Goal: Information Seeking & Learning: Learn about a topic

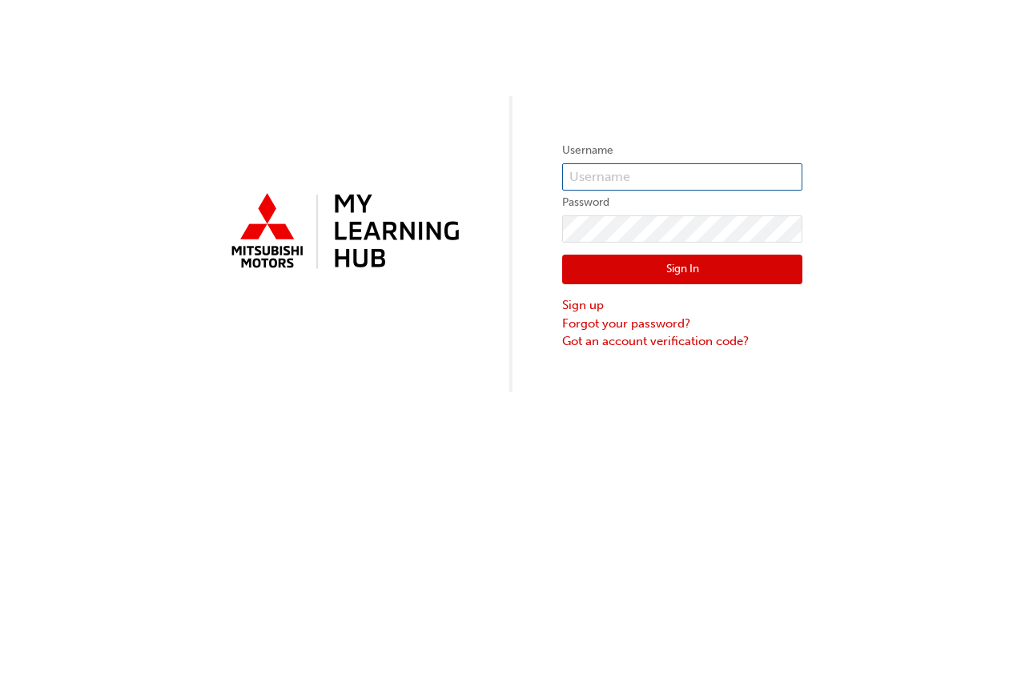
click at [596, 178] on input "text" at bounding box center [682, 176] width 240 height 27
type input "0005655486"
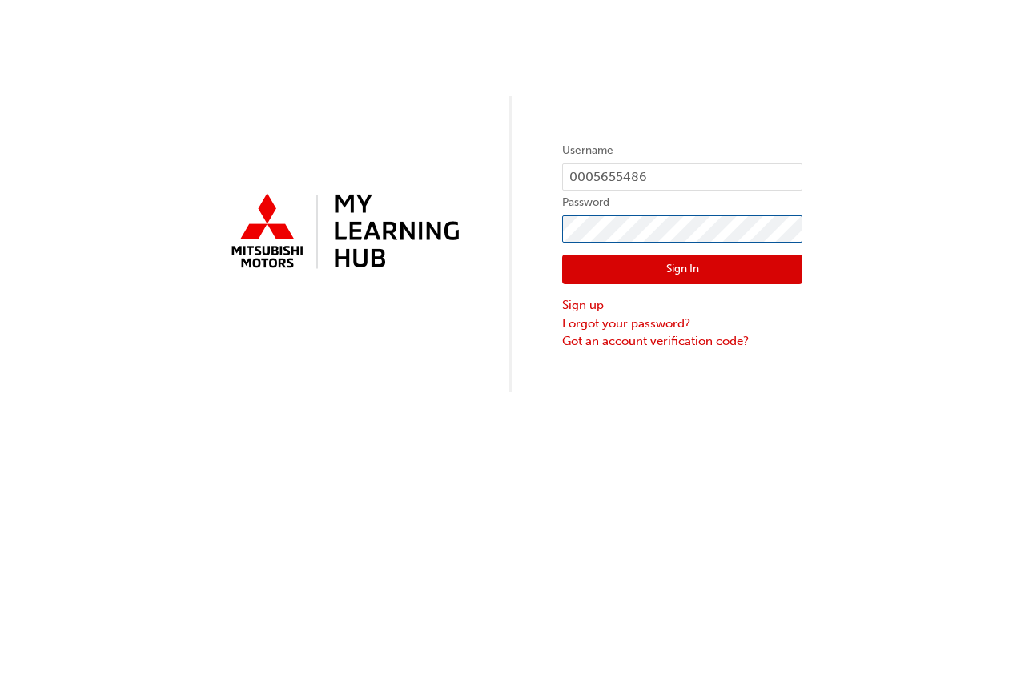
click button "Sign In" at bounding box center [682, 270] width 240 height 30
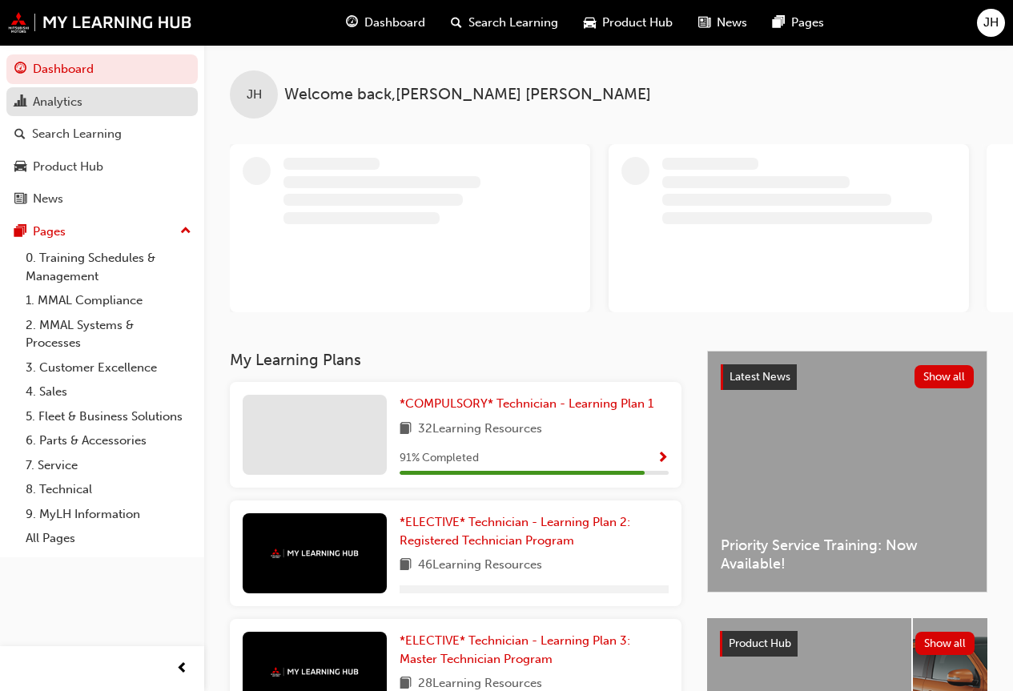
click at [94, 112] on link "Analytics" at bounding box center [101, 102] width 191 height 30
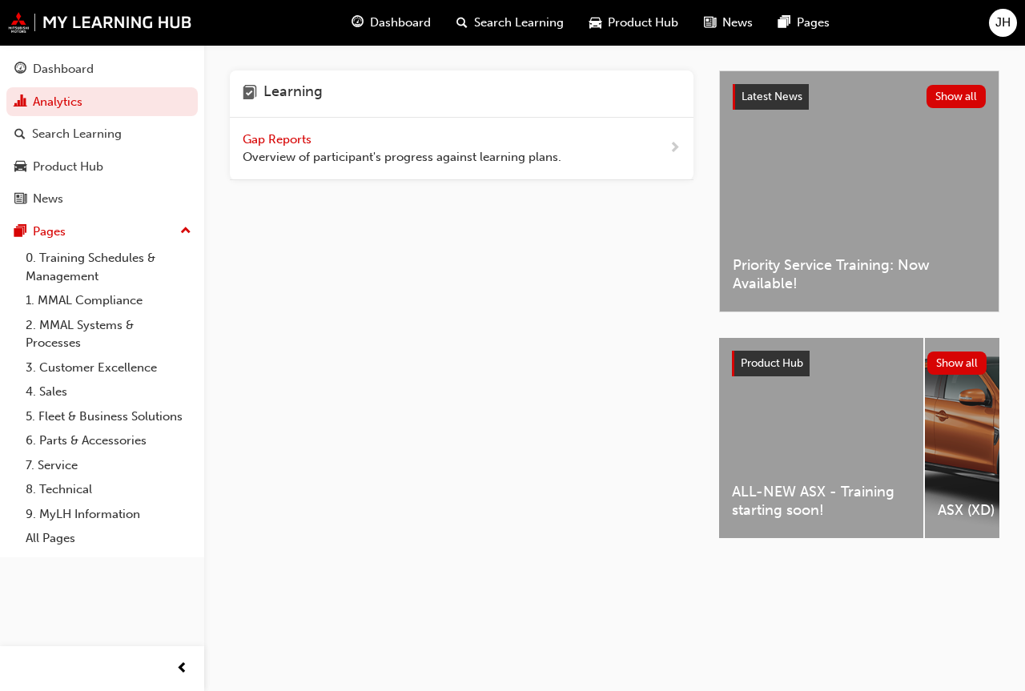
click at [284, 144] on span "Gap Reports" at bounding box center [279, 139] width 72 height 14
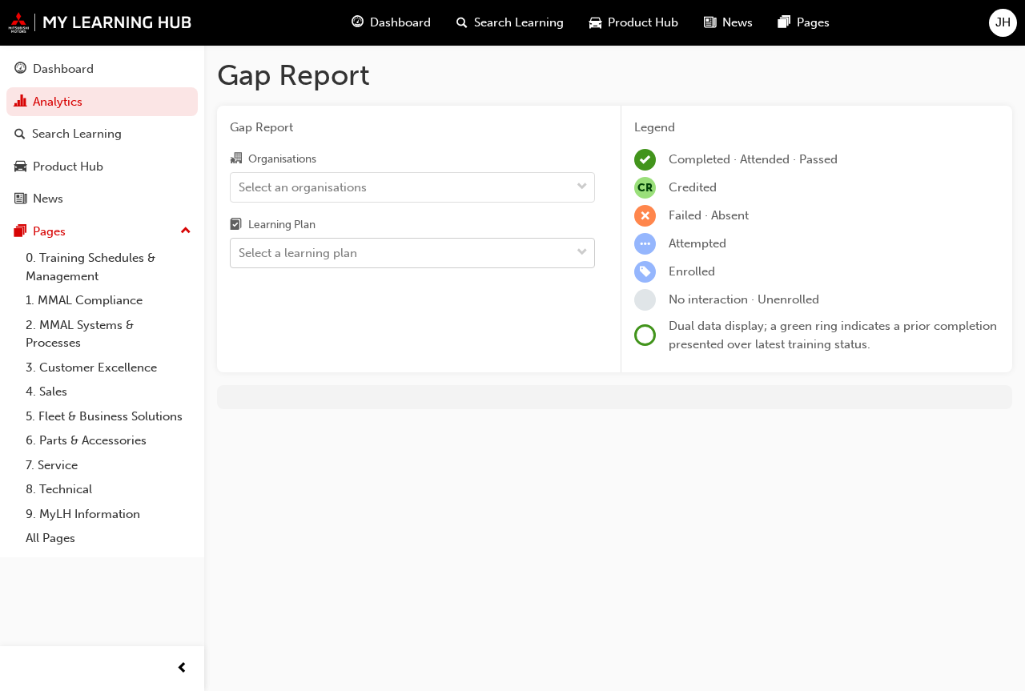
click at [392, 263] on div "Select a learning plan" at bounding box center [400, 253] width 339 height 28
click at [240, 259] on input "Learning Plan Select a learning plan" at bounding box center [240, 253] width 2 height 14
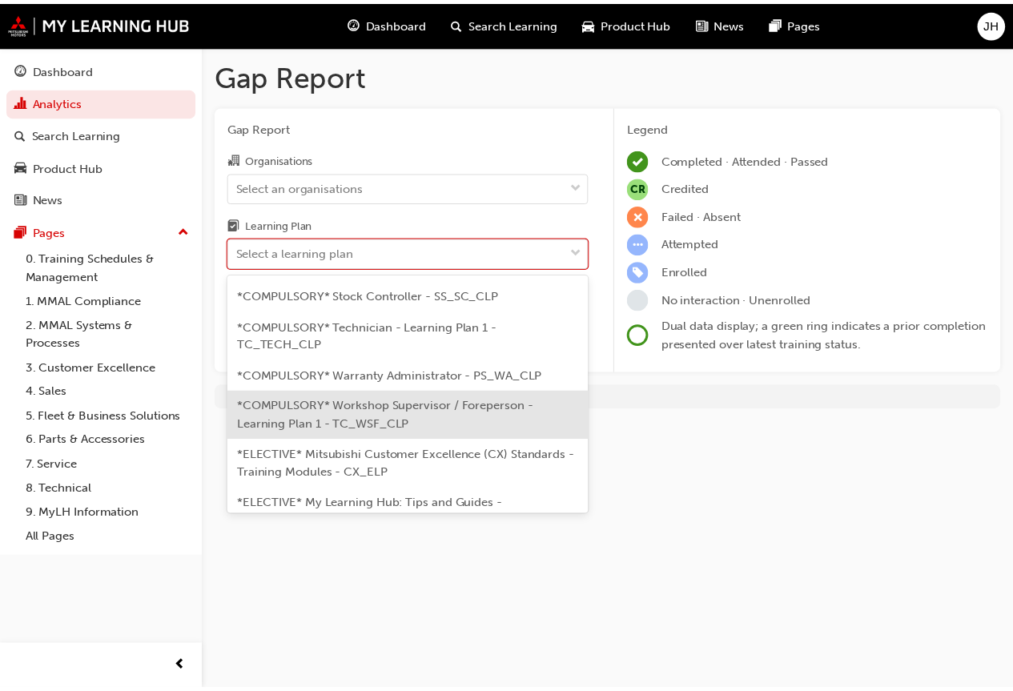
scroll to position [720, 0]
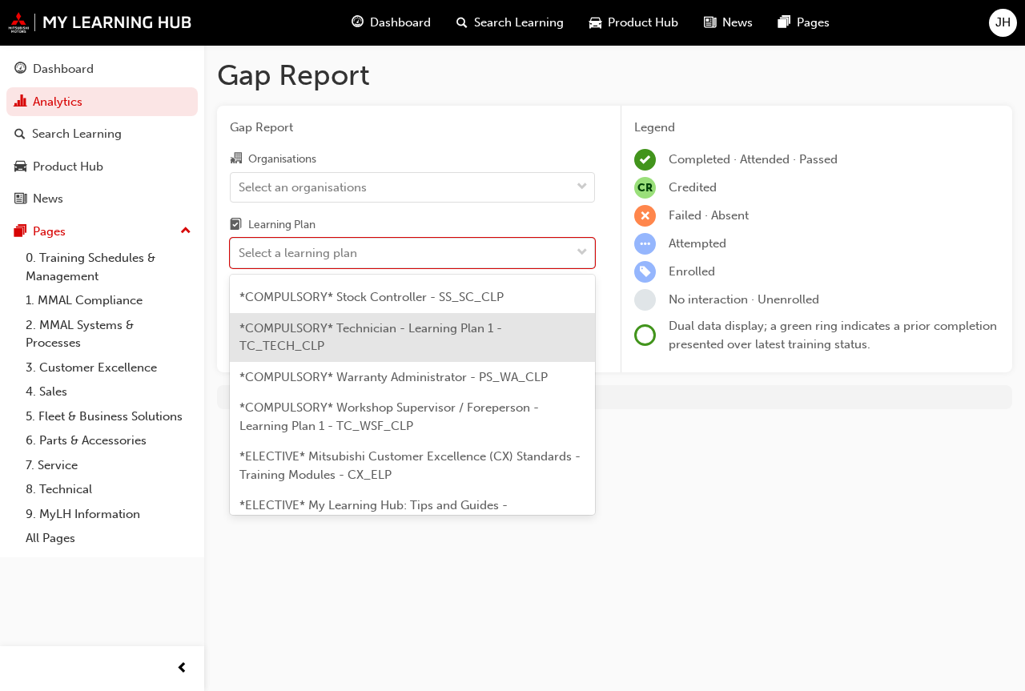
click at [440, 354] on span "*COMPULSORY* Technician - Learning Plan 1 - TC_TECH_CLP" at bounding box center [370, 337] width 263 height 33
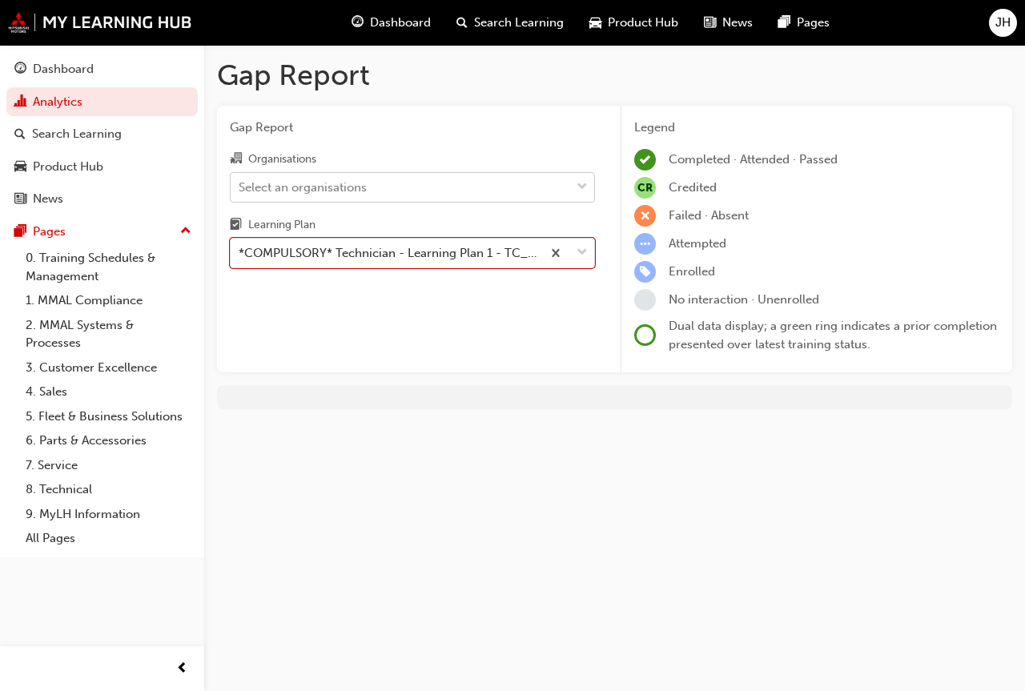
click at [362, 189] on div "Select an organisations" at bounding box center [303, 187] width 128 height 18
click at [240, 189] on input "Organisations Select an organisations" at bounding box center [240, 186] width 2 height 14
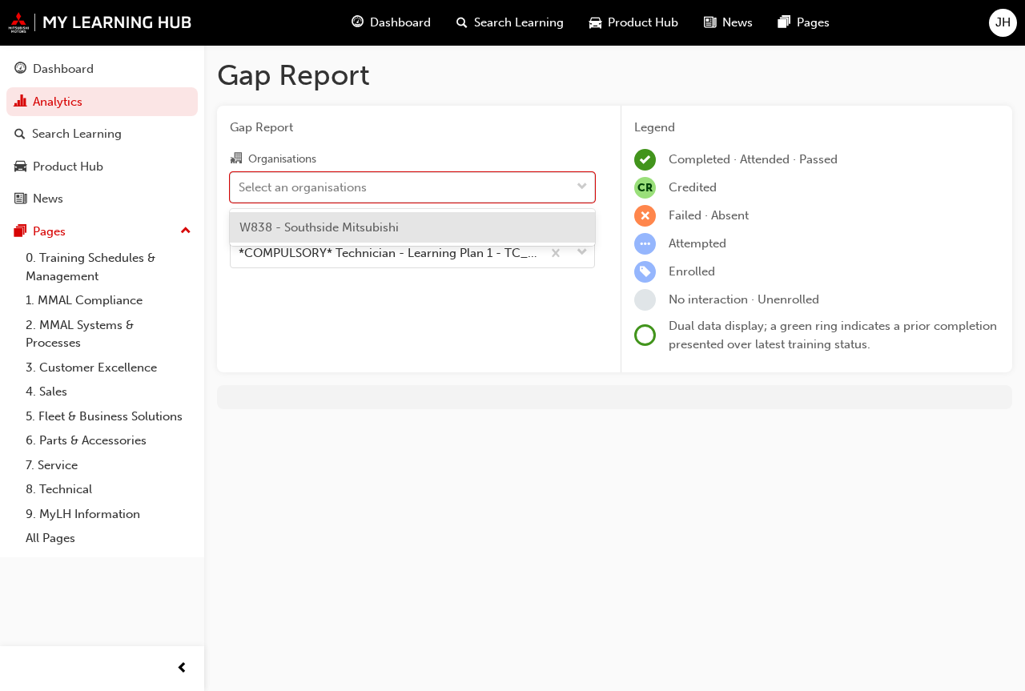
click at [331, 226] on span "W838 - Southside Mitsubishi" at bounding box center [318, 227] width 159 height 14
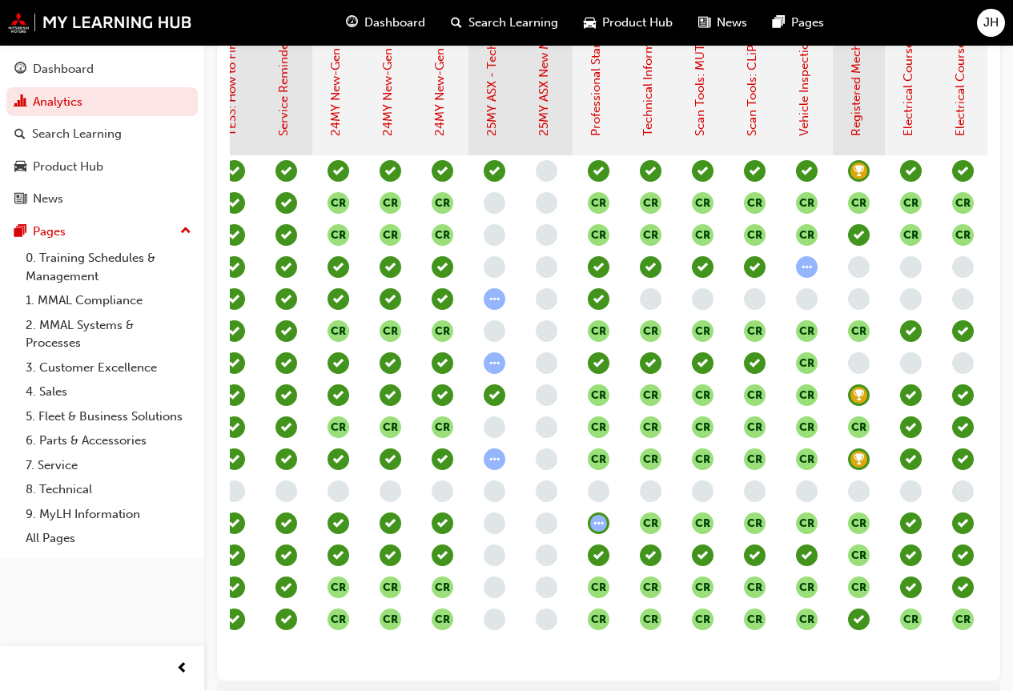
scroll to position [0, 588]
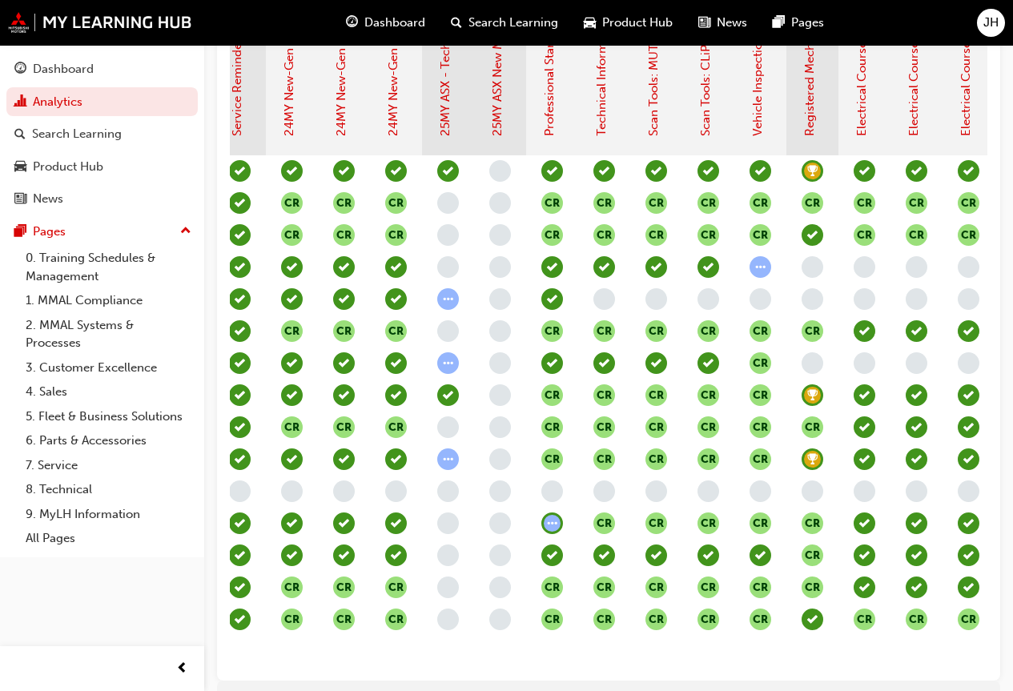
click at [669, 612] on div "CR" at bounding box center [656, 620] width 52 height 32
click at [659, 664] on div "CR CR CR CR CR CR CR CR CR CR CR CR CR CR CR CR CR CR CR CR CR CR CR CR CR CR C…" at bounding box center [707, 411] width 1717 height 512
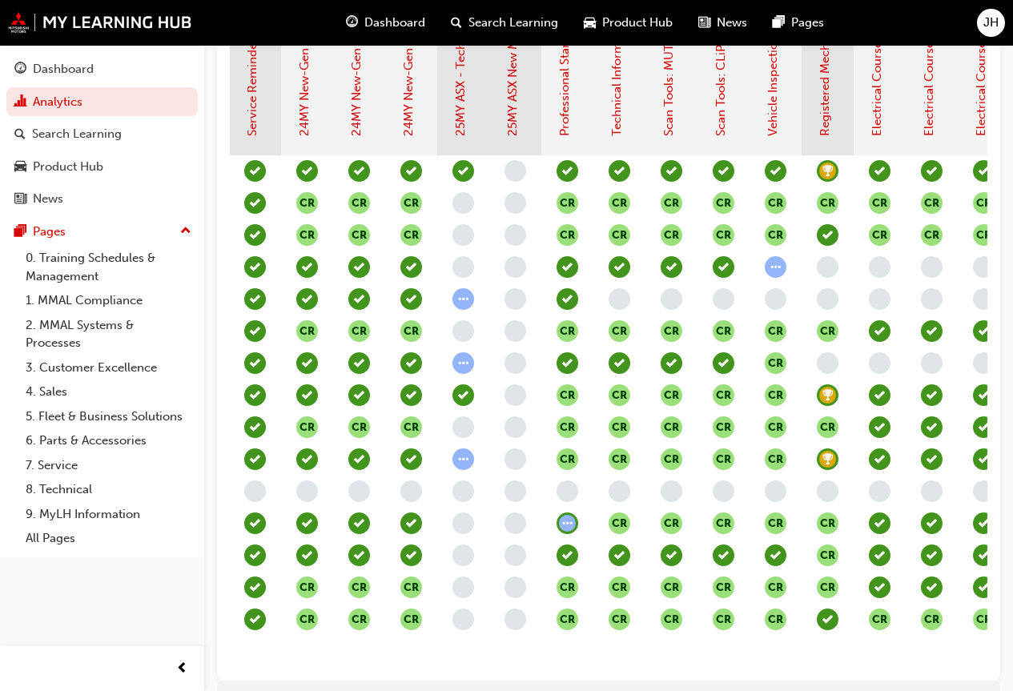
scroll to position [0, 423]
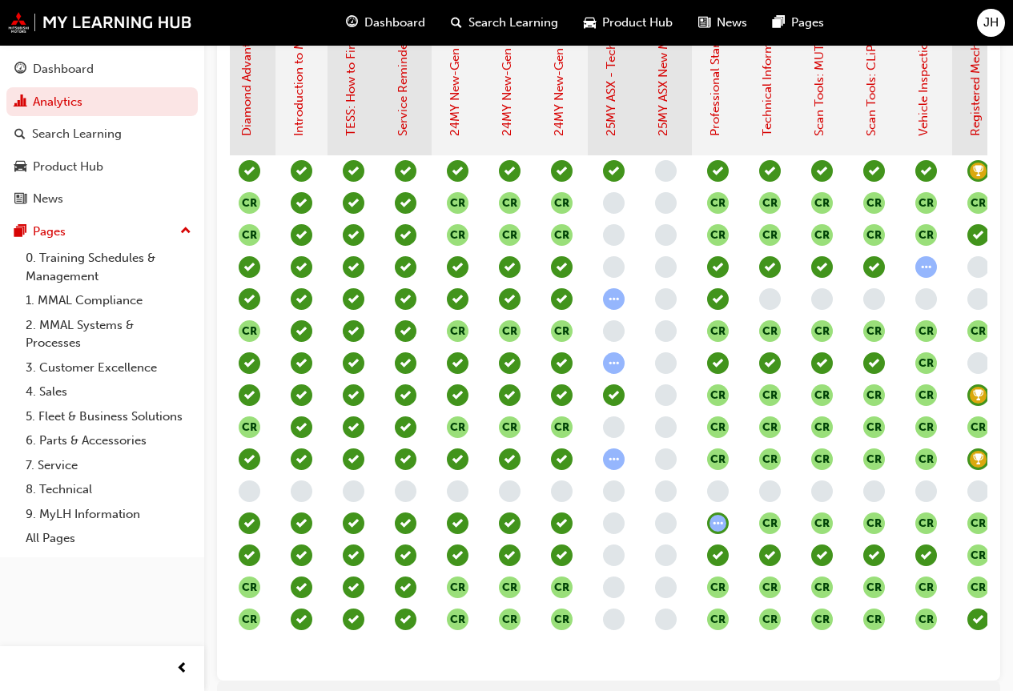
click at [724, 529] on span "learningRecordVerb_ATTEMPT-icon" at bounding box center [718, 523] width 22 height 22
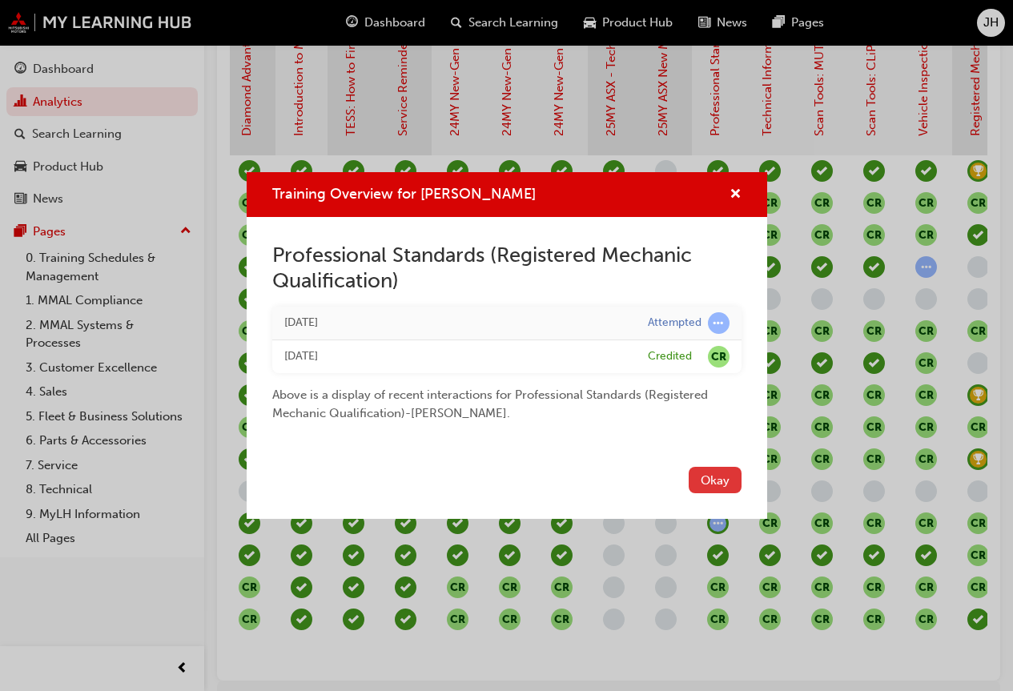
click at [730, 480] on button "Okay" at bounding box center [714, 480] width 53 height 26
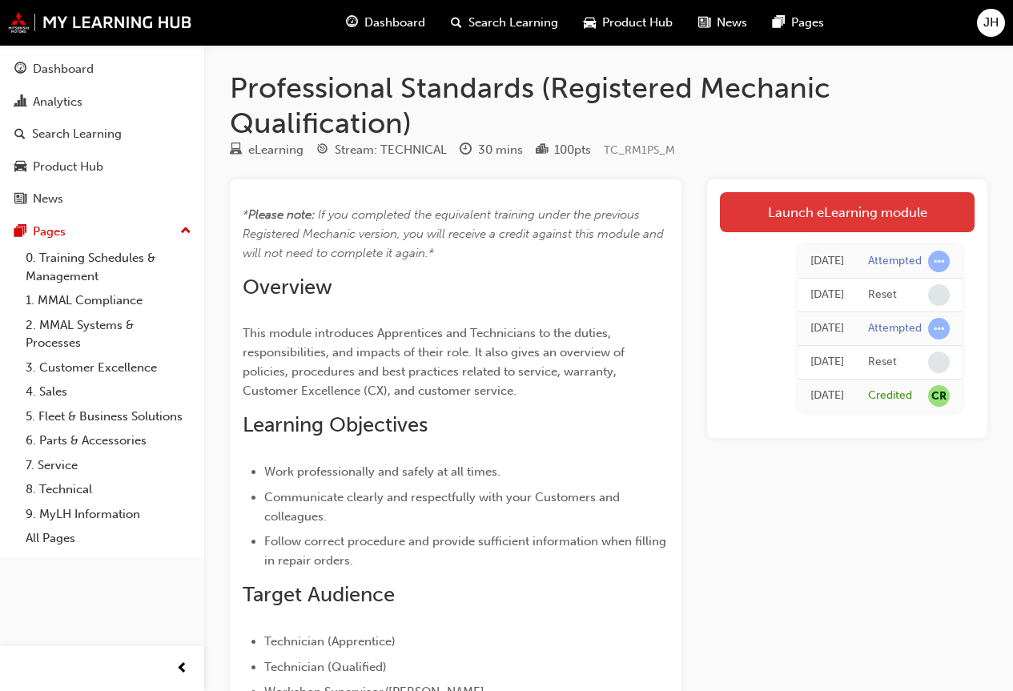
click at [866, 212] on link "Launch eLearning module" at bounding box center [847, 212] width 255 height 40
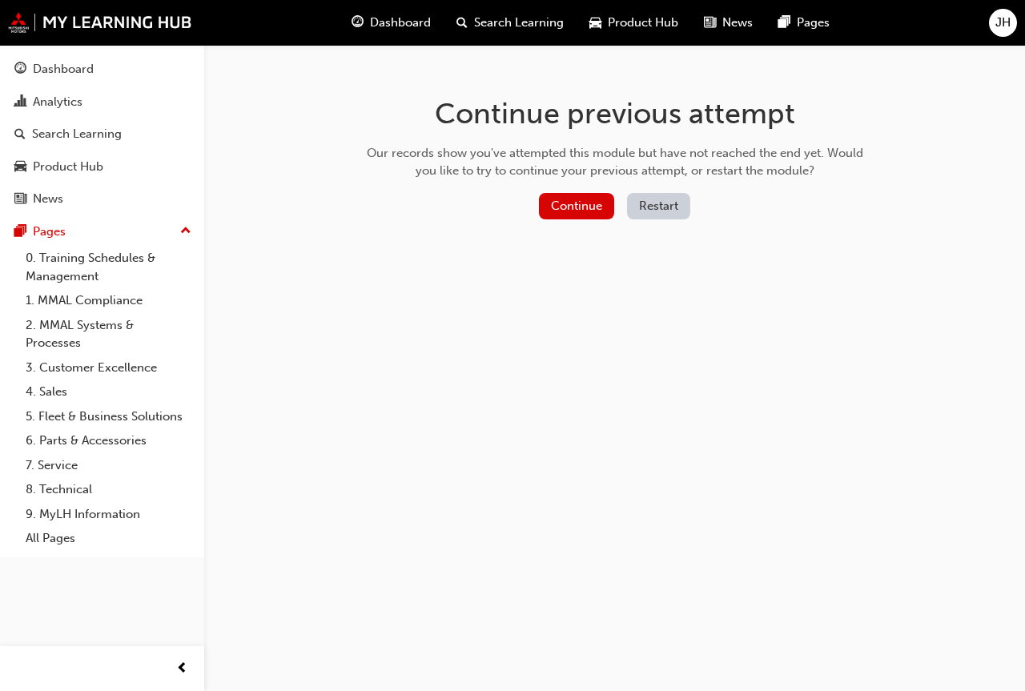
click at [660, 203] on button "Restart" at bounding box center [658, 206] width 63 height 26
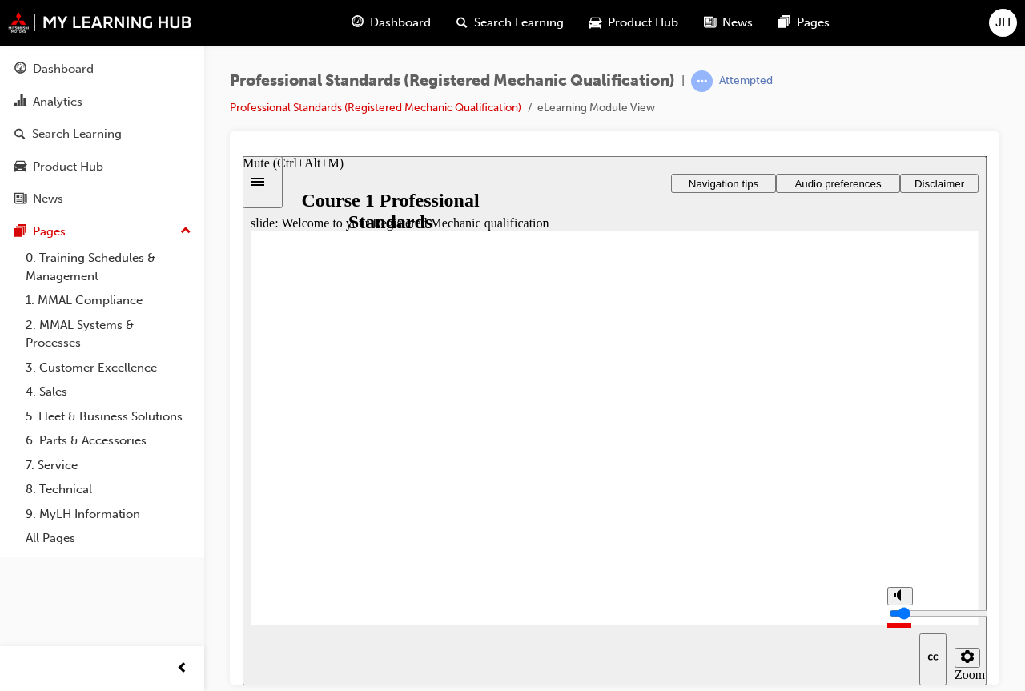
drag, startPoint x: 898, startPoint y: 606, endPoint x: 909, endPoint y: 625, distance: 21.9
click at [909, 619] on input "volume" at bounding box center [940, 612] width 103 height 13
drag, startPoint x: 894, startPoint y: 631, endPoint x: 902, endPoint y: 620, distance: 13.8
type input "3"
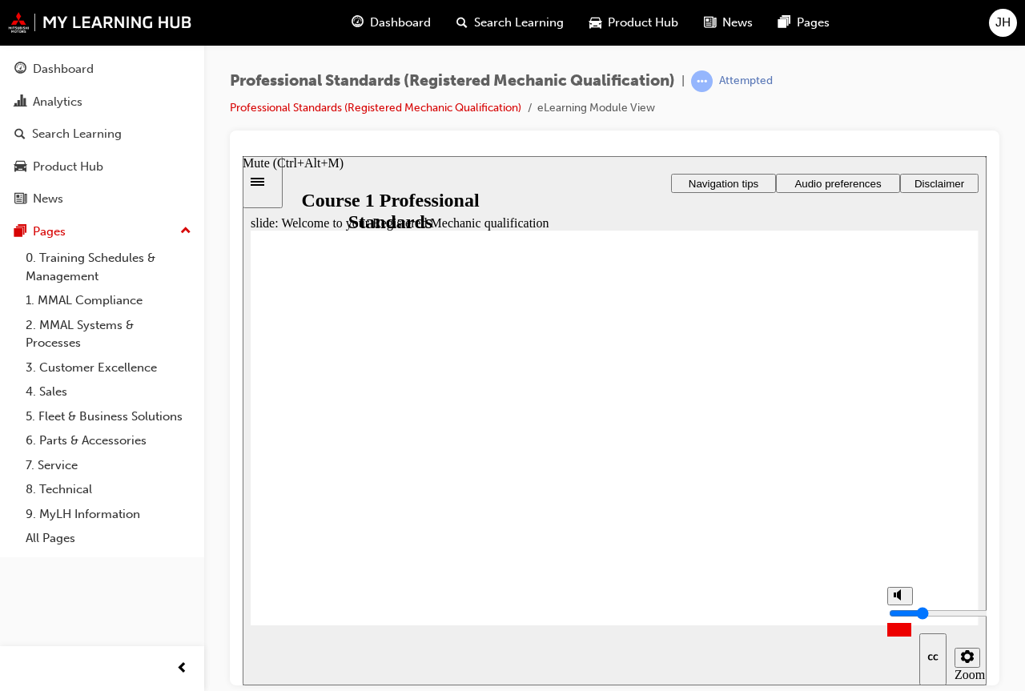
click at [902, 619] on input "volume" at bounding box center [940, 612] width 103 height 13
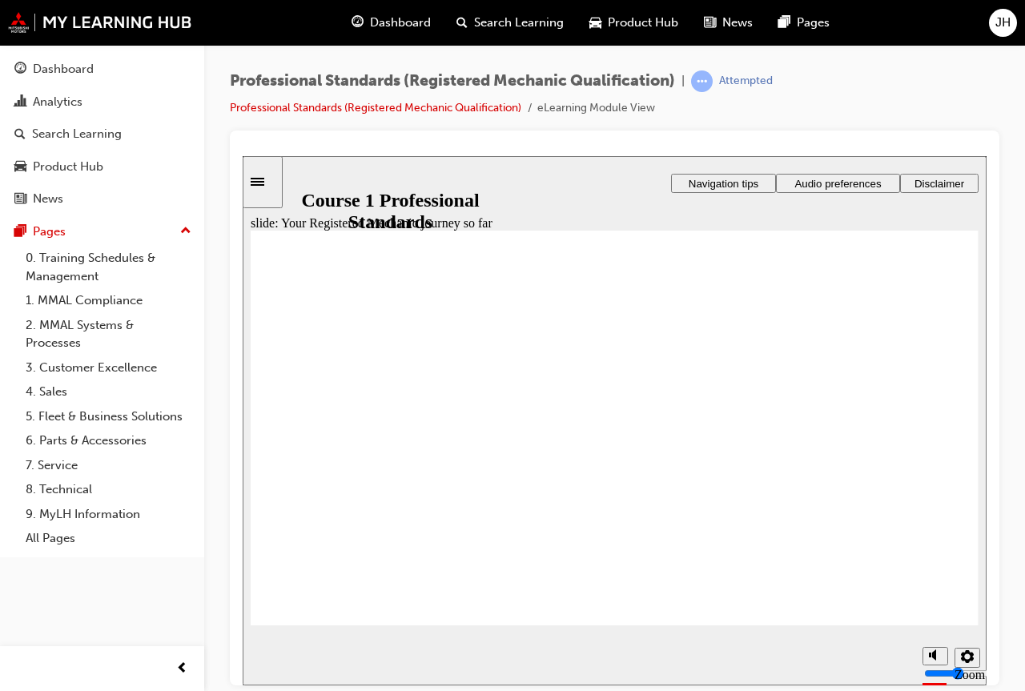
drag, startPoint x: 375, startPoint y: 499, endPoint x: 372, endPoint y: 532, distance: 33.7
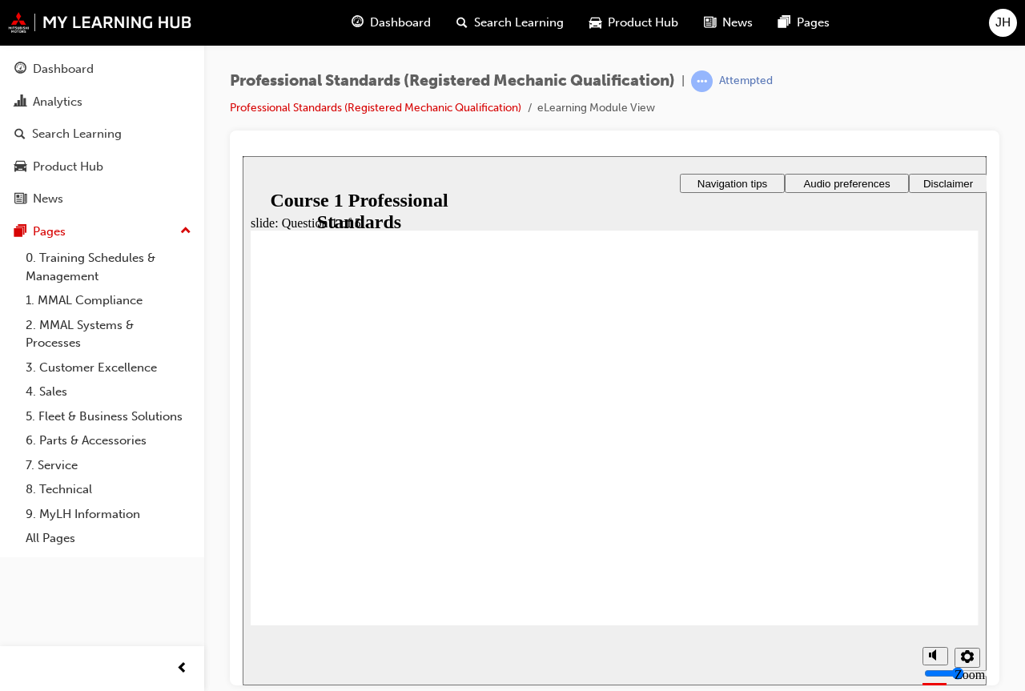
radio input "true"
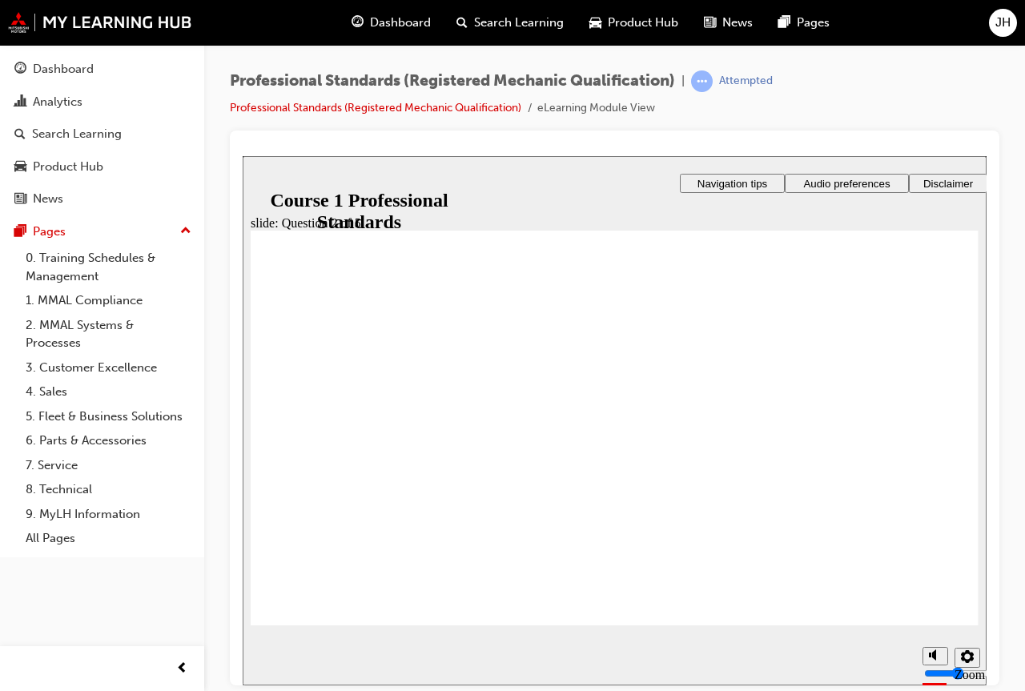
radio input "true"
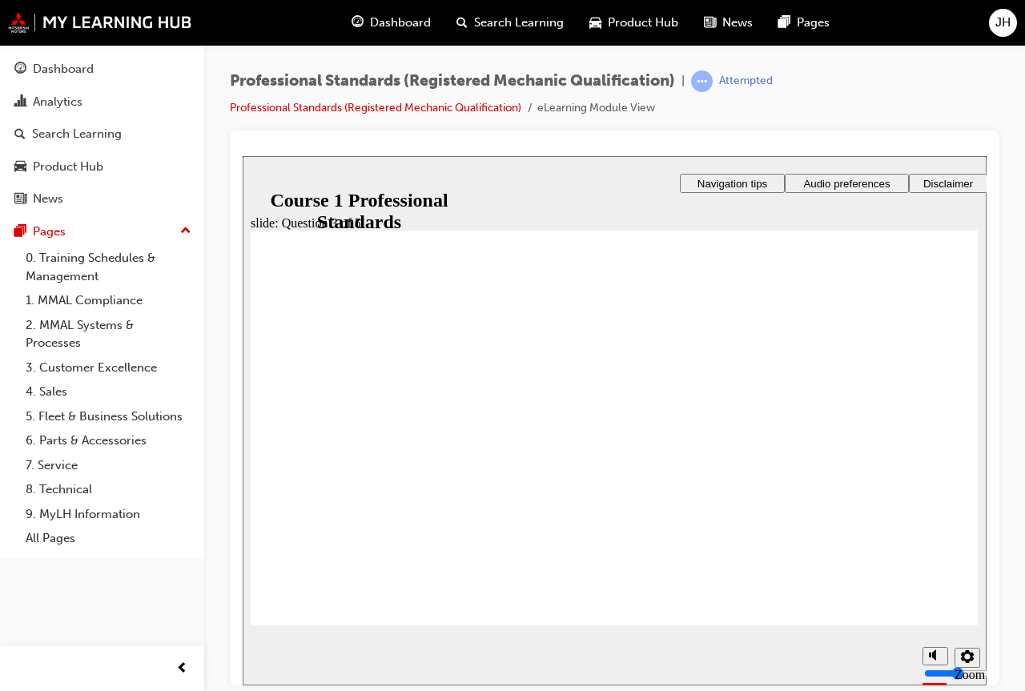
radio input "true"
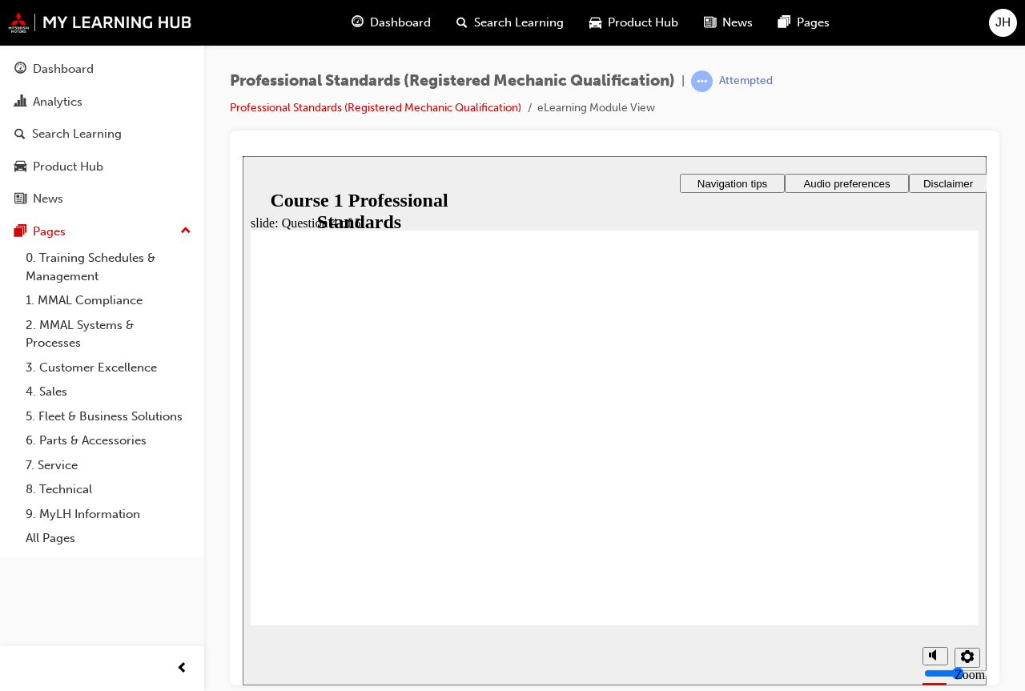
checkbox input "true"
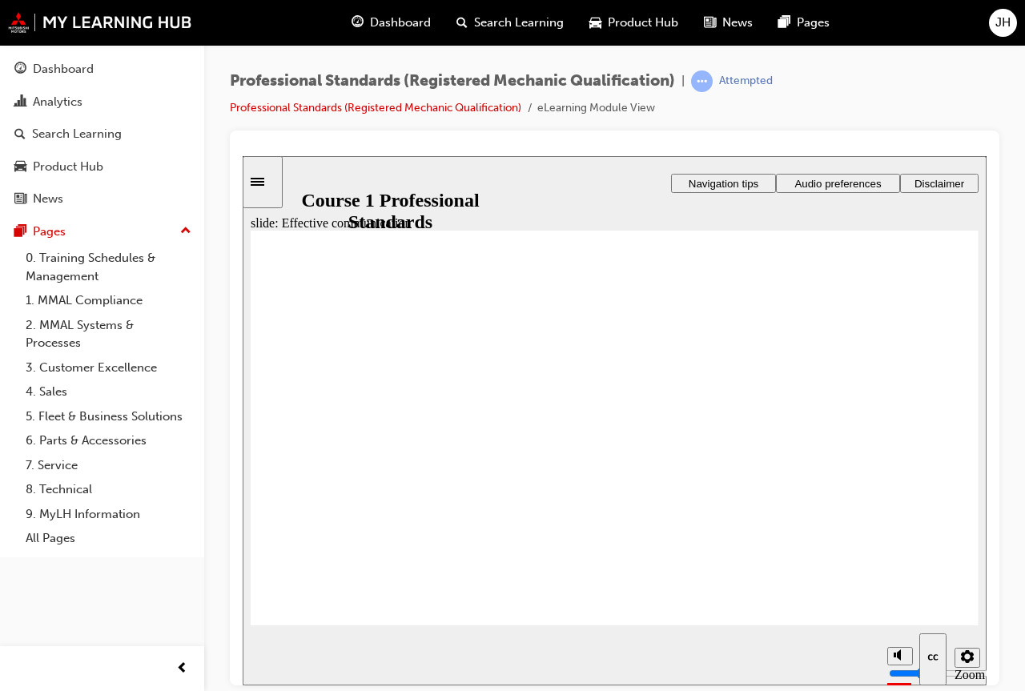
click at [284, 170] on div "Settings" at bounding box center [264, 162] width 42 height 14
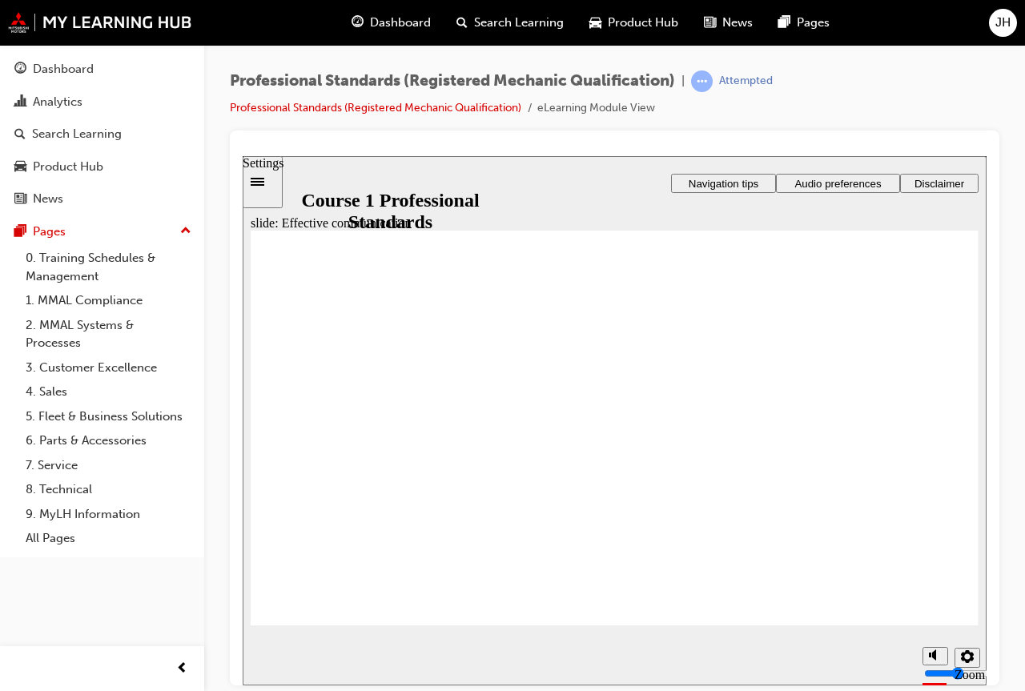
click at [284, 170] on div "Settings" at bounding box center [264, 162] width 42 height 14
radio input "true"
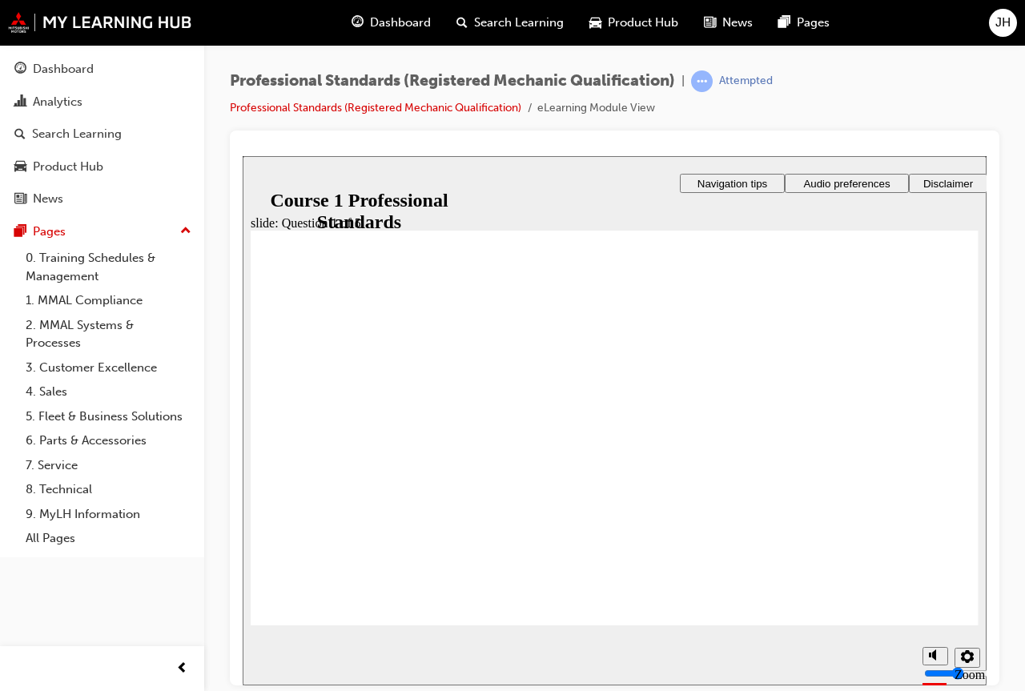
radio input "true"
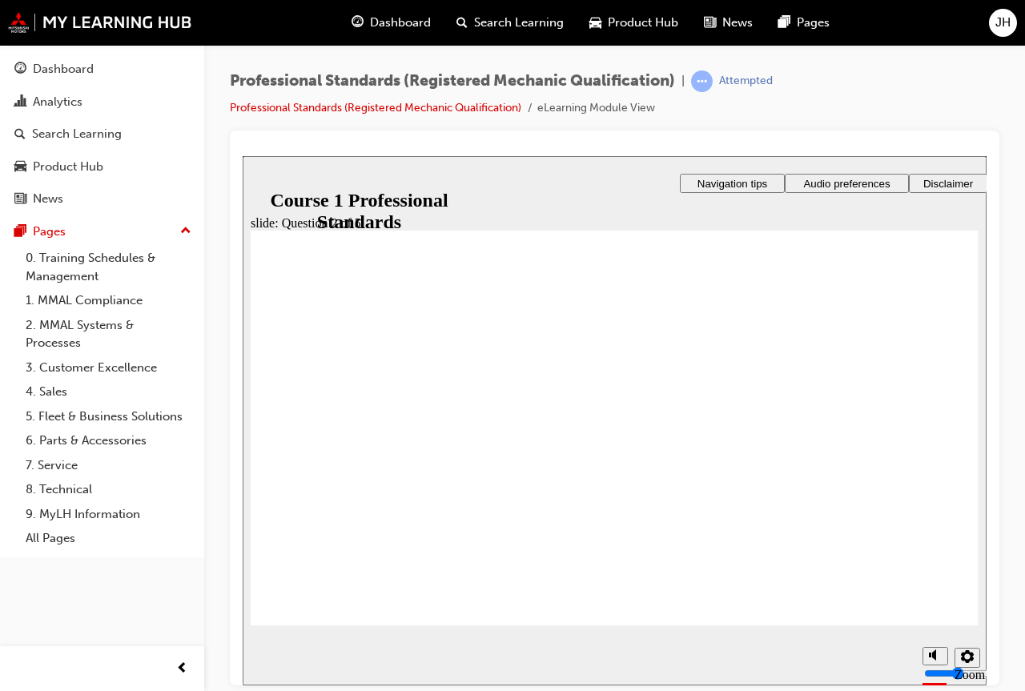
click at [951, 623] on span "Rectangle 1 That’s right! You selected the correct response. Continue Rectangle…" at bounding box center [615, 639] width 728 height 819
checkbox input "true"
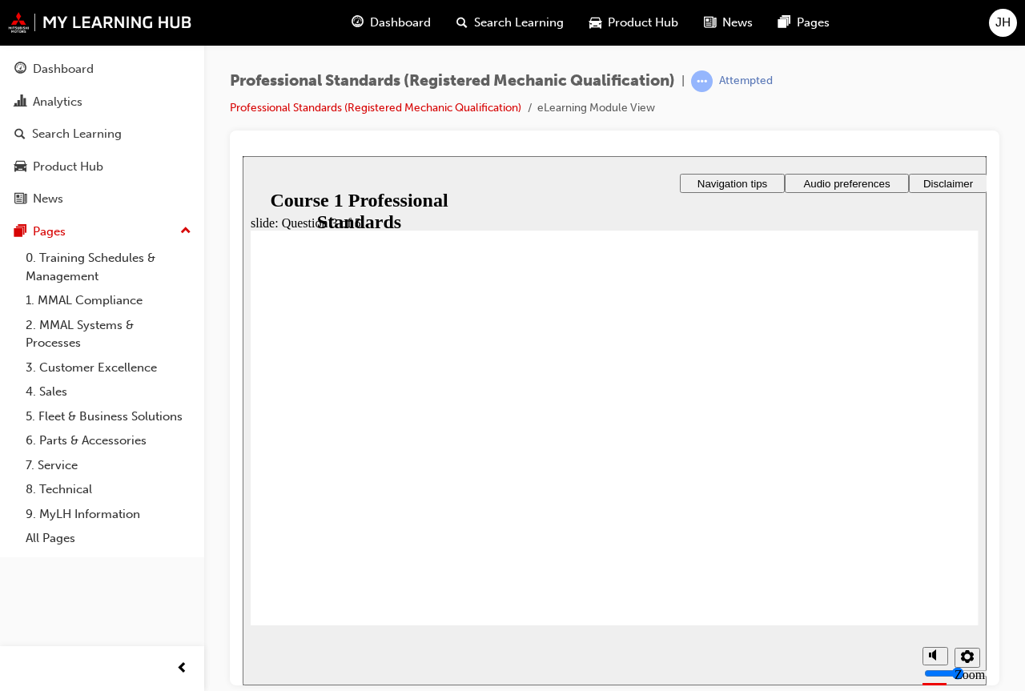
checkbox input "true"
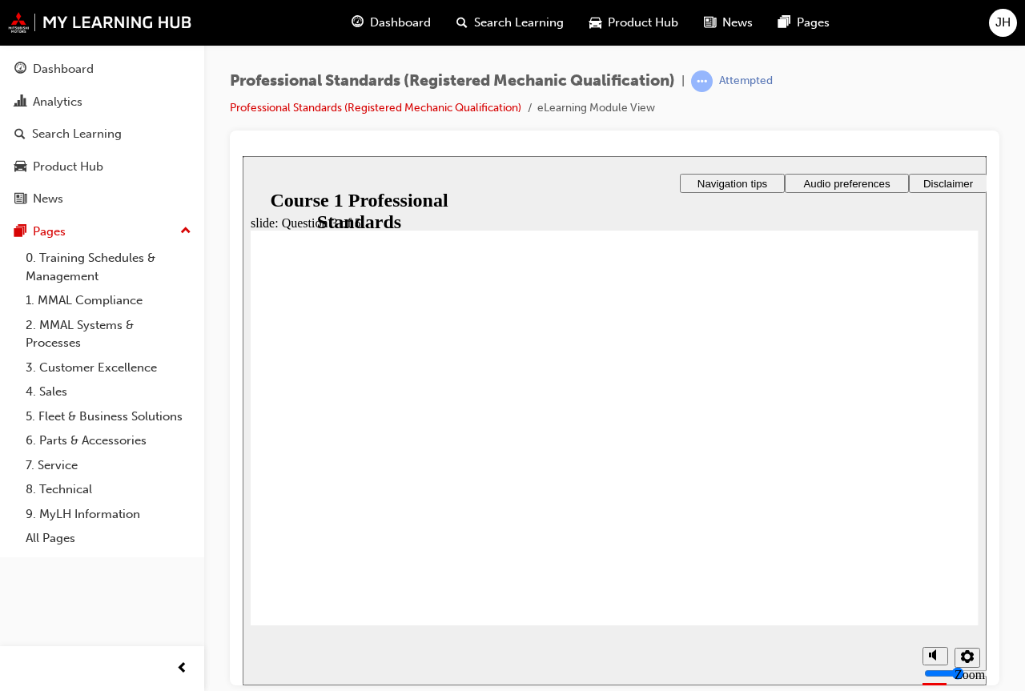
radio input "true"
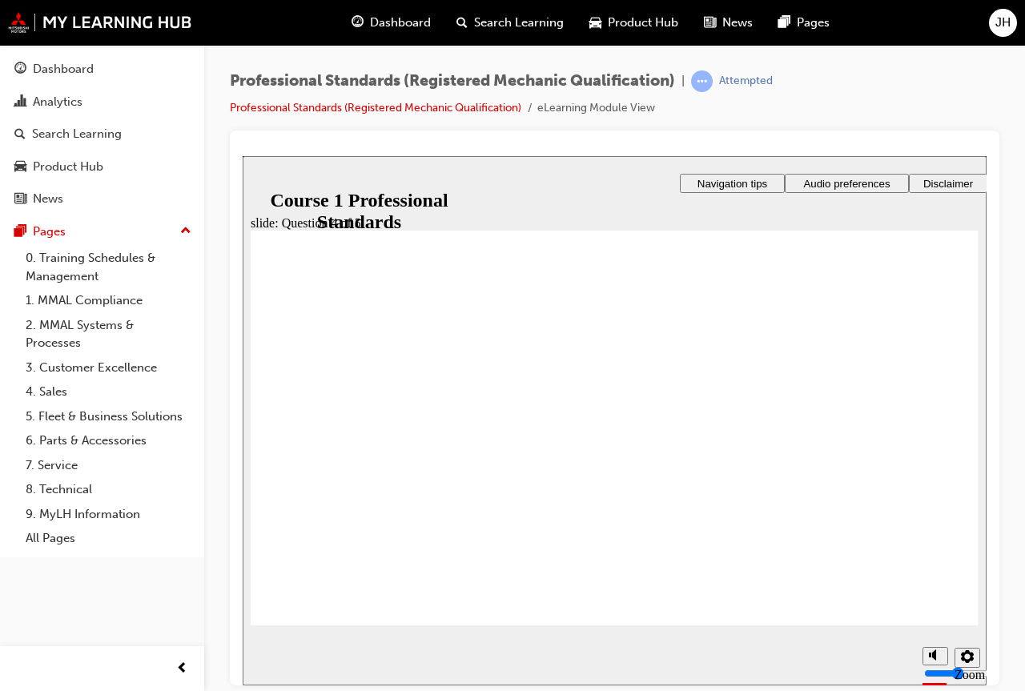
radio input "true"
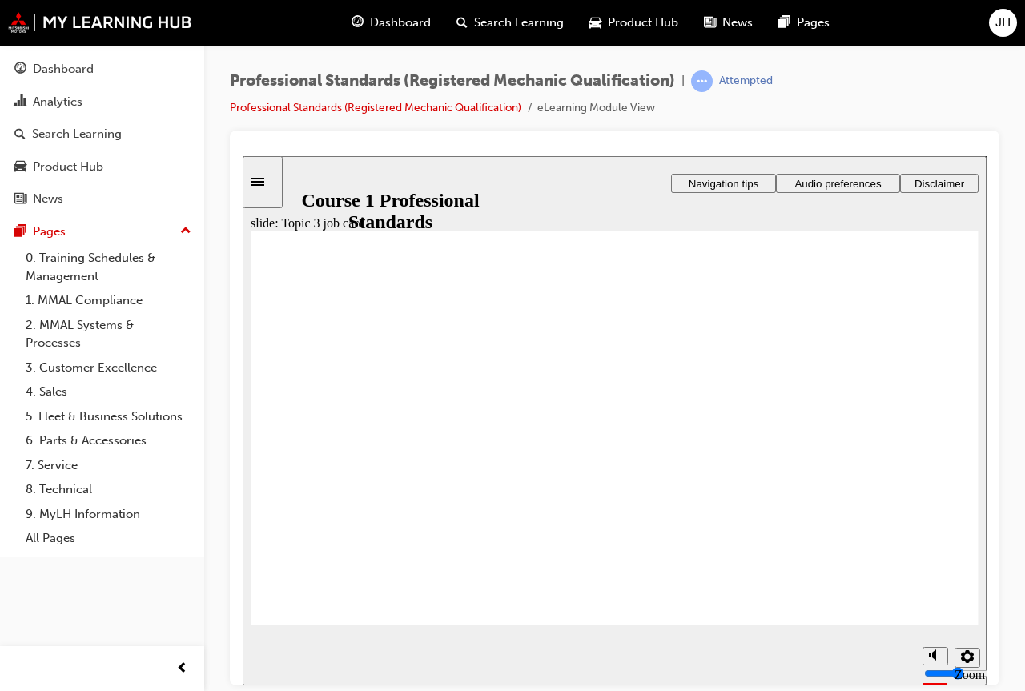
checkbox input "true"
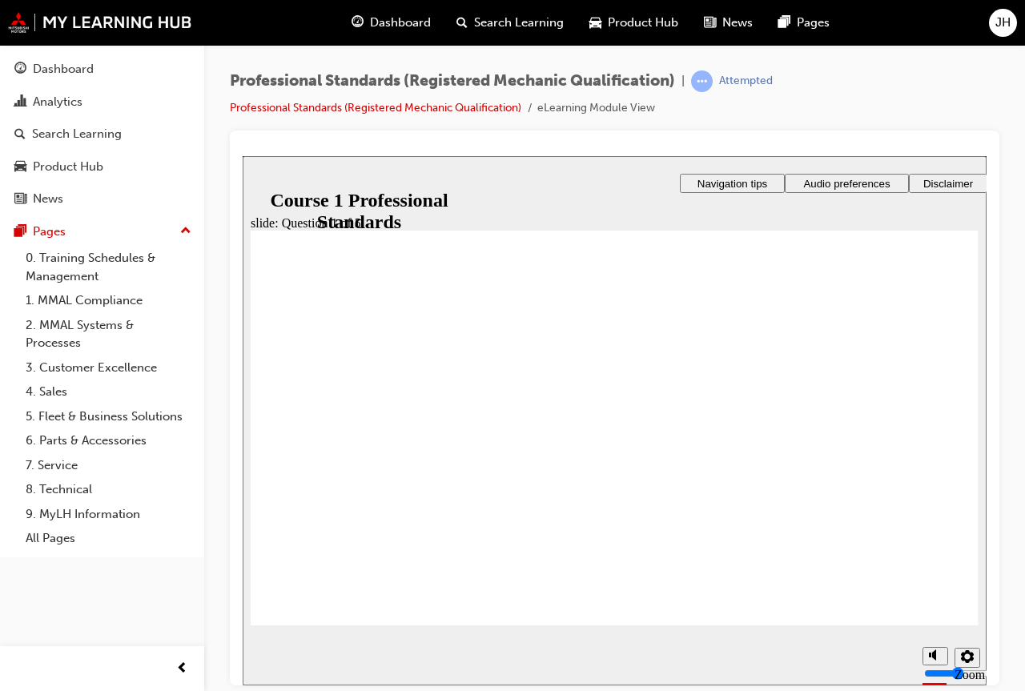
drag, startPoint x: 350, startPoint y: 431, endPoint x: 341, endPoint y: 419, distance: 14.9
checkbox input "true"
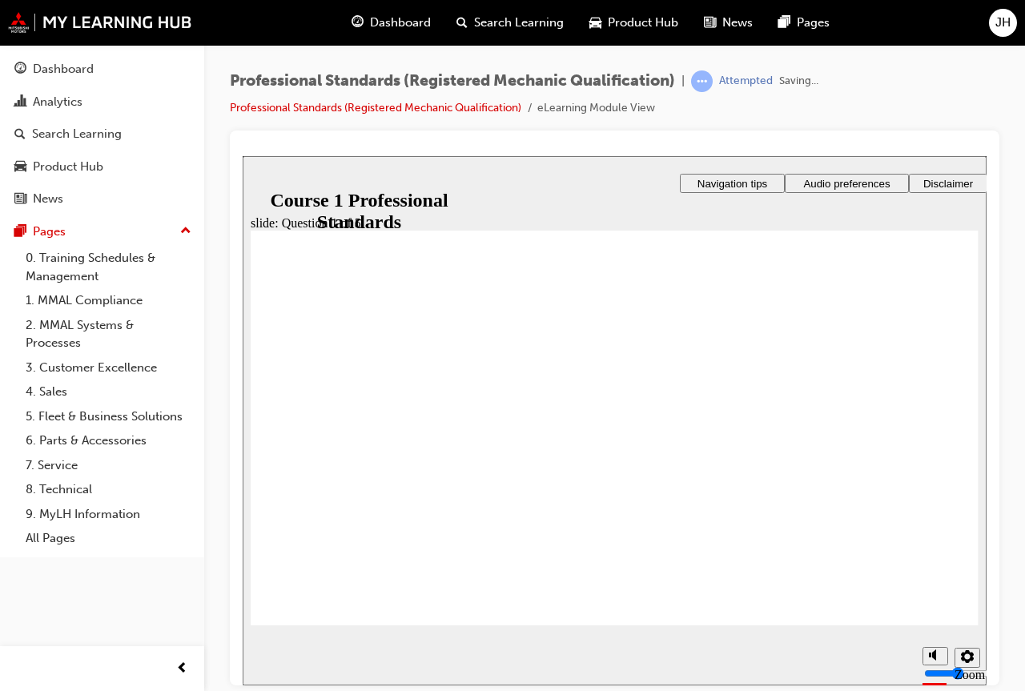
radio input "true"
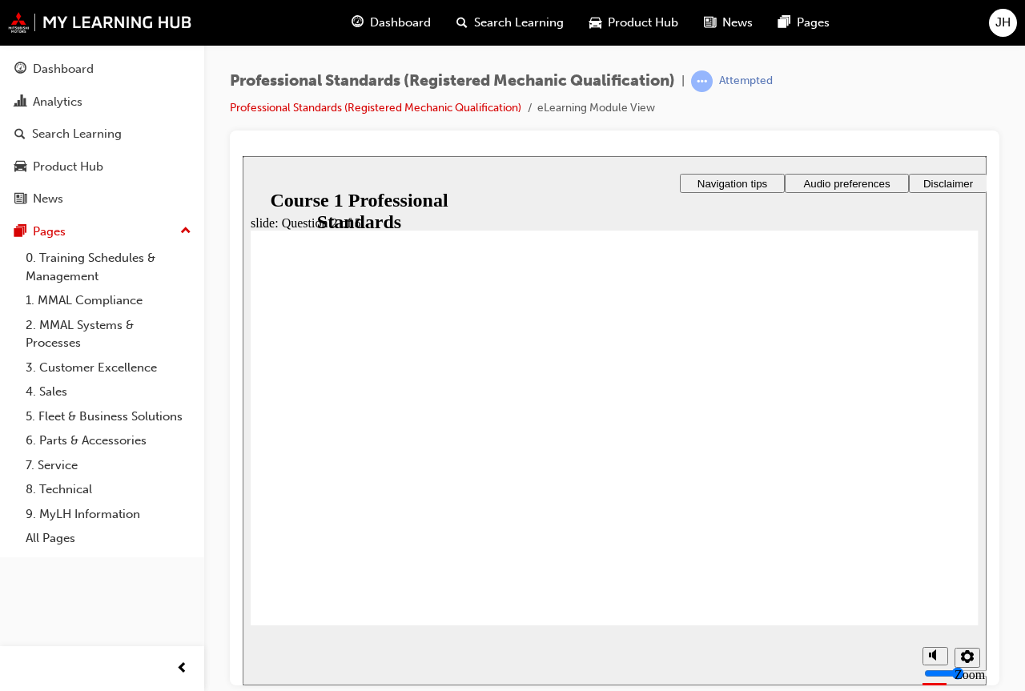
radio input "true"
radio input "false"
radio input "true"
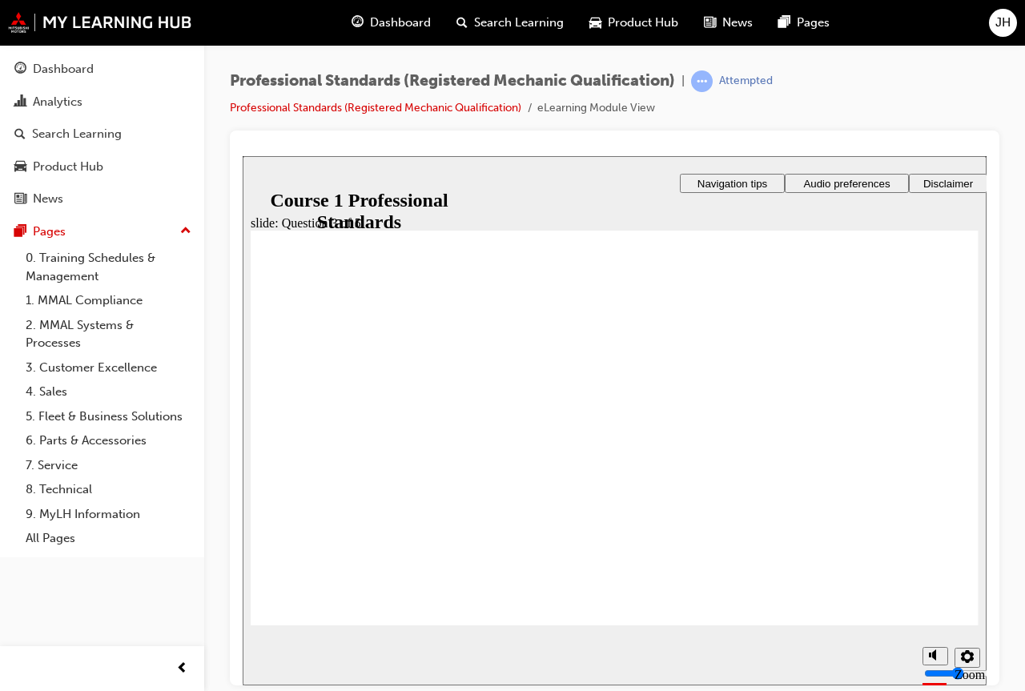
radio input "true"
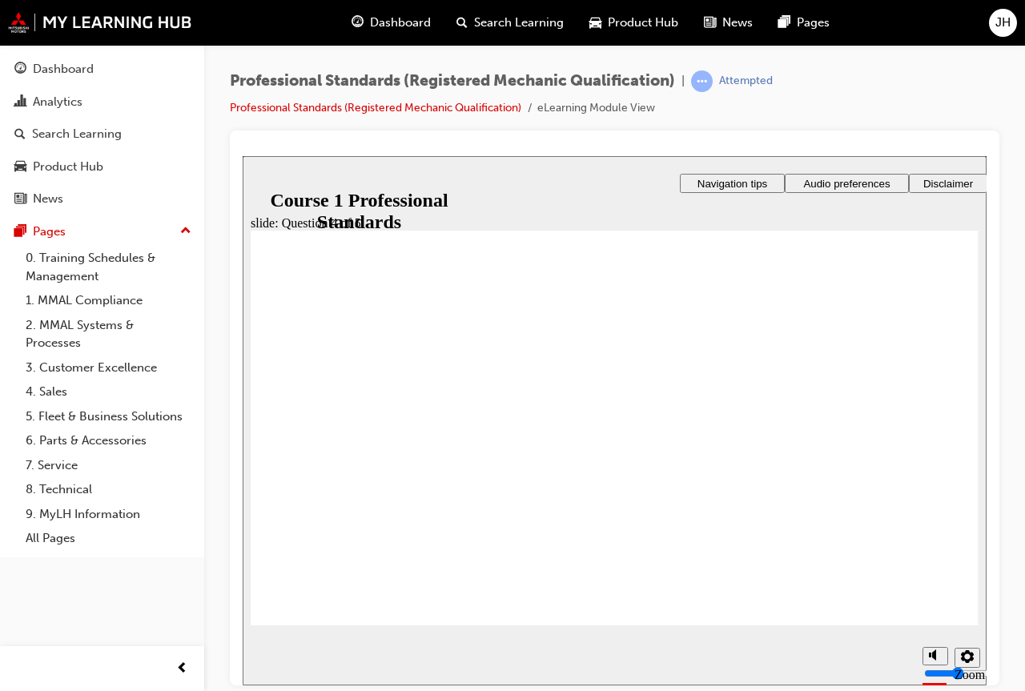
checkbox input "true"
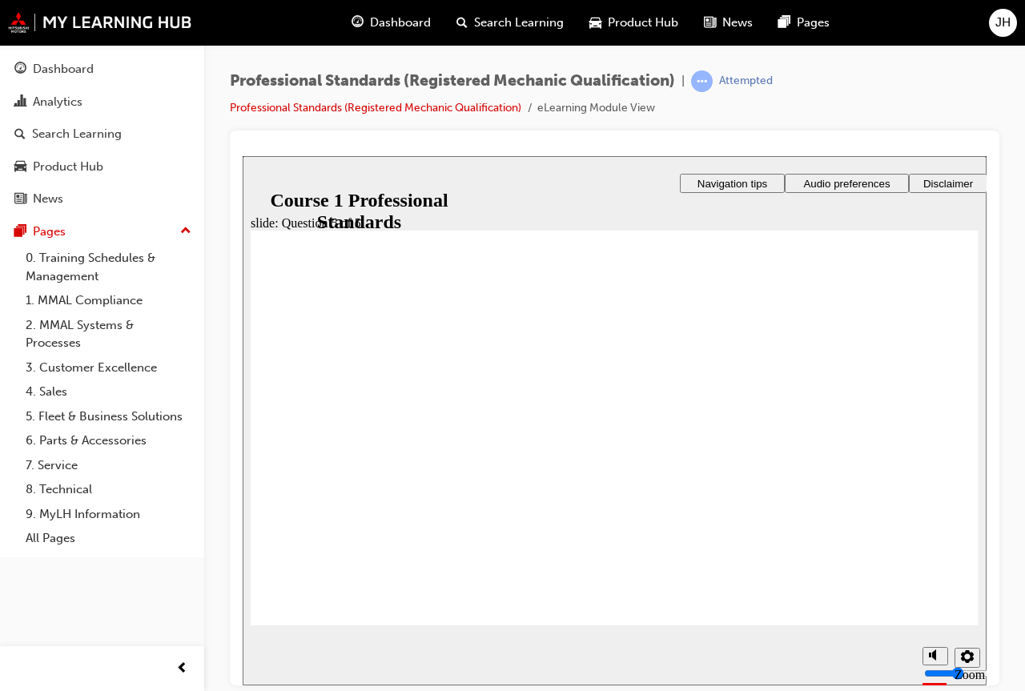
checkbox input "true"
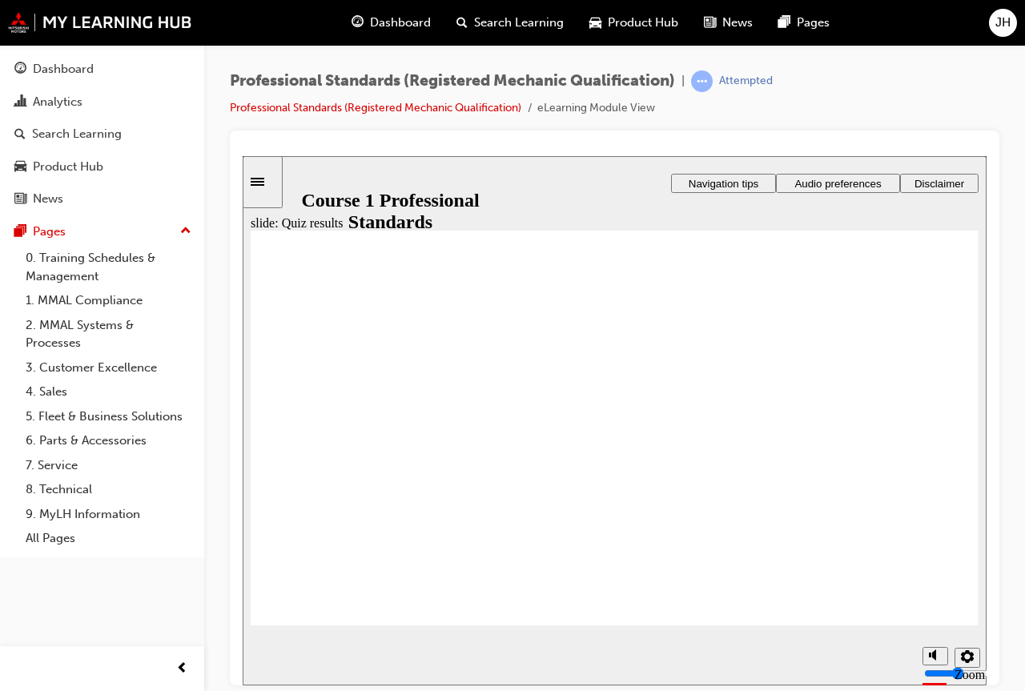
checkbox input "true"
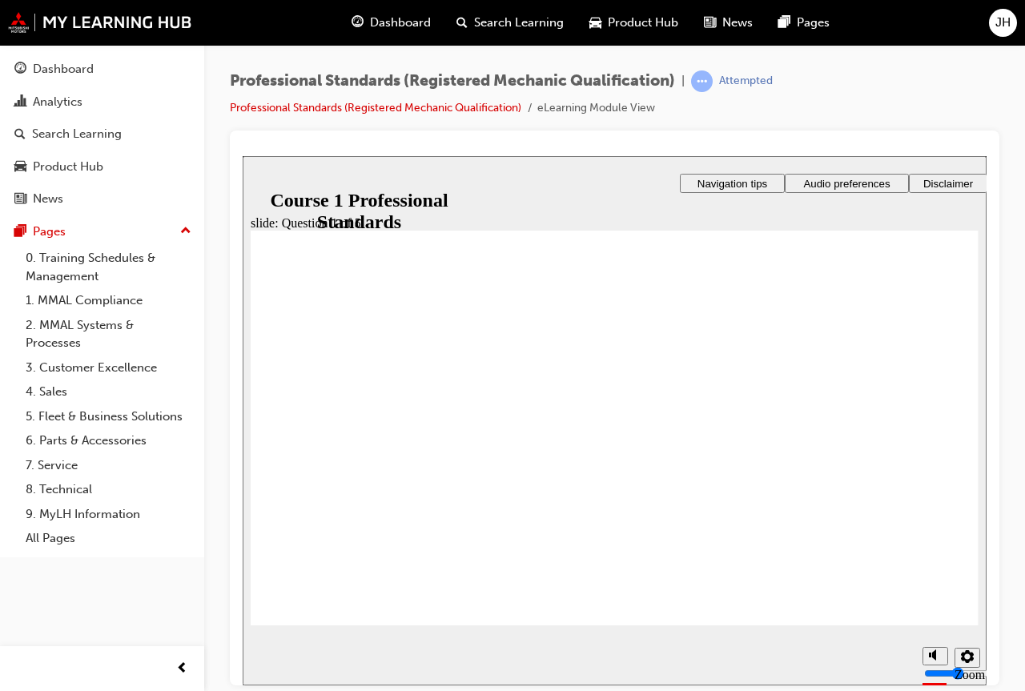
radio input "true"
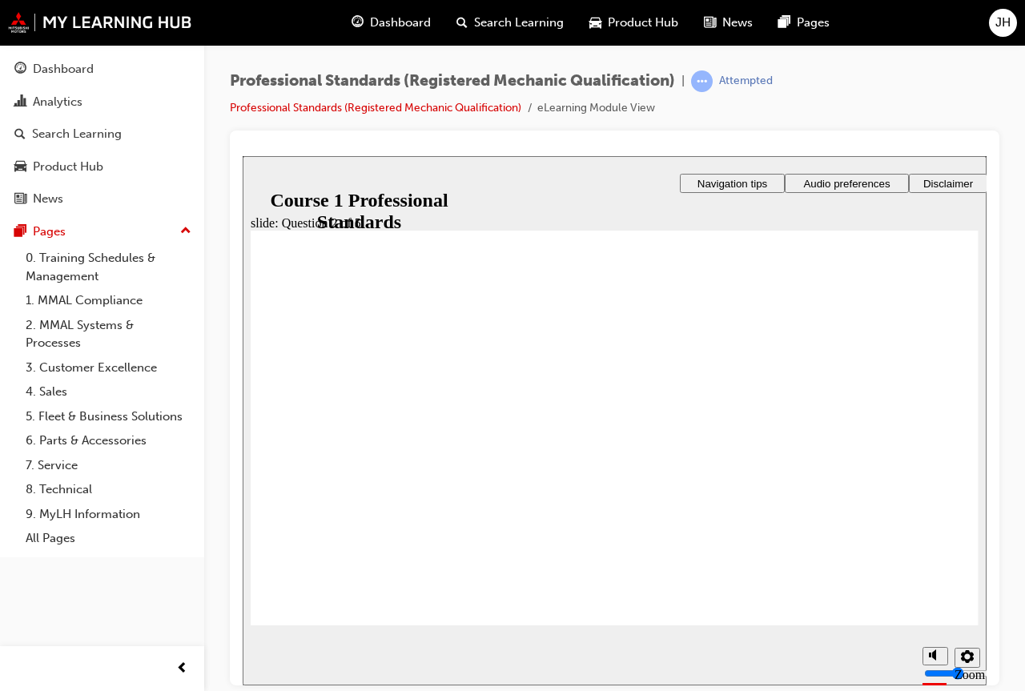
radio input "true"
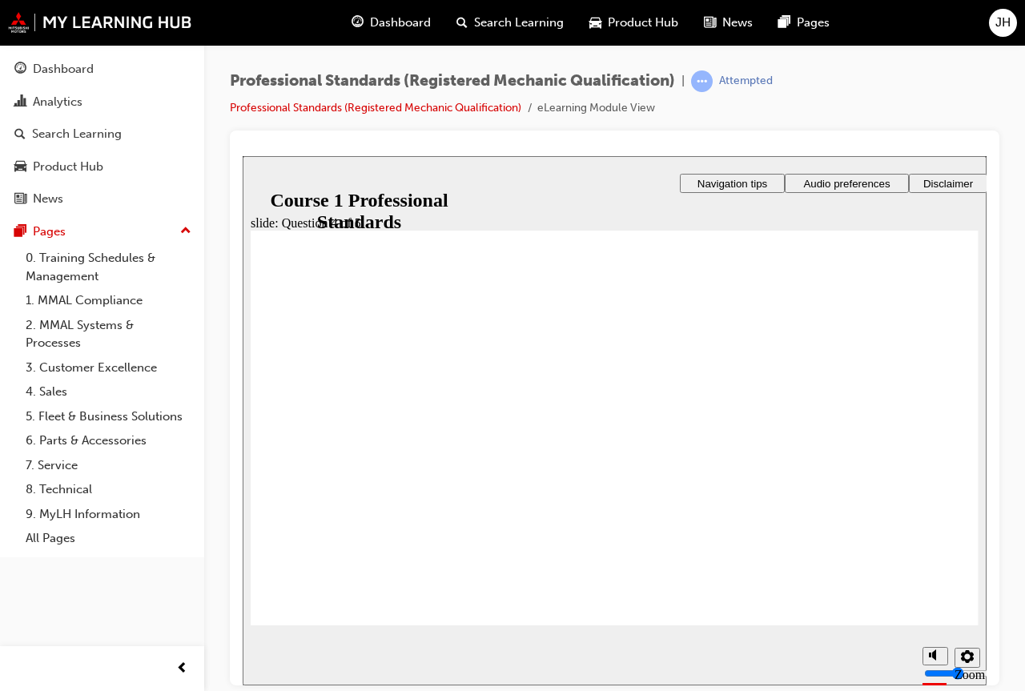
radio input "true"
drag, startPoint x: 696, startPoint y: 532, endPoint x: 673, endPoint y: 531, distance: 22.4
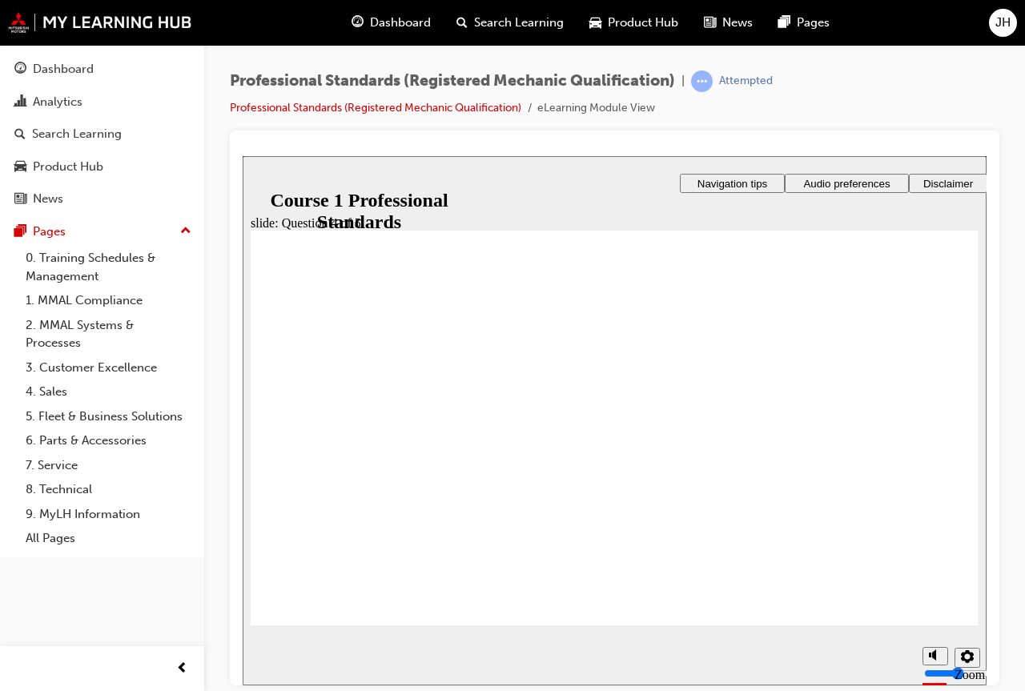
checkbox input "true"
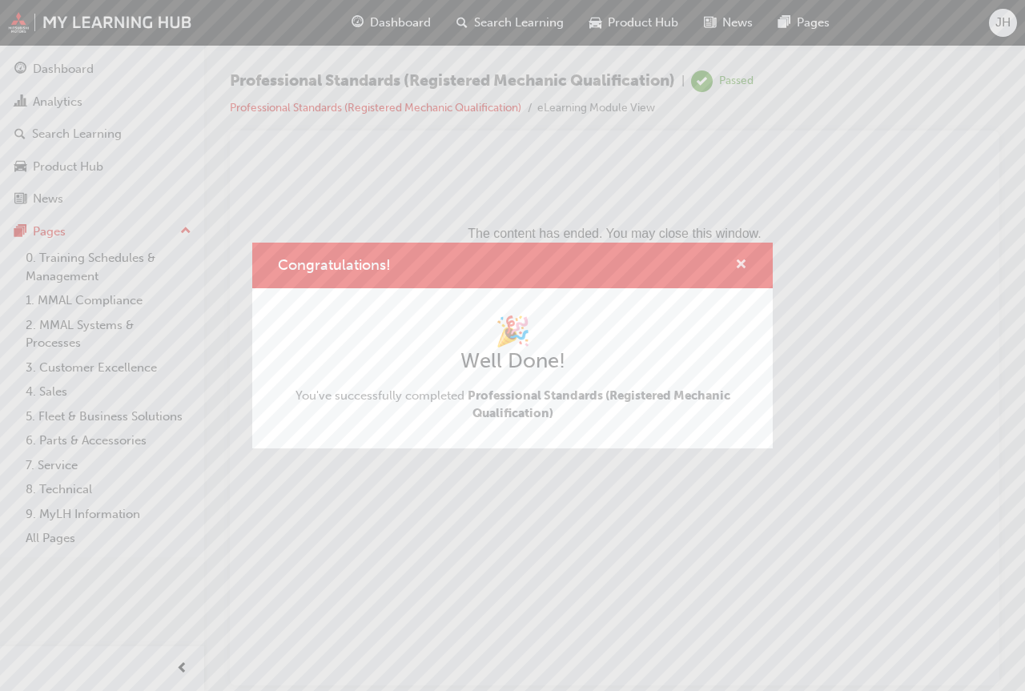
drag, startPoint x: 735, startPoint y: 264, endPoint x: 495, endPoint y: 107, distance: 286.9
click at [735, 264] on span "cross-icon" at bounding box center [741, 266] width 12 height 14
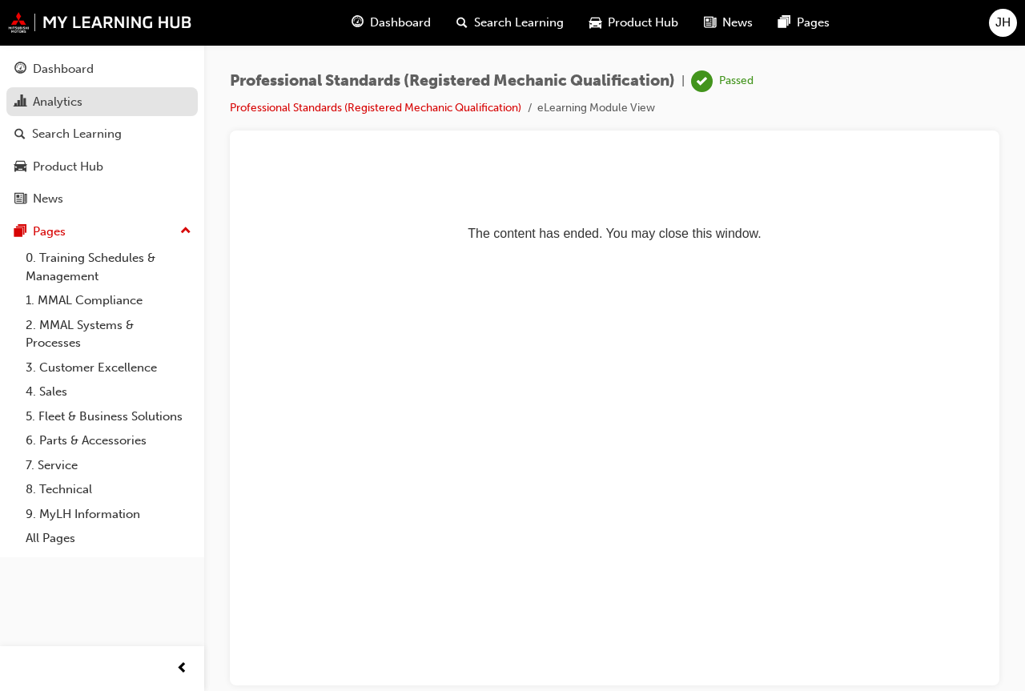
click at [54, 112] on link "Analytics" at bounding box center [101, 102] width 191 height 30
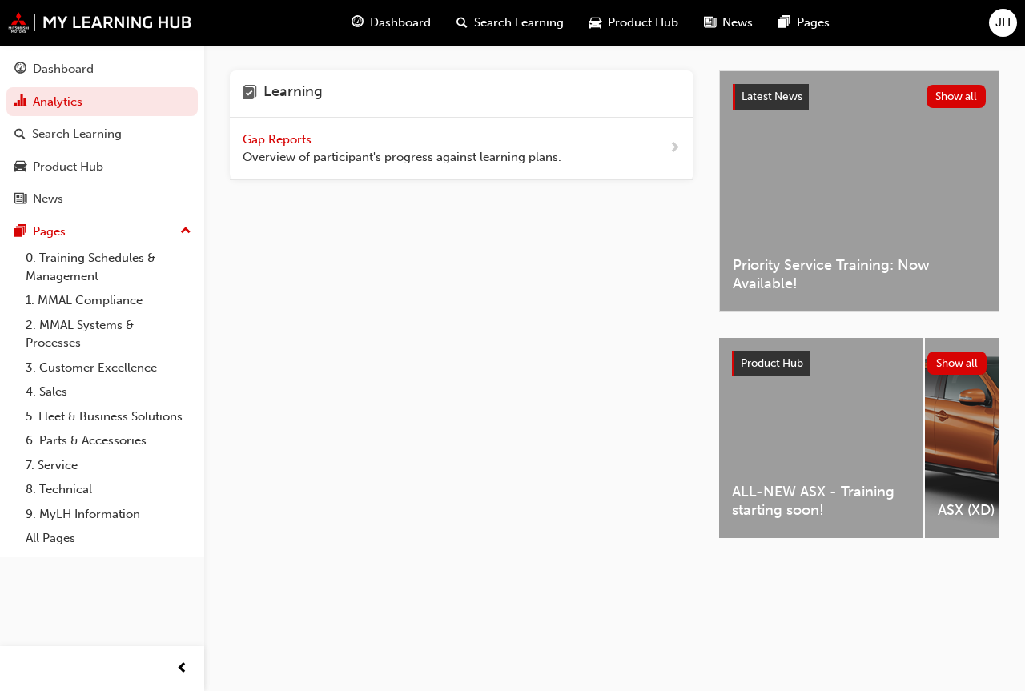
click at [299, 133] on span "Gap Reports" at bounding box center [279, 139] width 72 height 14
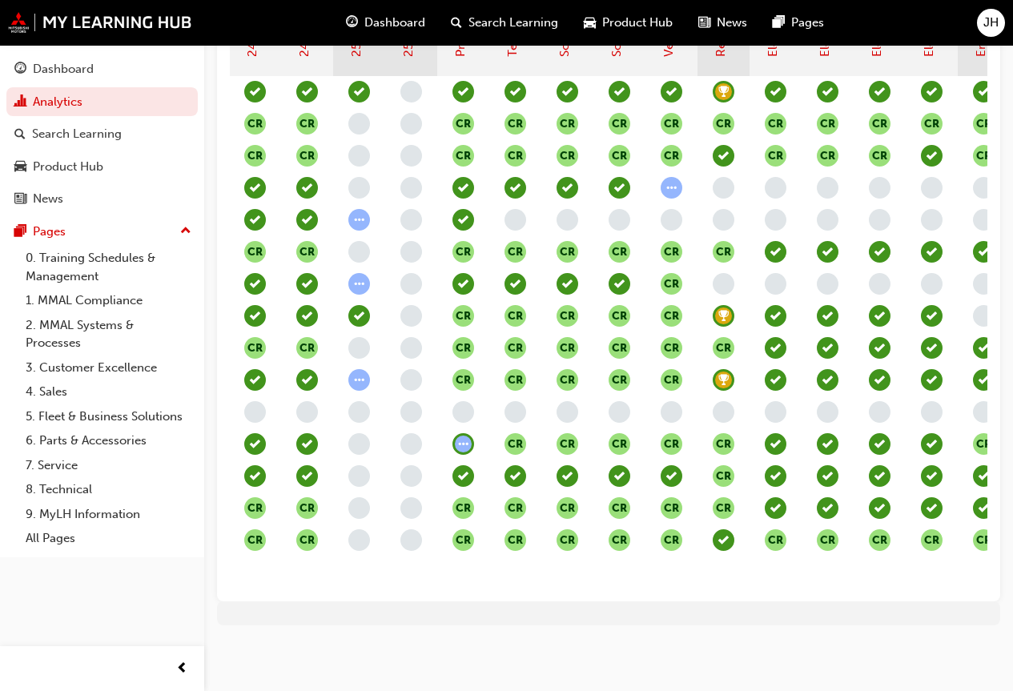
scroll to position [0, 692]
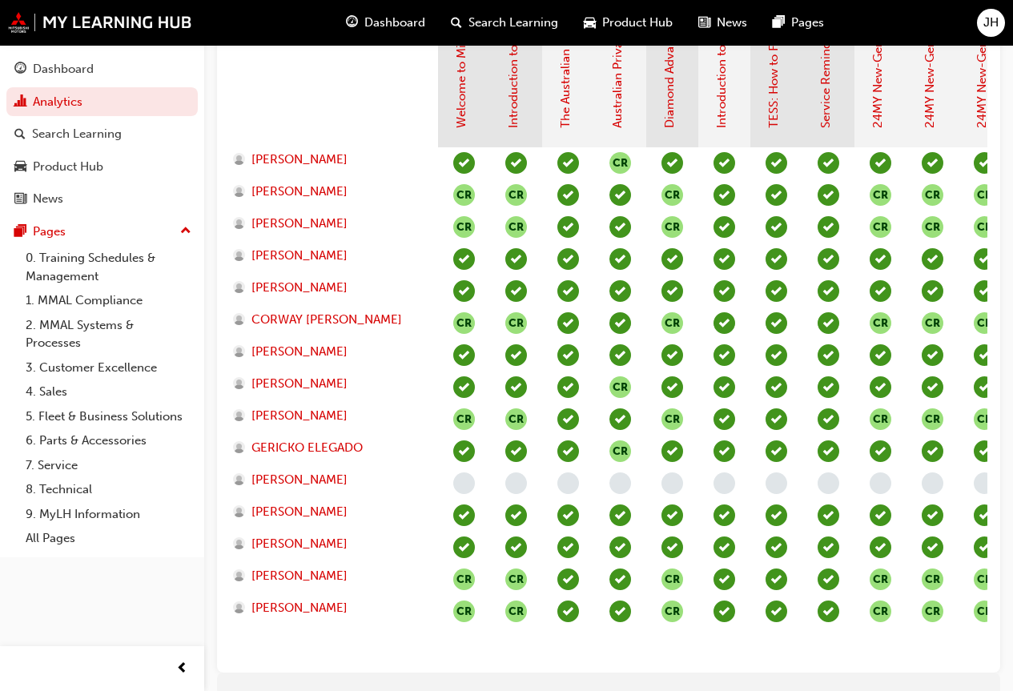
scroll to position [572, 0]
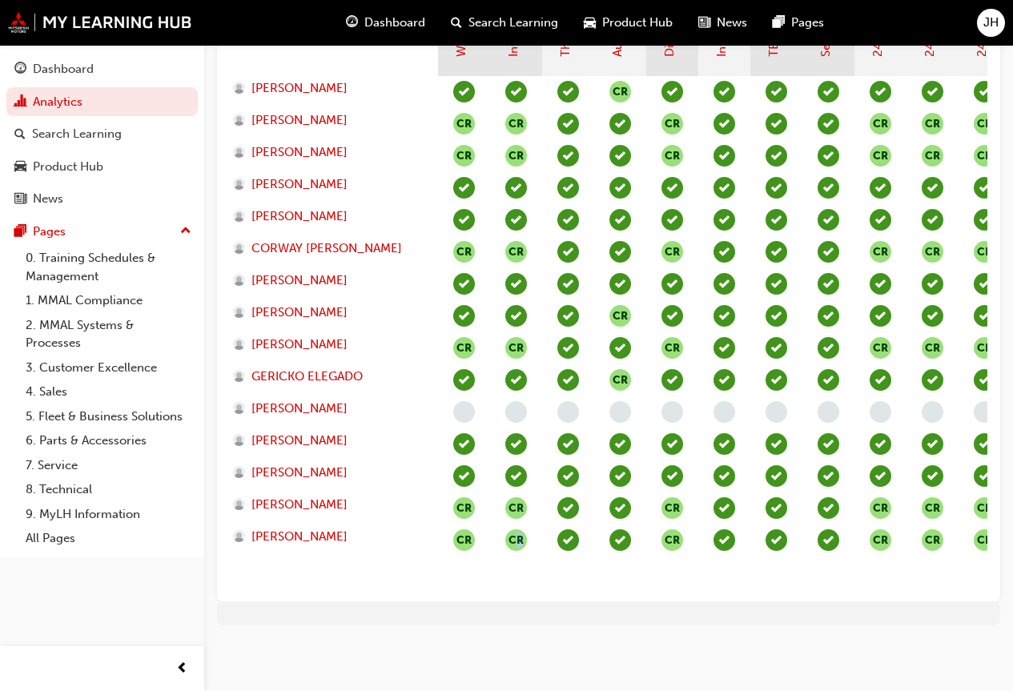
drag, startPoint x: 516, startPoint y: 575, endPoint x: 583, endPoint y: 577, distance: 66.5
click at [583, 577] on section "Induction - Dealer Staff MMAL Compliance 2024 Diamond Advantage - Fundamentals …" at bounding box center [608, 232] width 757 height 712
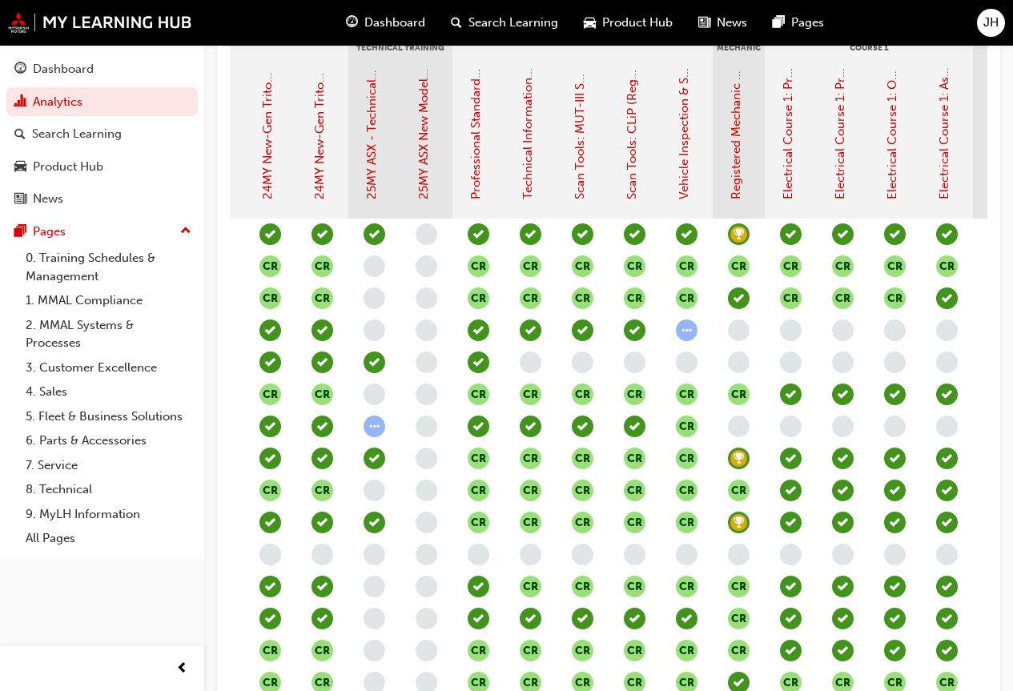
scroll to position [411, 0]
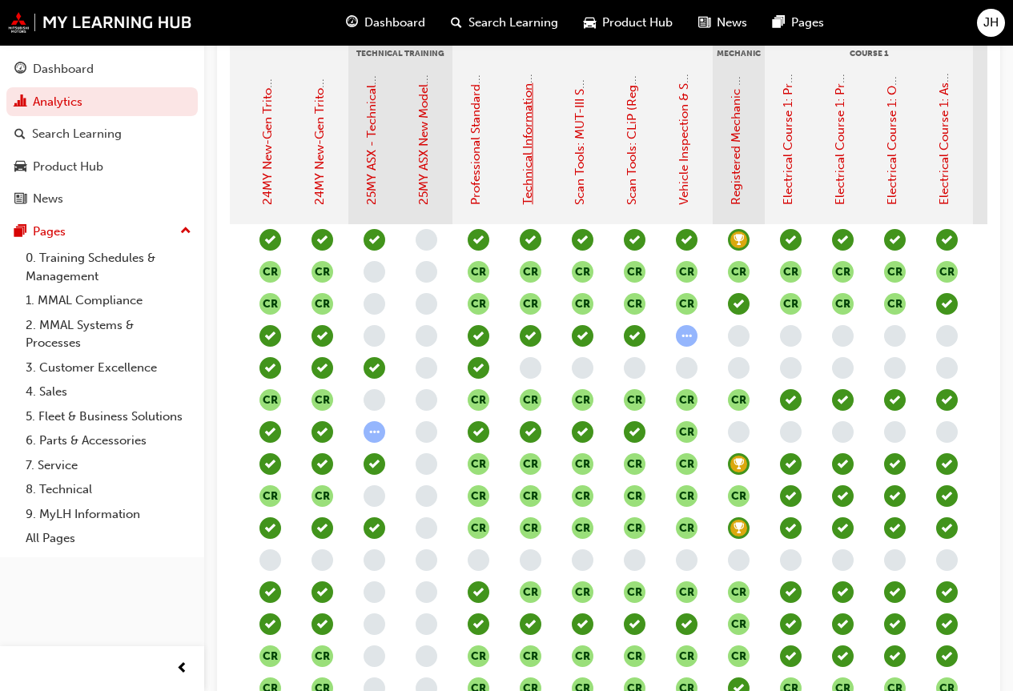
click at [531, 195] on link "Technical Information (Registered Mechanic Qualification)" at bounding box center [527, 43] width 14 height 324
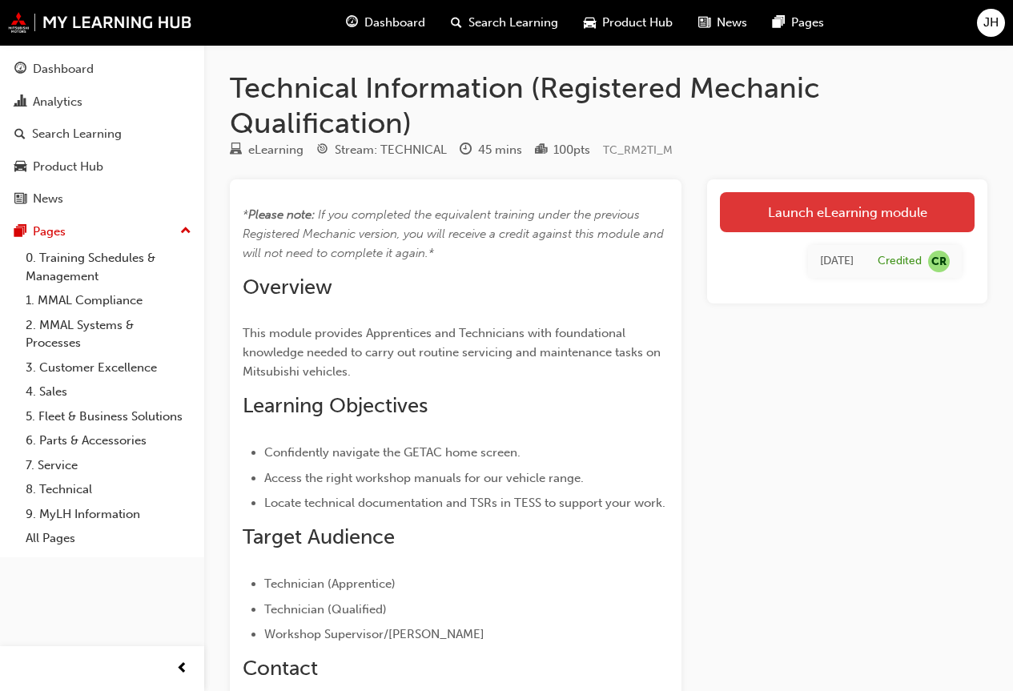
click at [771, 222] on link "Launch eLearning module" at bounding box center [847, 212] width 255 height 40
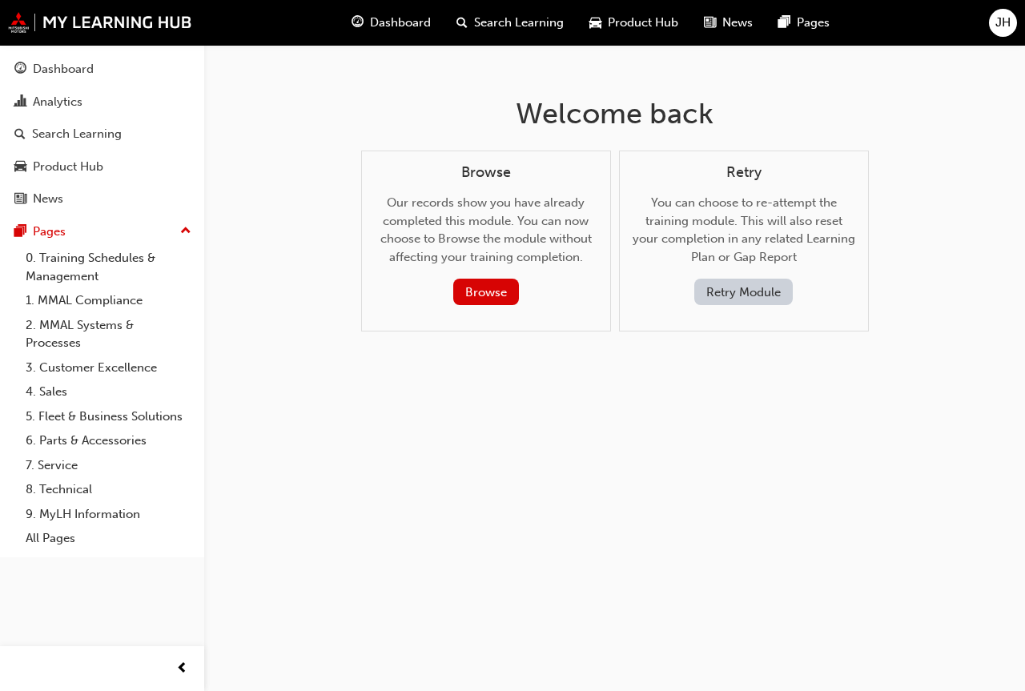
click at [743, 294] on button "Retry Module" at bounding box center [743, 292] width 98 height 26
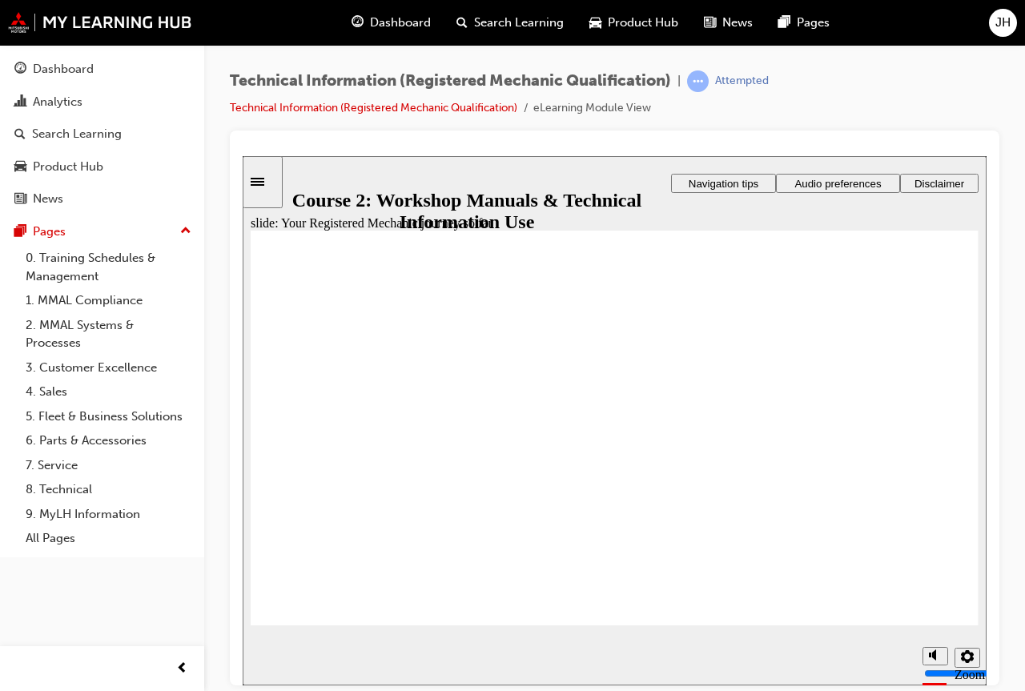
click at [934, 625] on div "slide: Your Registered Mechanic journey so far Rectangle 1 Rectangle 3 Your Reg…" at bounding box center [615, 419] width 744 height 529
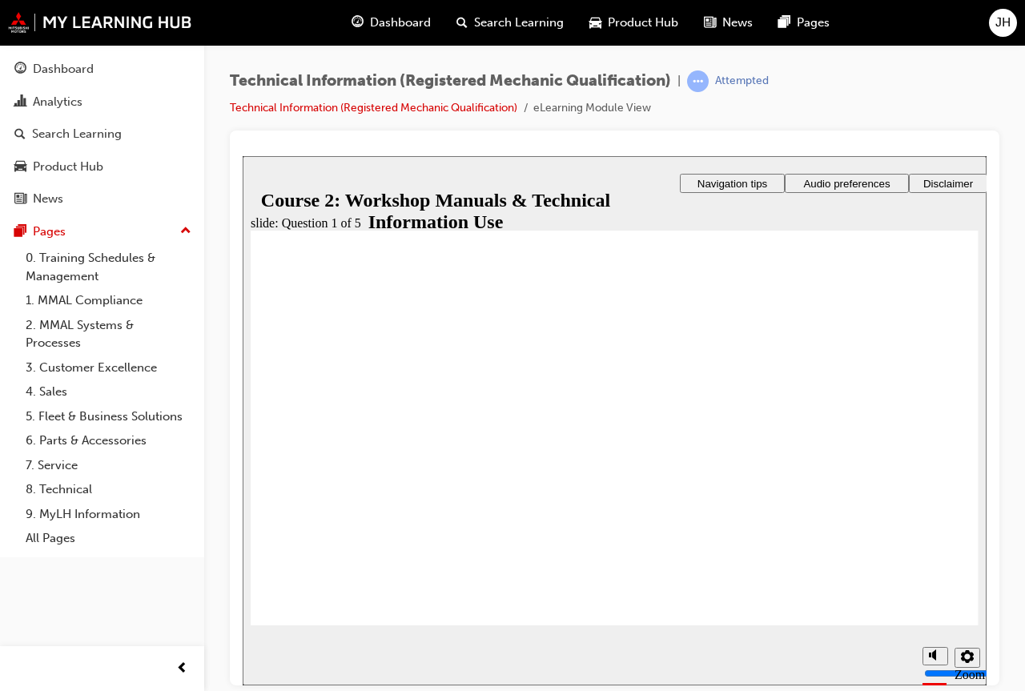
drag, startPoint x: 507, startPoint y: 543, endPoint x: 498, endPoint y: 541, distance: 9.0
drag, startPoint x: 564, startPoint y: 541, endPoint x: 555, endPoint y: 389, distance: 152.4
drag, startPoint x: 655, startPoint y: 533, endPoint x: 825, endPoint y: 464, distance: 183.1
drag, startPoint x: 705, startPoint y: 540, endPoint x: 561, endPoint y: 465, distance: 162.2
drag, startPoint x: 524, startPoint y: 529, endPoint x: 869, endPoint y: 369, distance: 380.4
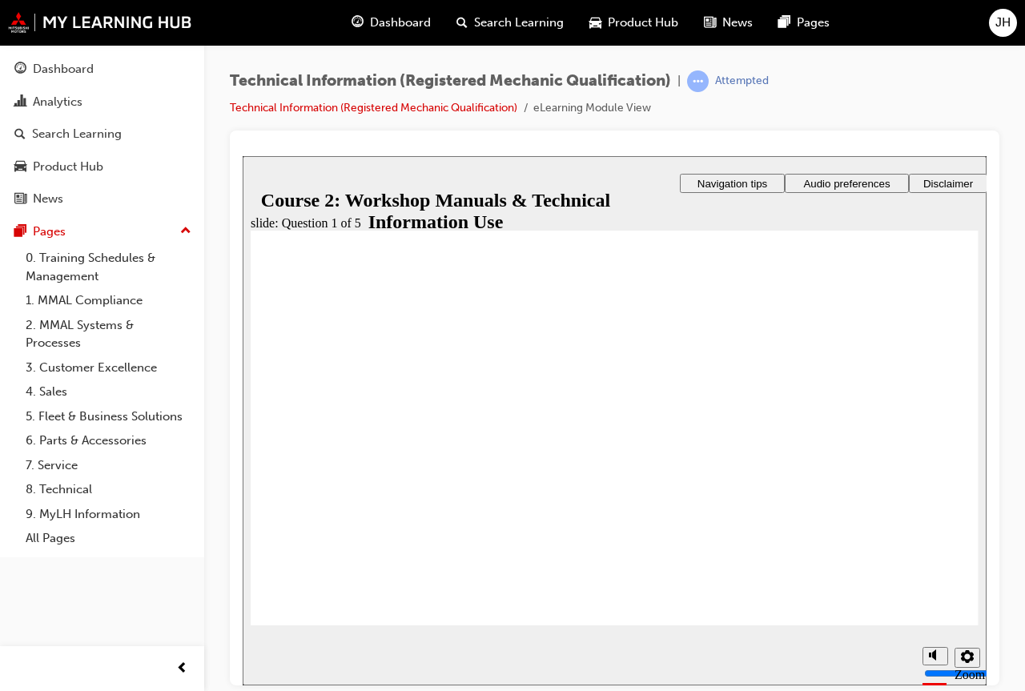
drag, startPoint x: 599, startPoint y: 456, endPoint x: 833, endPoint y: 393, distance: 242.7
drag, startPoint x: 534, startPoint y: 522, endPoint x: 581, endPoint y: 468, distance: 71.5
drag, startPoint x: 587, startPoint y: 467, endPoint x: 812, endPoint y: 410, distance: 232.0
drag, startPoint x: 738, startPoint y: 548, endPoint x: 591, endPoint y: 454, distance: 175.0
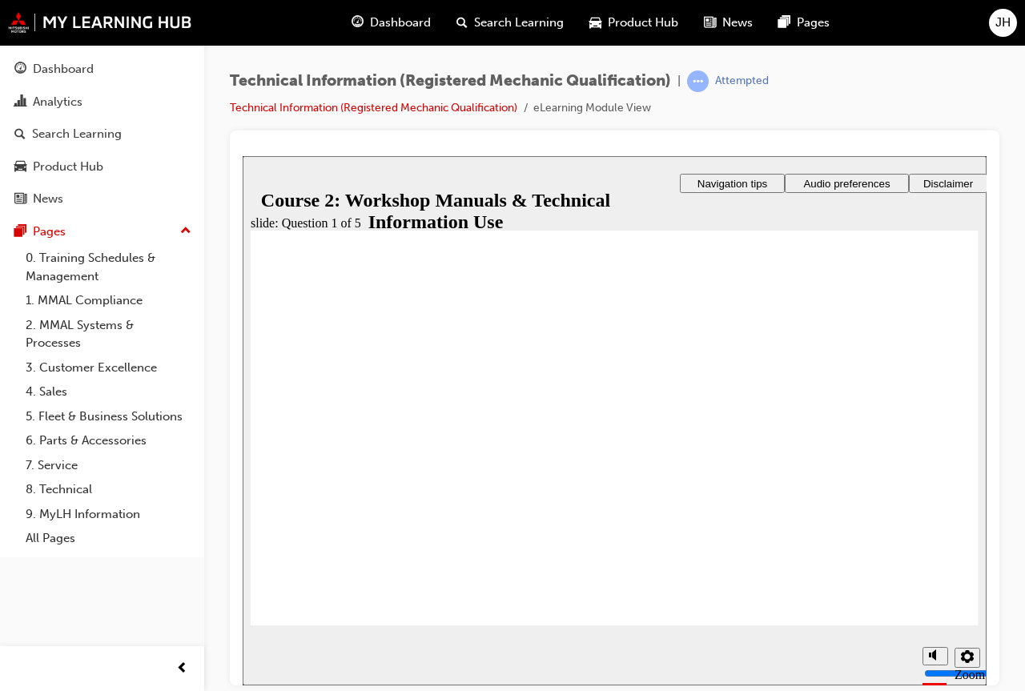
drag, startPoint x: 588, startPoint y: 473, endPoint x: 841, endPoint y: 391, distance: 266.8
drag, startPoint x: 502, startPoint y: 548, endPoint x: 510, endPoint y: 540, distance: 11.3
radio input "true"
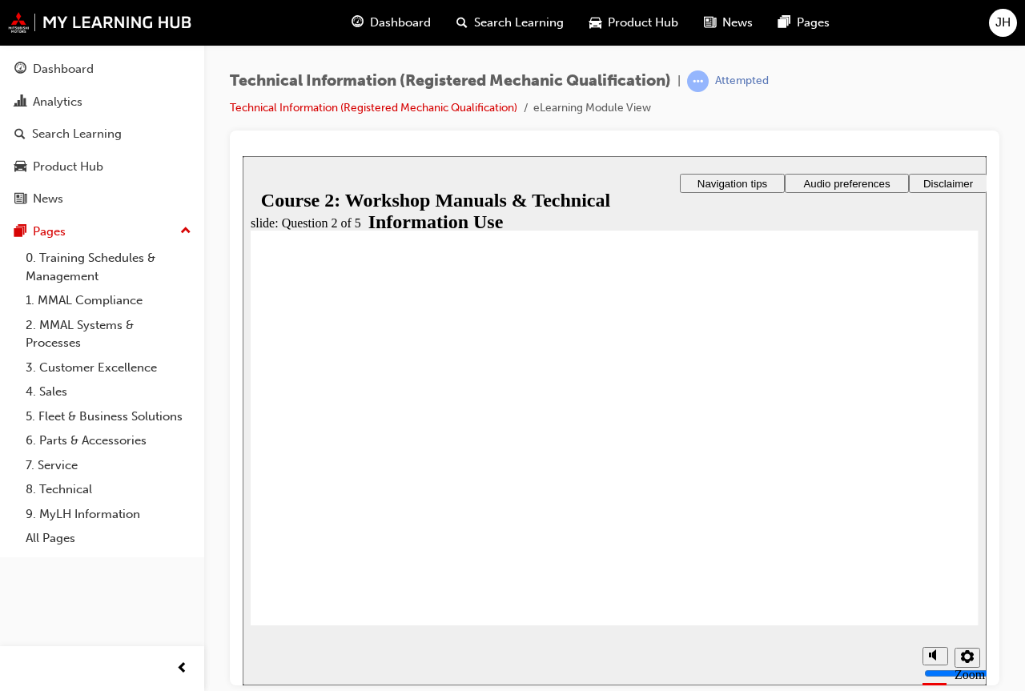
radio input "true"
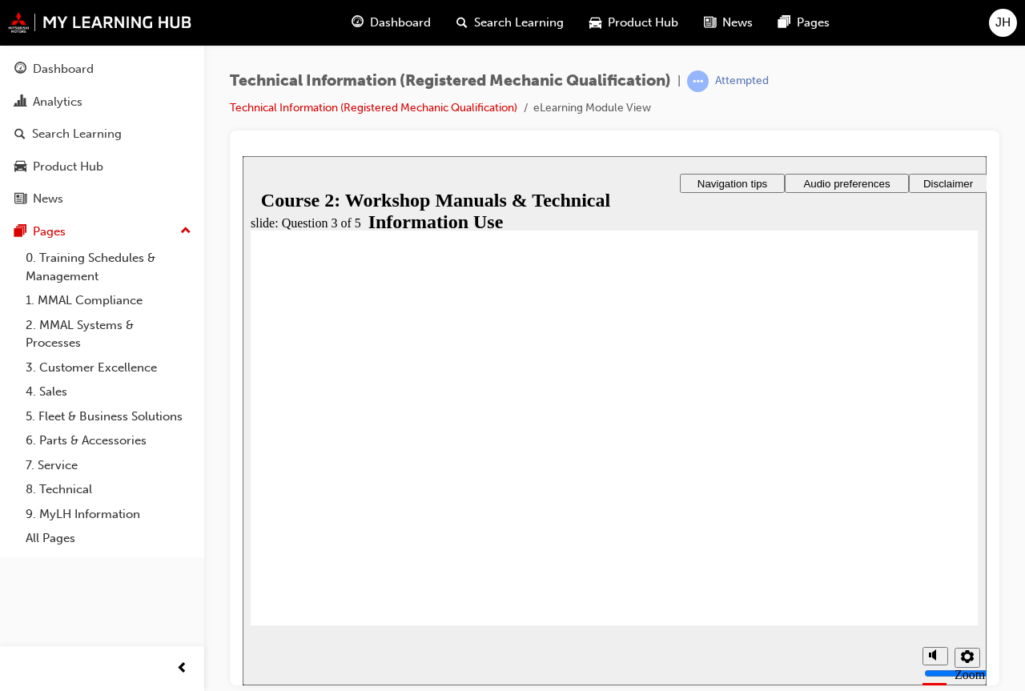
radio input "true"
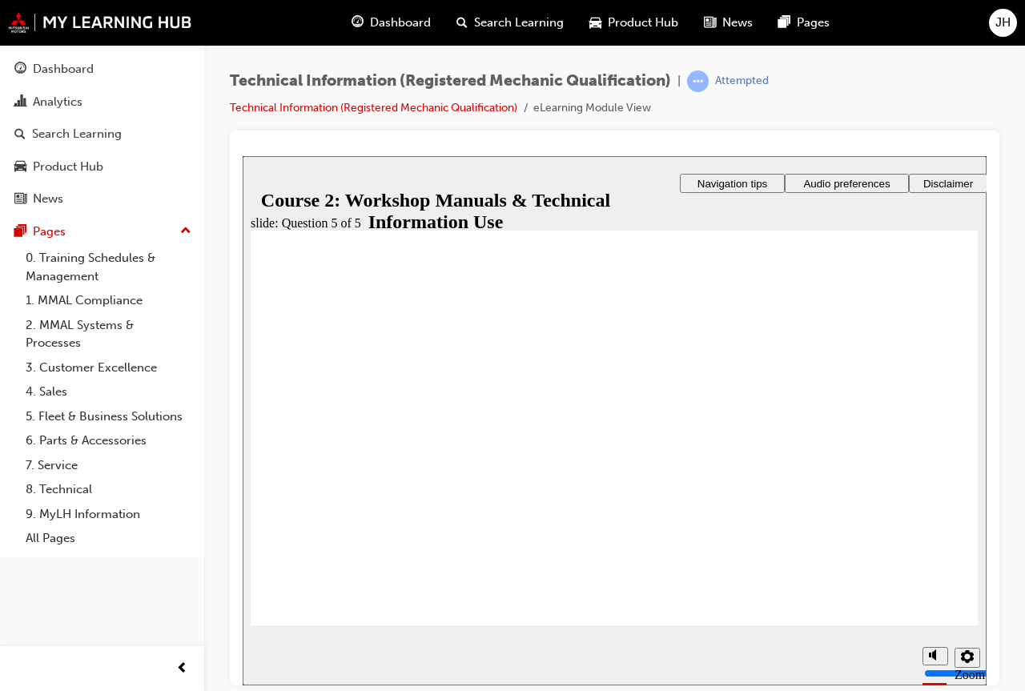
radio input "true"
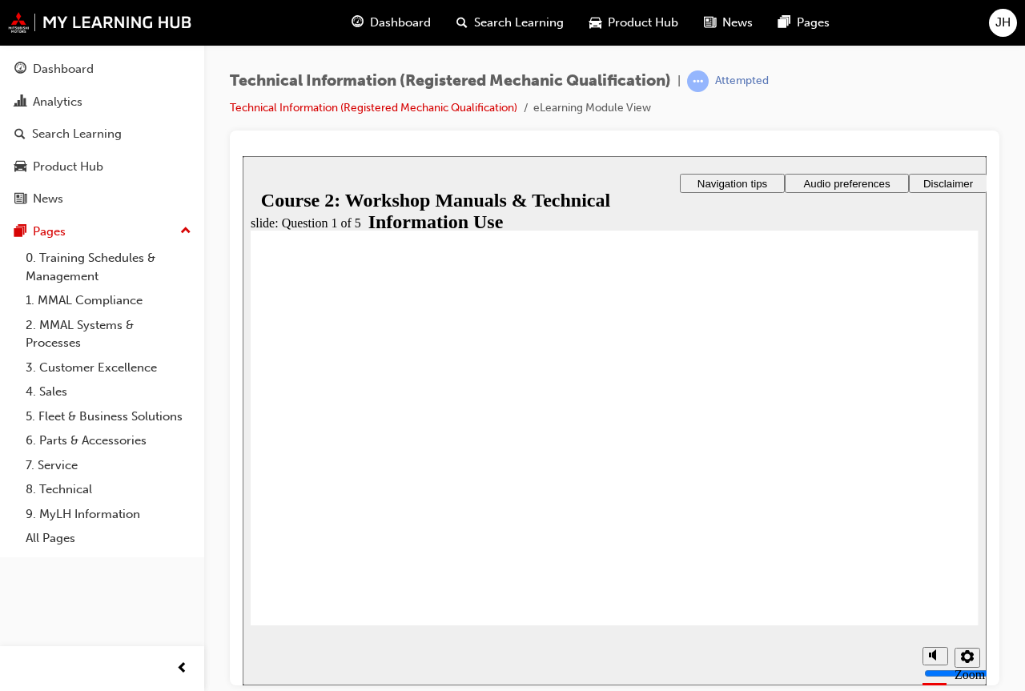
drag, startPoint x: 502, startPoint y: 545, endPoint x: 585, endPoint y: 478, distance: 107.0
drag, startPoint x: 564, startPoint y: 534, endPoint x: 632, endPoint y: 532, distance: 68.1
drag, startPoint x: 714, startPoint y: 513, endPoint x: 793, endPoint y: 399, distance: 138.6
drag, startPoint x: 577, startPoint y: 544, endPoint x: 579, endPoint y: 386, distance: 157.7
drag, startPoint x: 645, startPoint y: 528, endPoint x: 817, endPoint y: 460, distance: 184.6
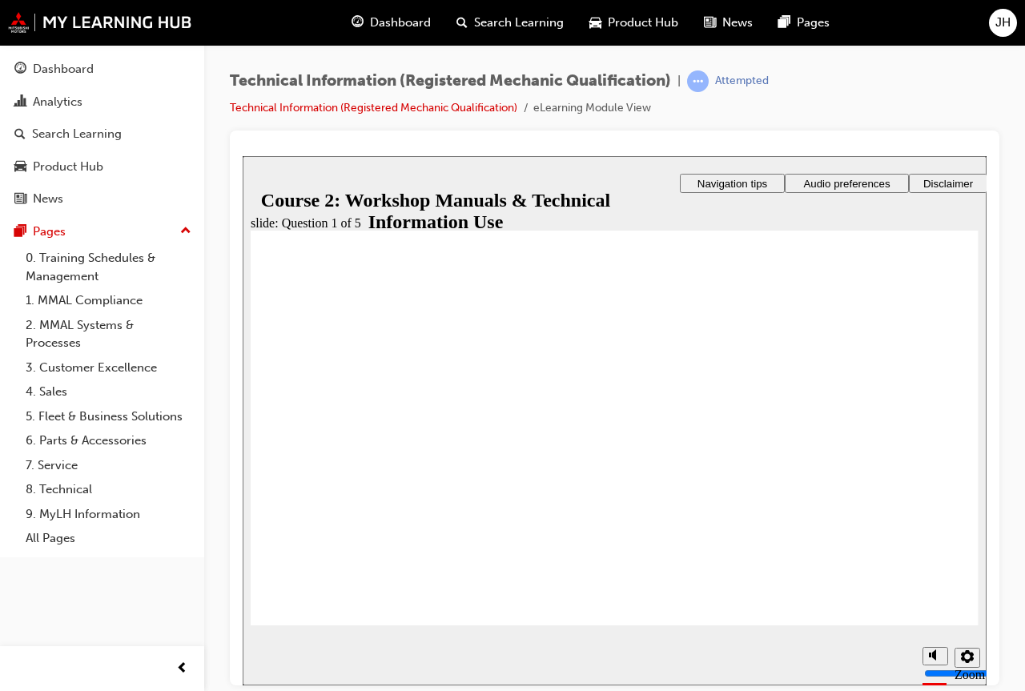
radio input "true"
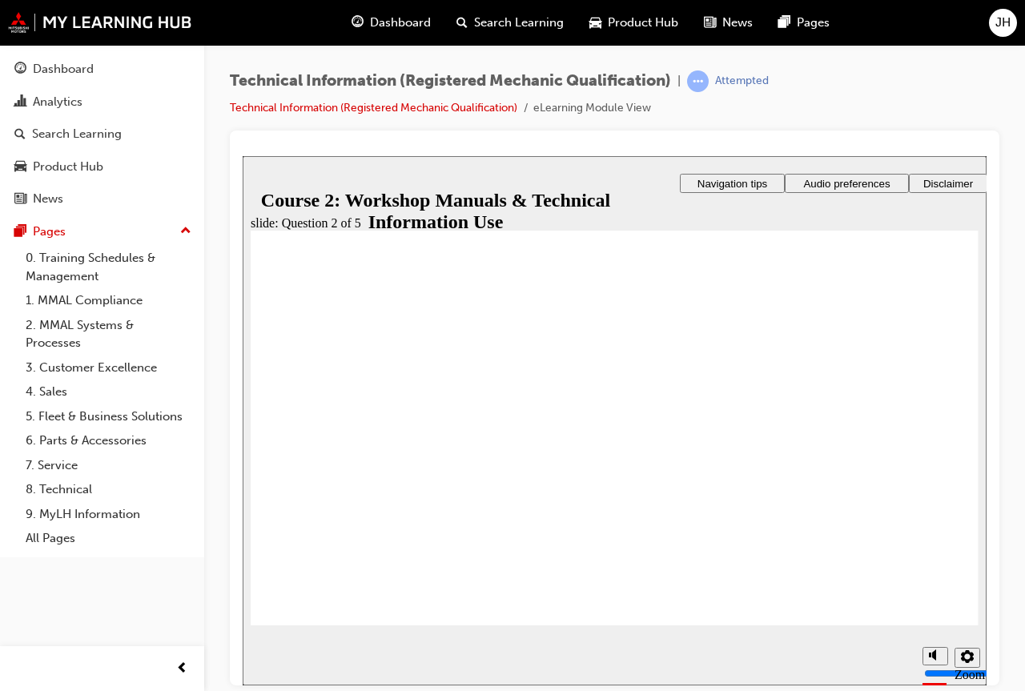
radio input "true"
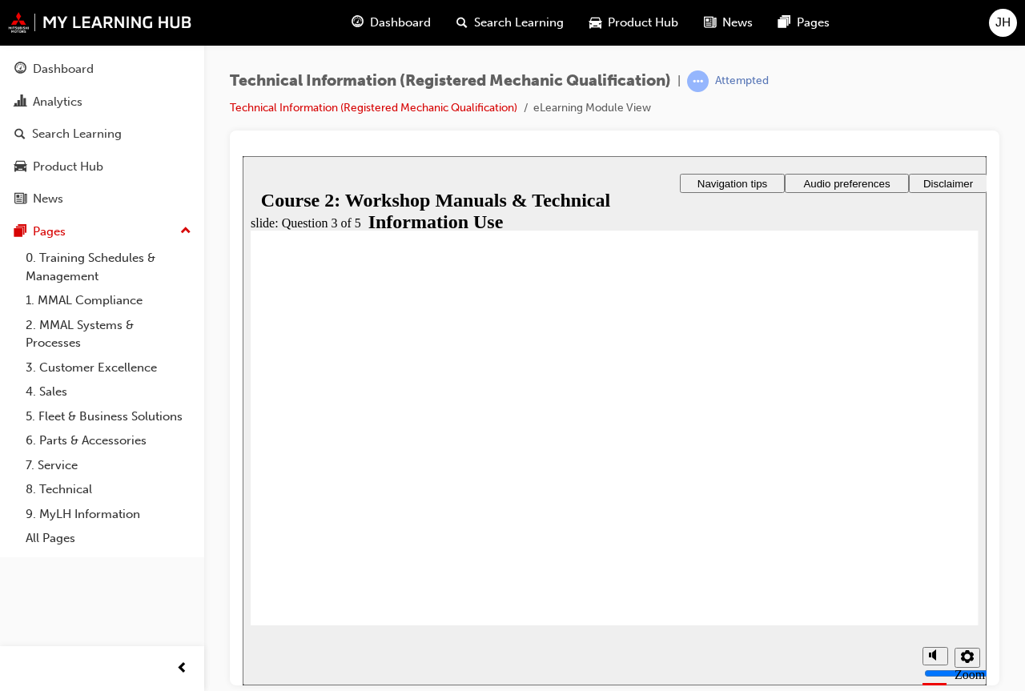
radio input "true"
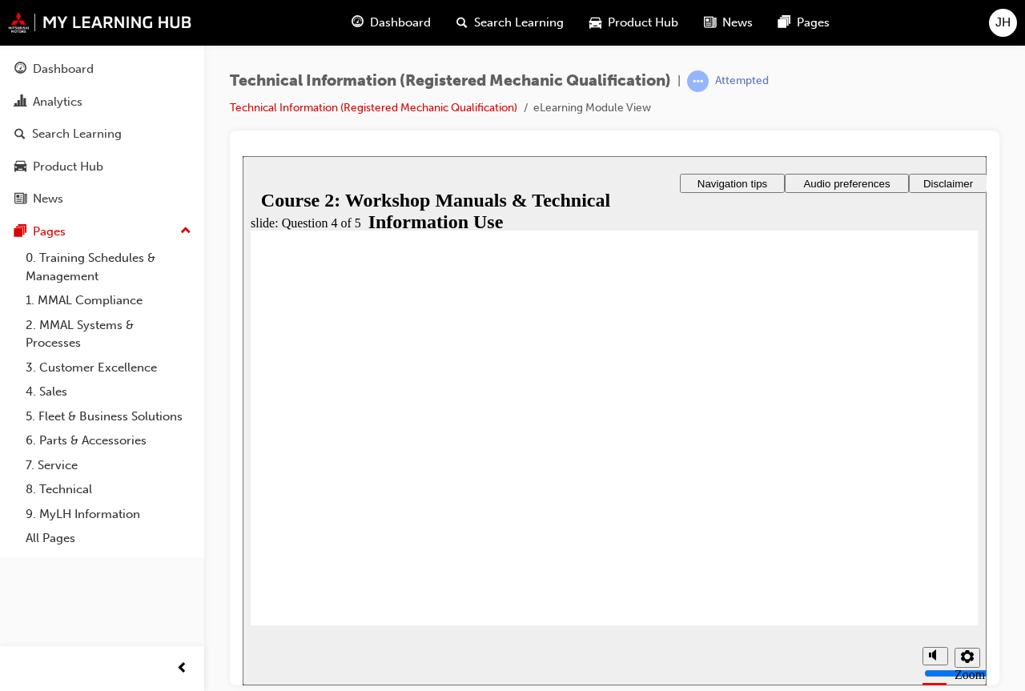
radio input "true"
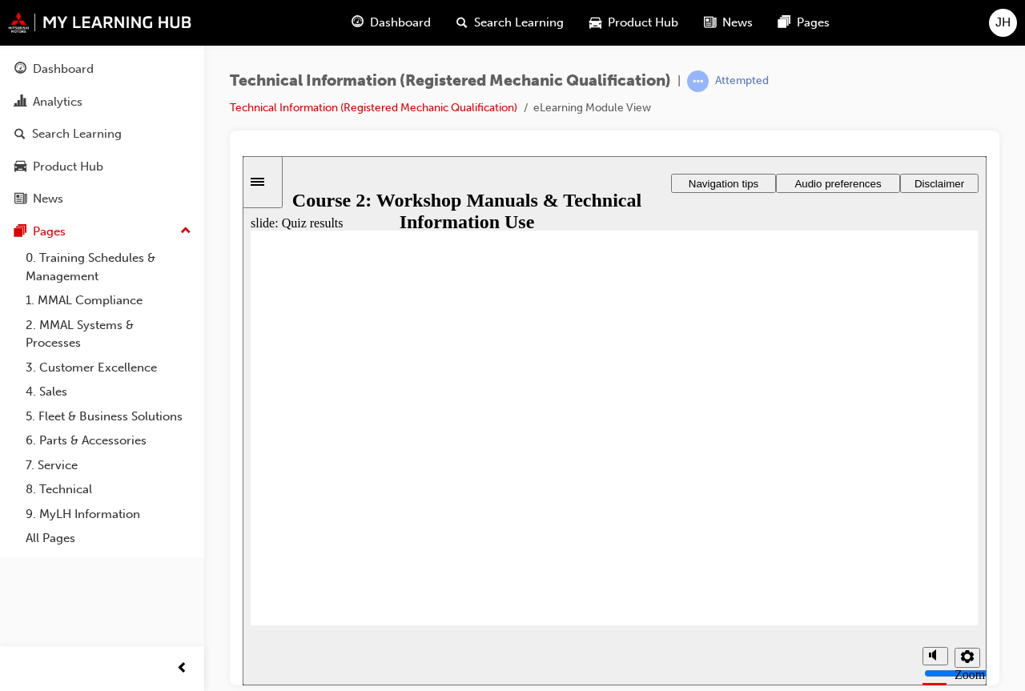
drag, startPoint x: 375, startPoint y: 544, endPoint x: 359, endPoint y: 427, distance: 118.0
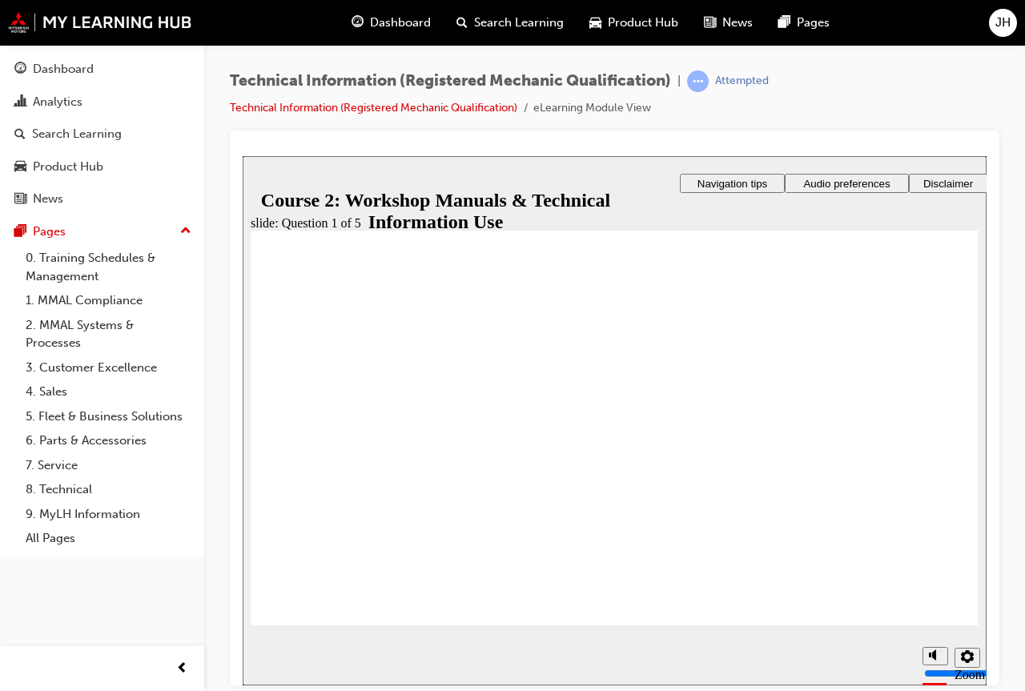
checkbox input "true"
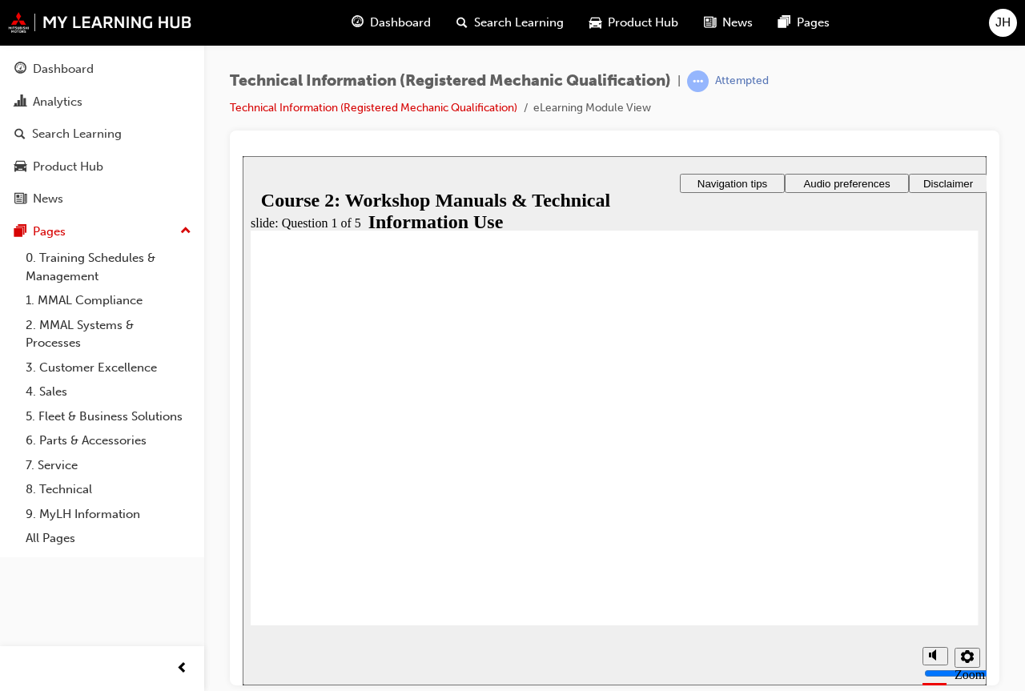
checkbox input "true"
checkbox input "false"
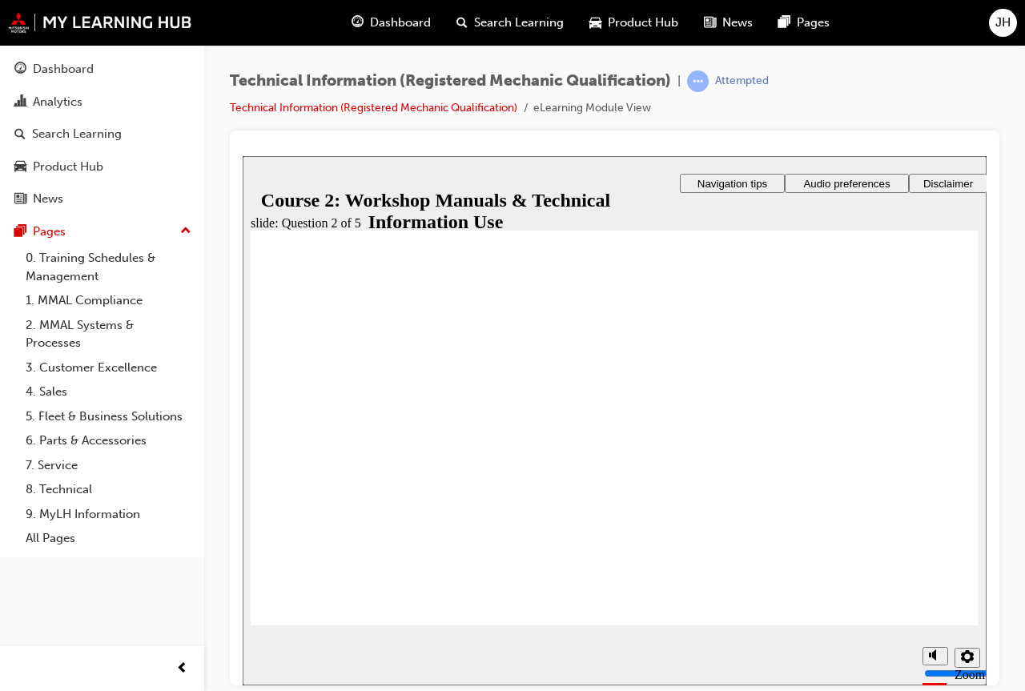
checkbox input "true"
checkbox input "false"
checkbox input "true"
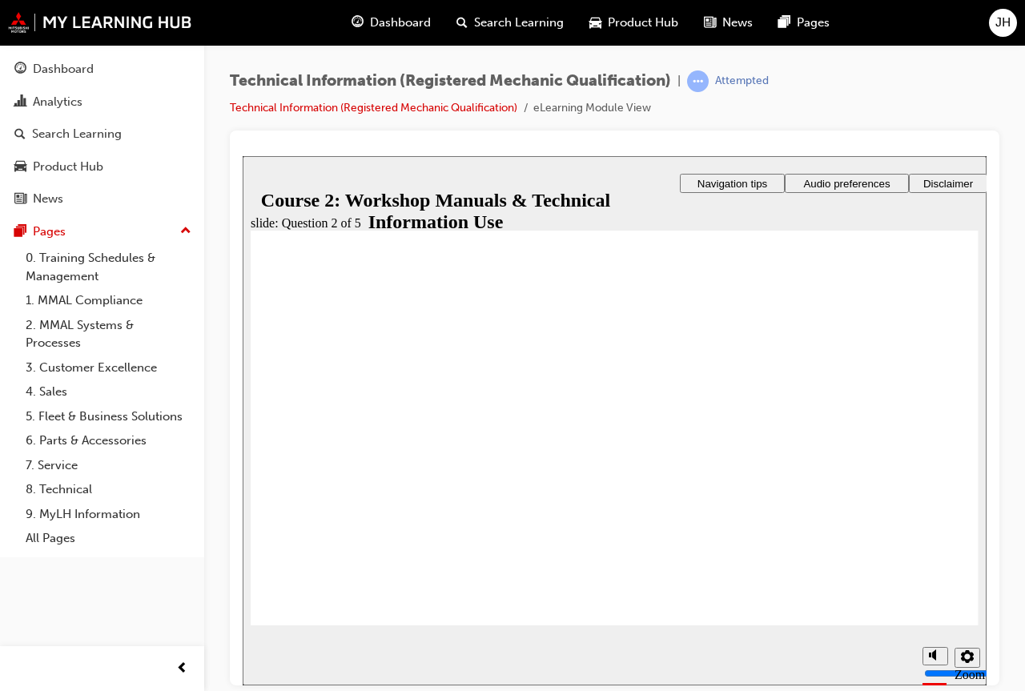
checkbox input "true"
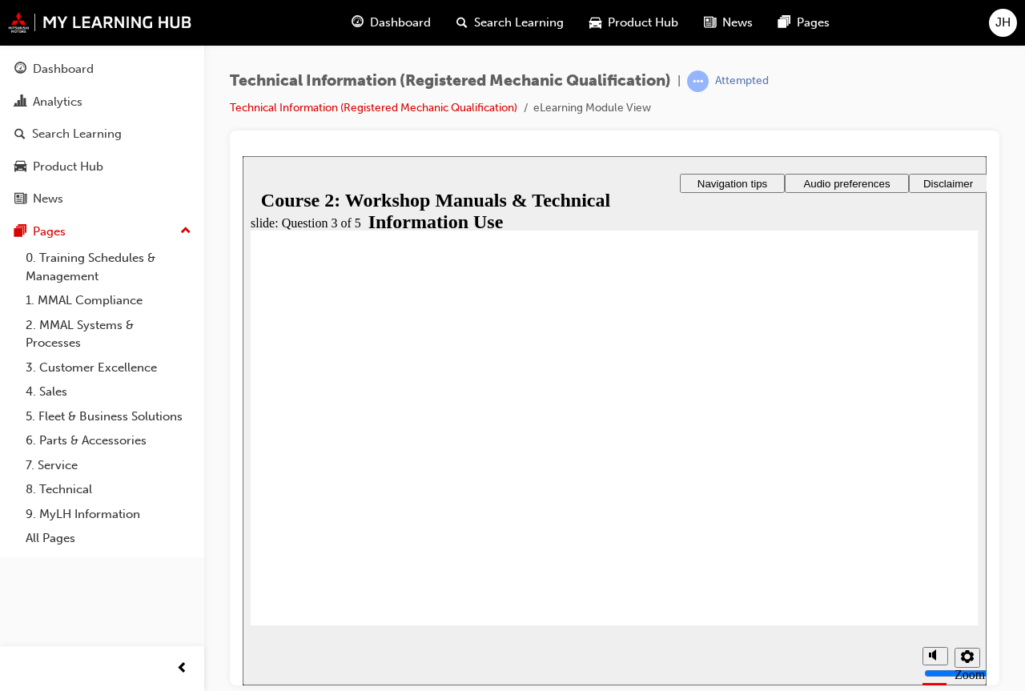
radio input "true"
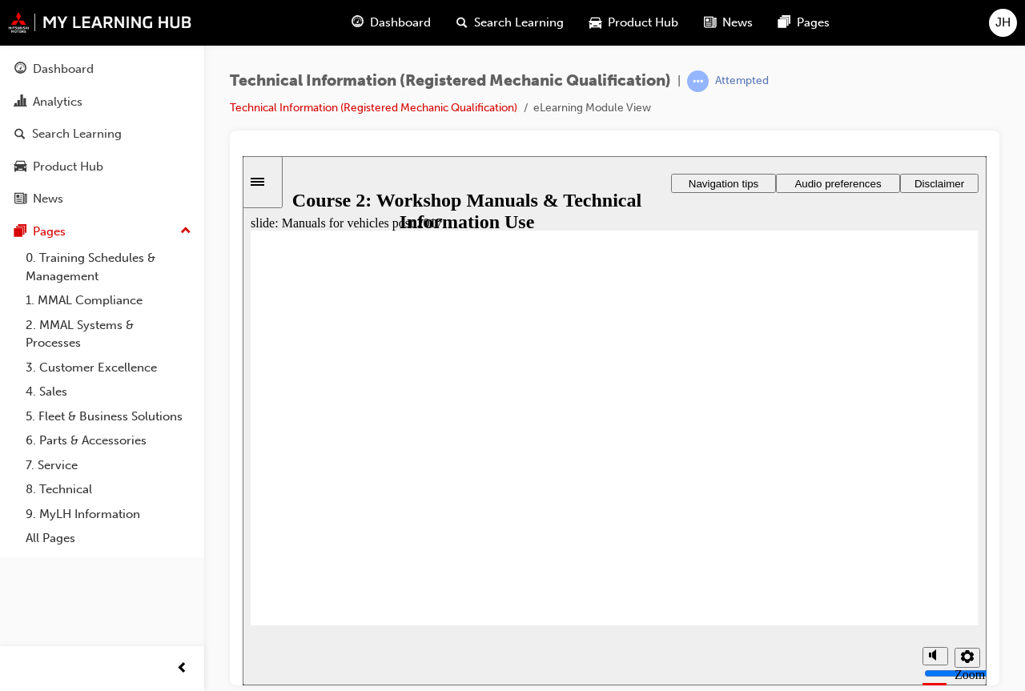
type input "3"
click at [945, 616] on input "volume" at bounding box center [975, 612] width 103 height 13
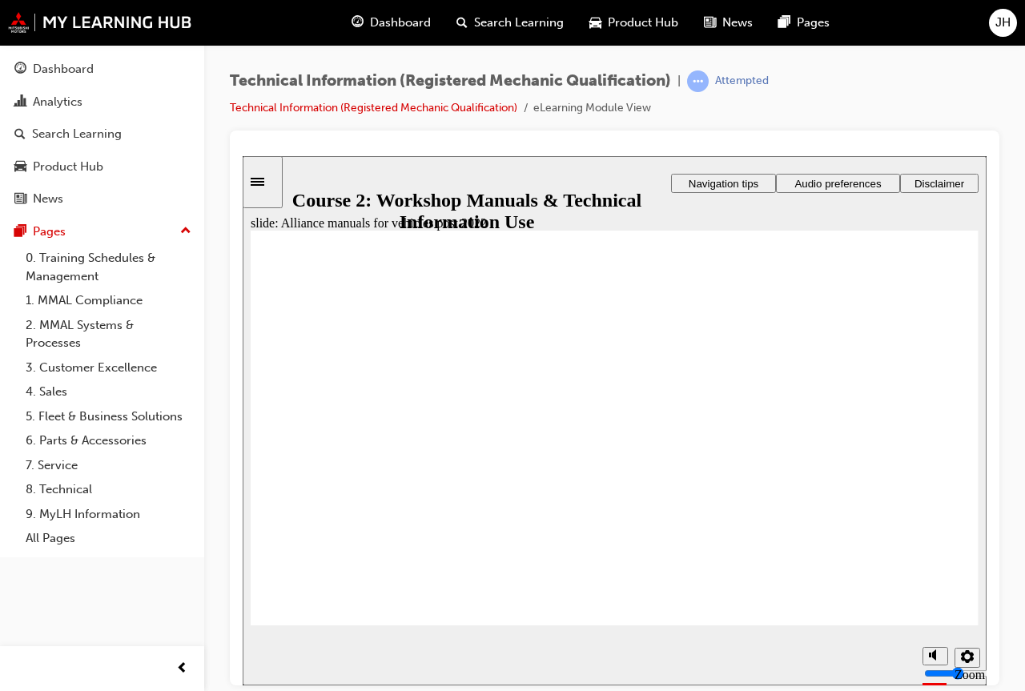
drag, startPoint x: 898, startPoint y: 601, endPoint x: 906, endPoint y: 599, distance: 8.4
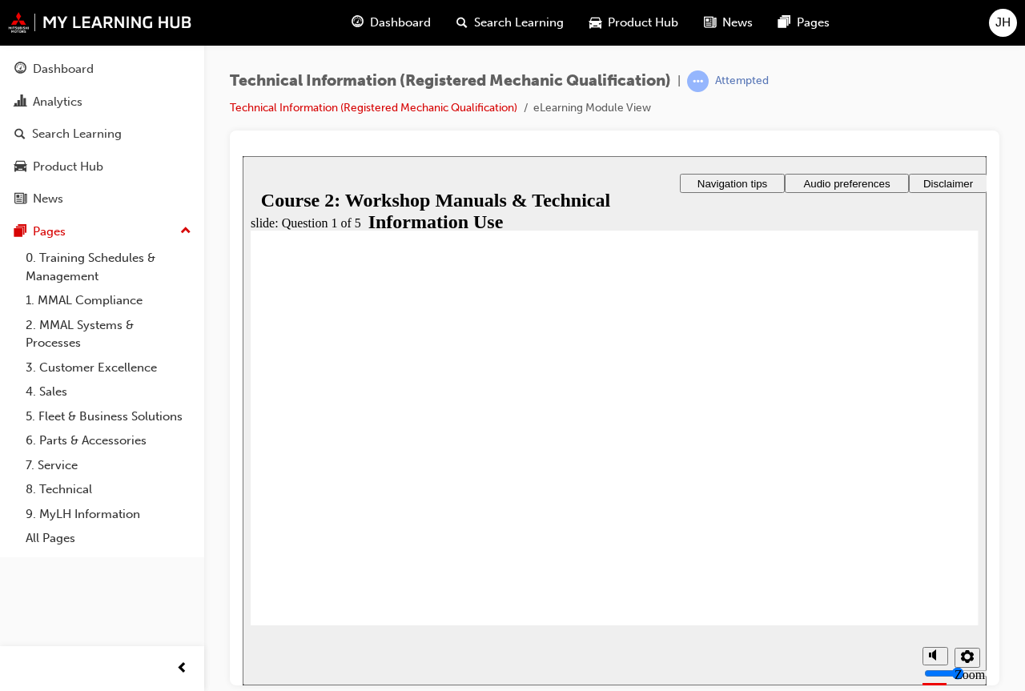
radio input "true"
click at [946, 630] on div "misc controls" at bounding box center [934, 634] width 24 height 60
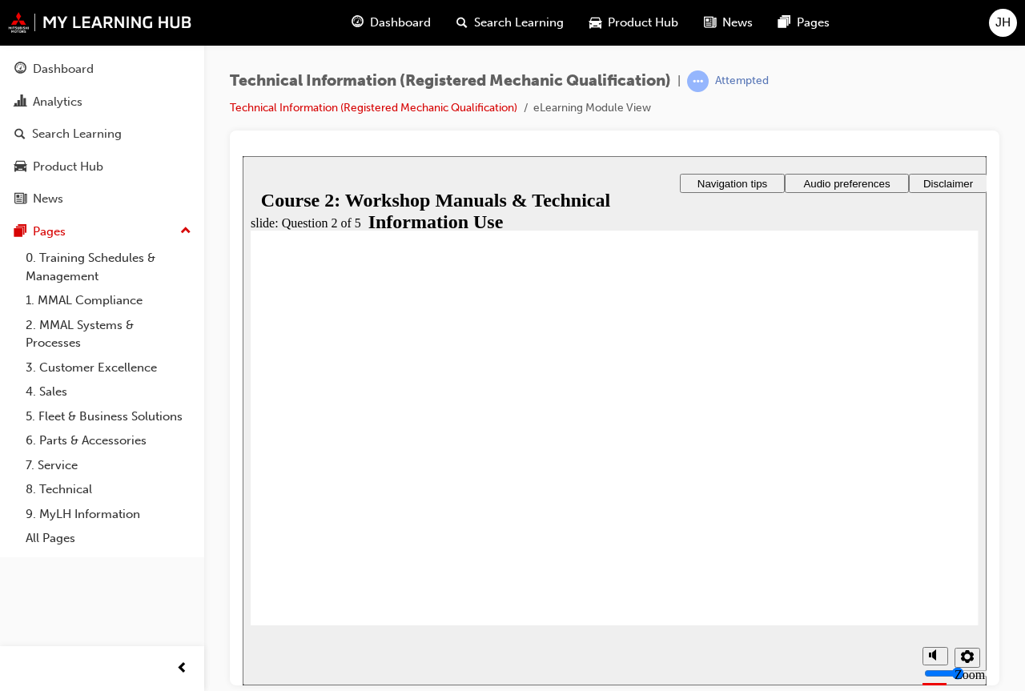
radio input "true"
click at [983, 611] on div "slide: Question 2 of 5 Rectangle 1 That’s not quite right. After the quiz, you …" at bounding box center [615, 419] width 744 height 529
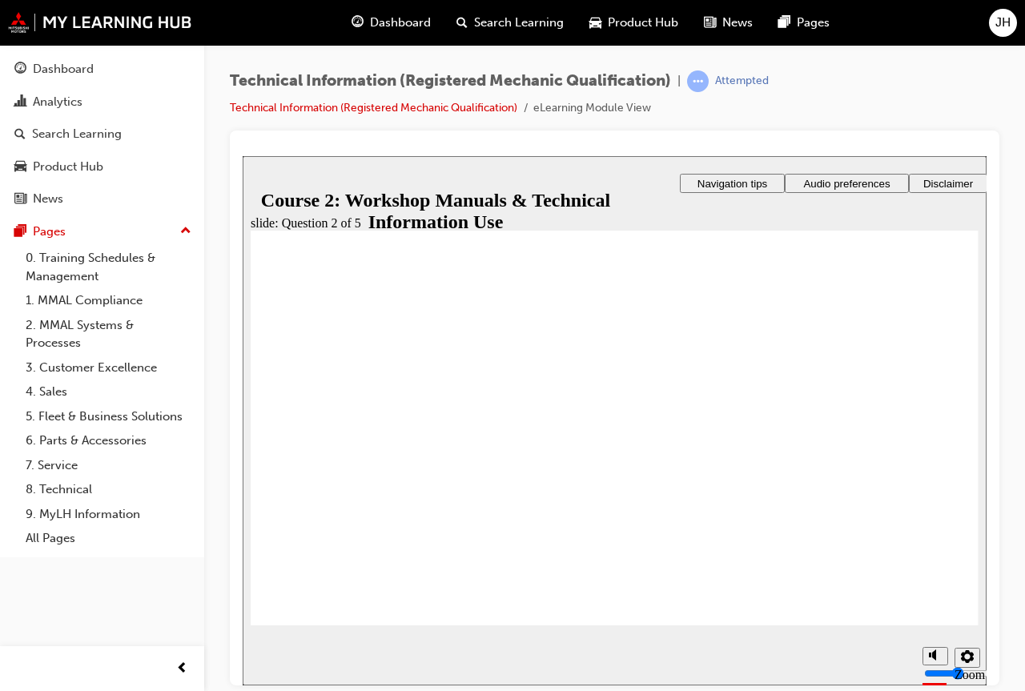
drag, startPoint x: 983, startPoint y: 611, endPoint x: 949, endPoint y: 617, distance: 35.0
click at [953, 617] on div "slide: Question 2 of 5 Rectangle 1 That’s not quite right. After the quiz, you …" at bounding box center [615, 419] width 744 height 529
radio input "true"
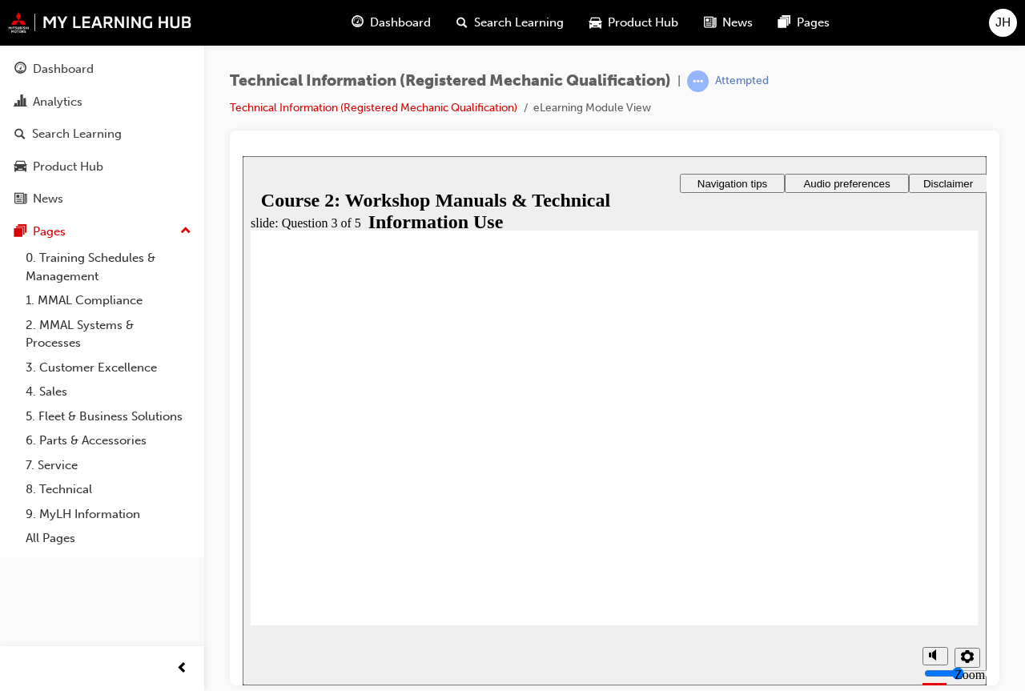
radio input "true"
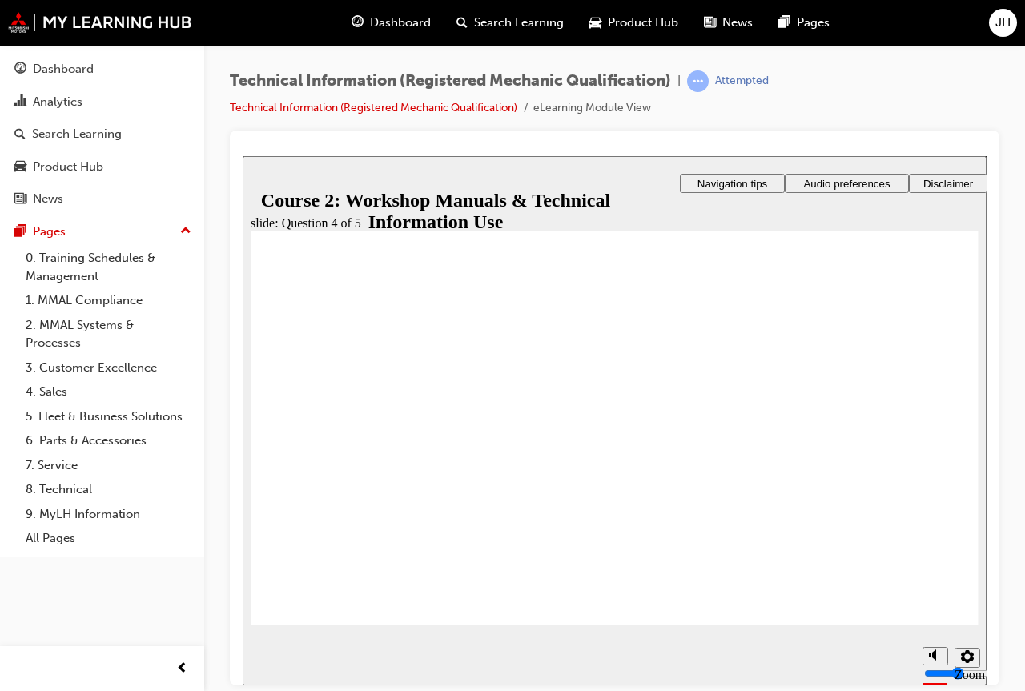
click at [935, 624] on div "slide: Question 4 of 5 Rectangle 1 That’s right! You selected the correct respo…" at bounding box center [615, 419] width 744 height 529
radio input "true"
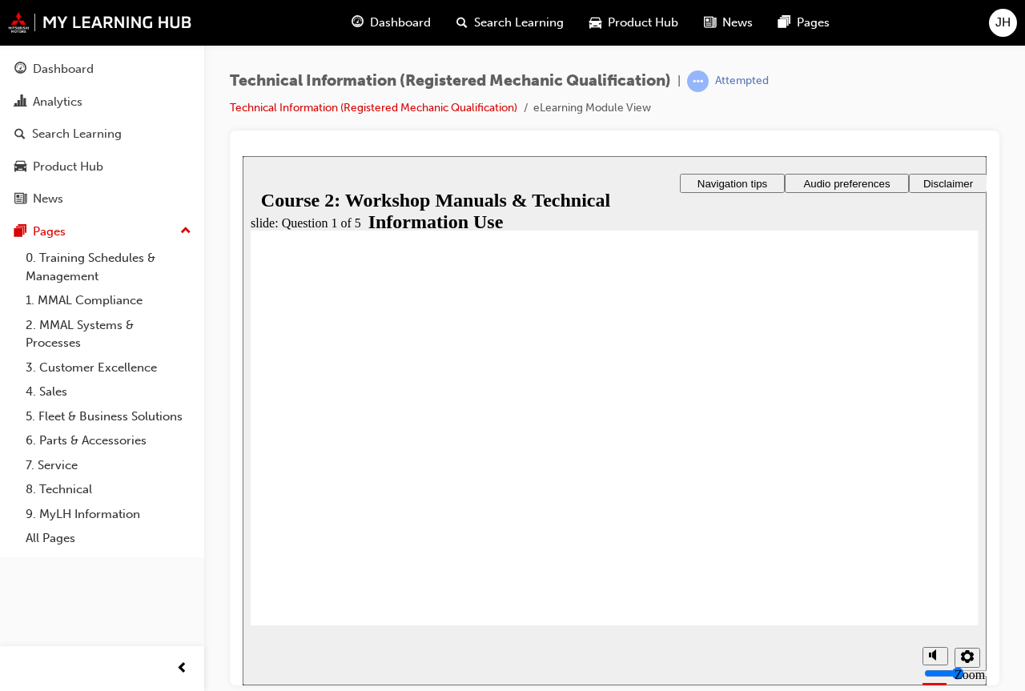
radio input "true"
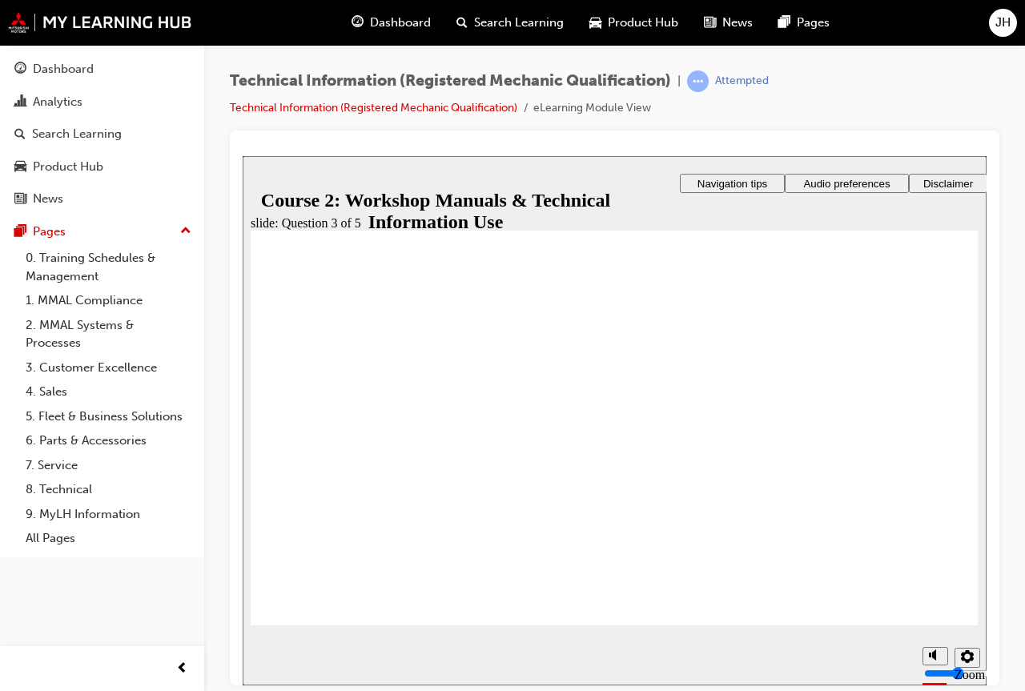
radio input "true"
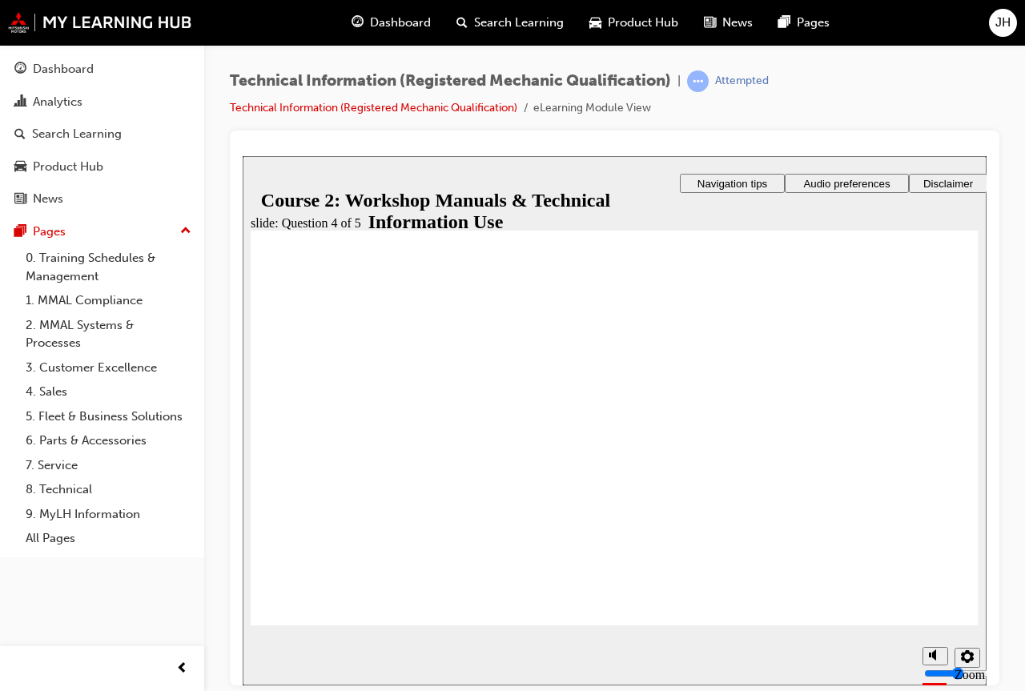
radio input "true"
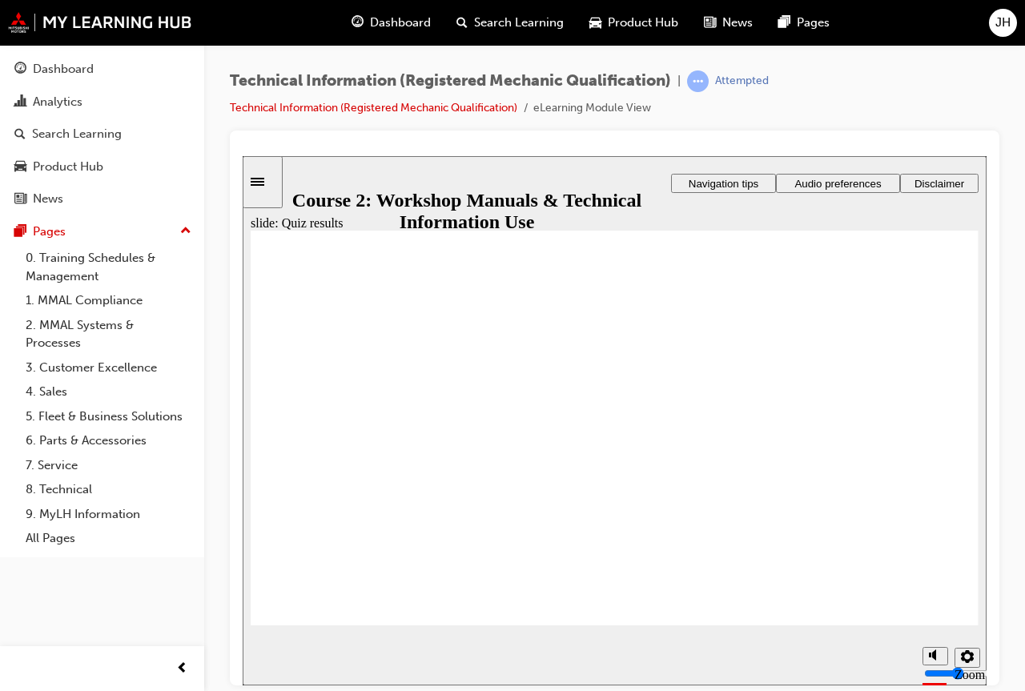
click at [936, 619] on input "volume" at bounding box center [975, 612] width 103 height 13
click at [945, 632] on div "misc controls" at bounding box center [934, 634] width 24 height 60
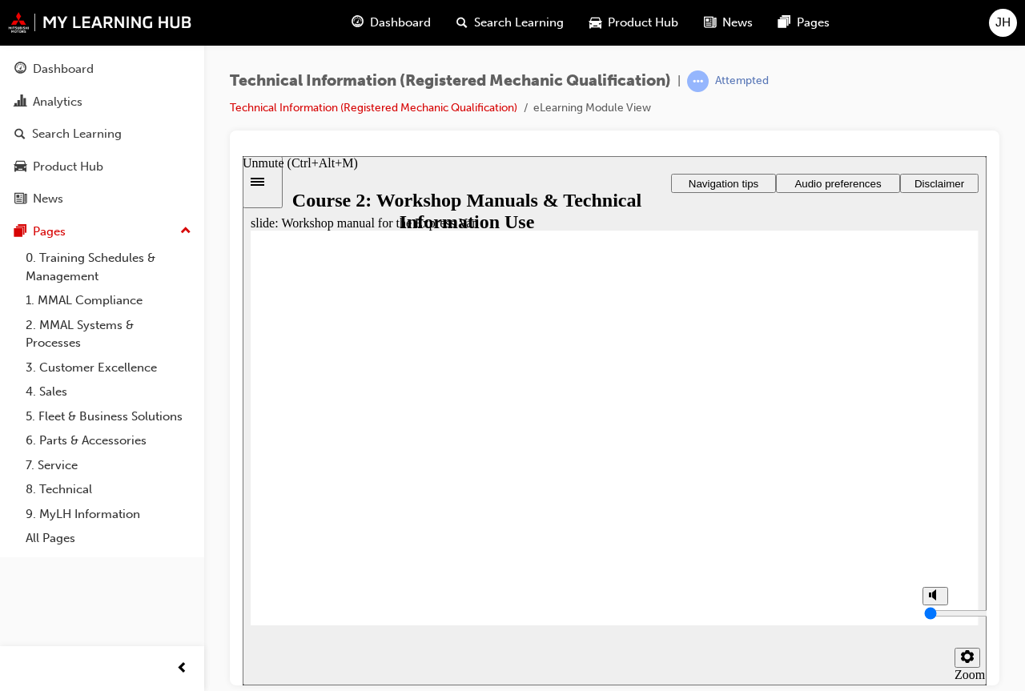
click at [926, 651] on div "misc controls" at bounding box center [934, 634] width 24 height 60
type input "2"
click at [941, 619] on input "volume" at bounding box center [975, 612] width 103 height 13
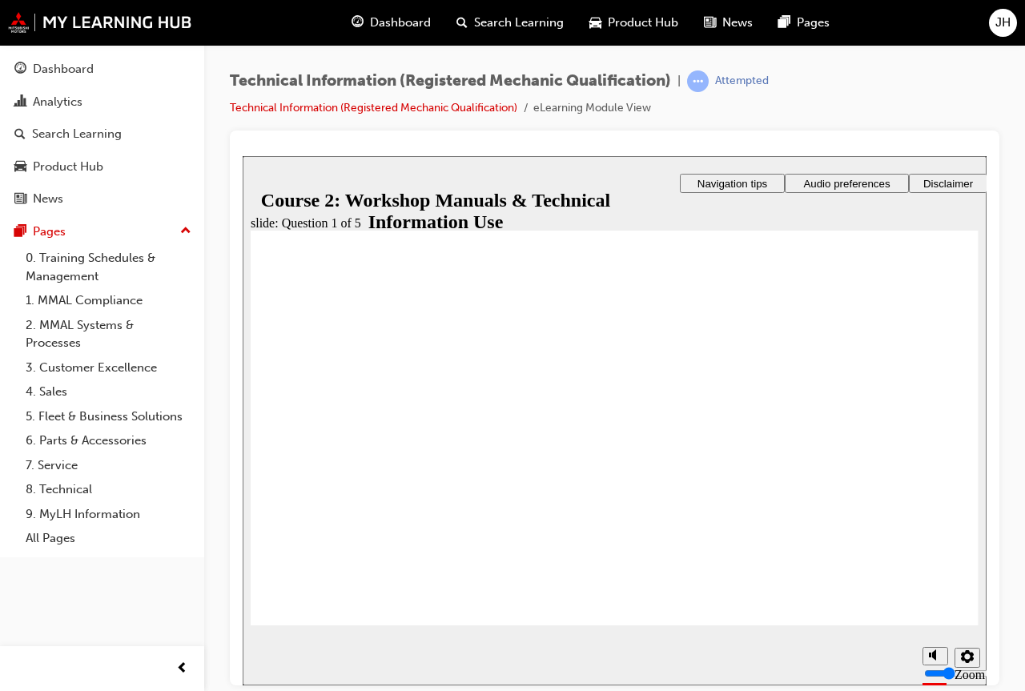
radio input "true"
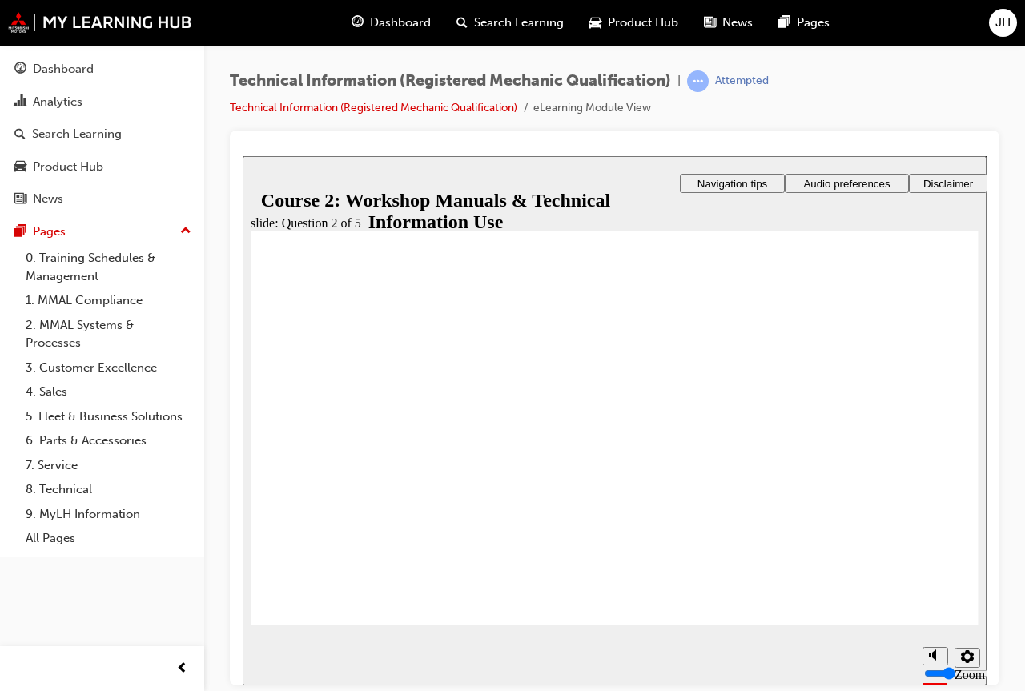
drag, startPoint x: 659, startPoint y: 520, endPoint x: 913, endPoint y: 586, distance: 262.1
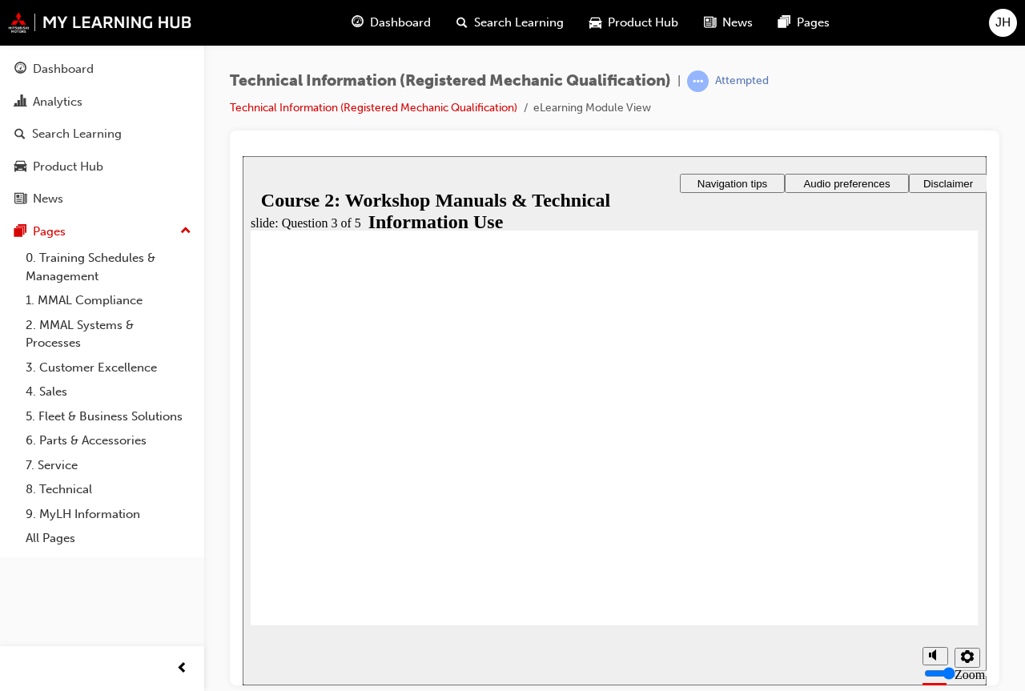
radio input "true"
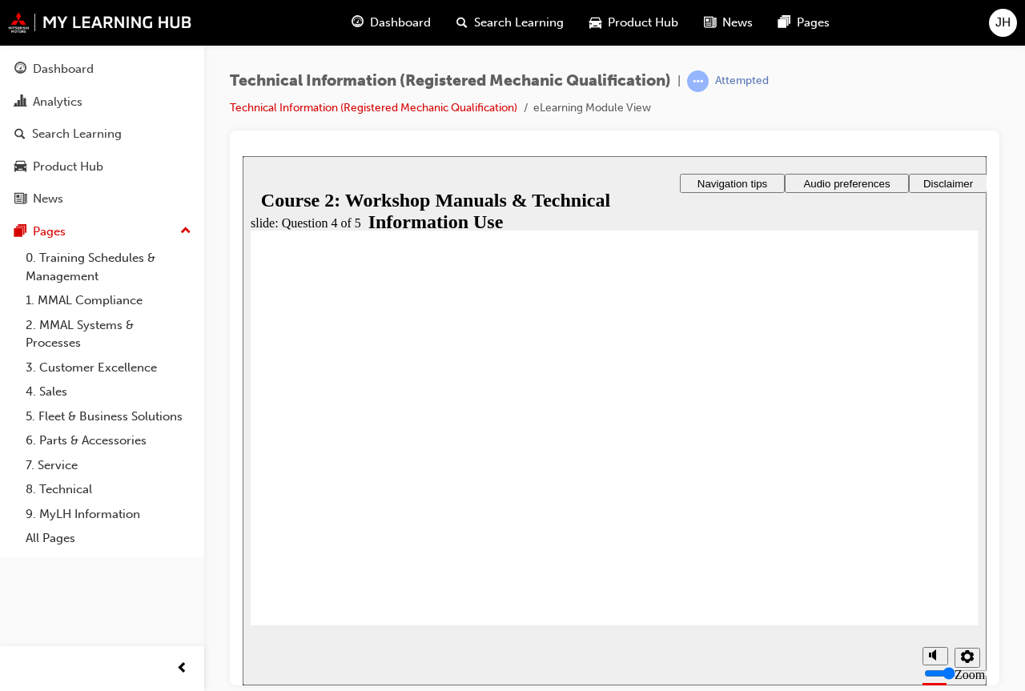
drag, startPoint x: 536, startPoint y: 460, endPoint x: 551, endPoint y: 473, distance: 19.3
drag, startPoint x: 665, startPoint y: 513, endPoint x: 672, endPoint y: 509, distance: 8.2
drag, startPoint x: 632, startPoint y: 504, endPoint x: 521, endPoint y: 504, distance: 111.3
drag, startPoint x: 521, startPoint y: 504, endPoint x: 712, endPoint y: 498, distance: 190.6
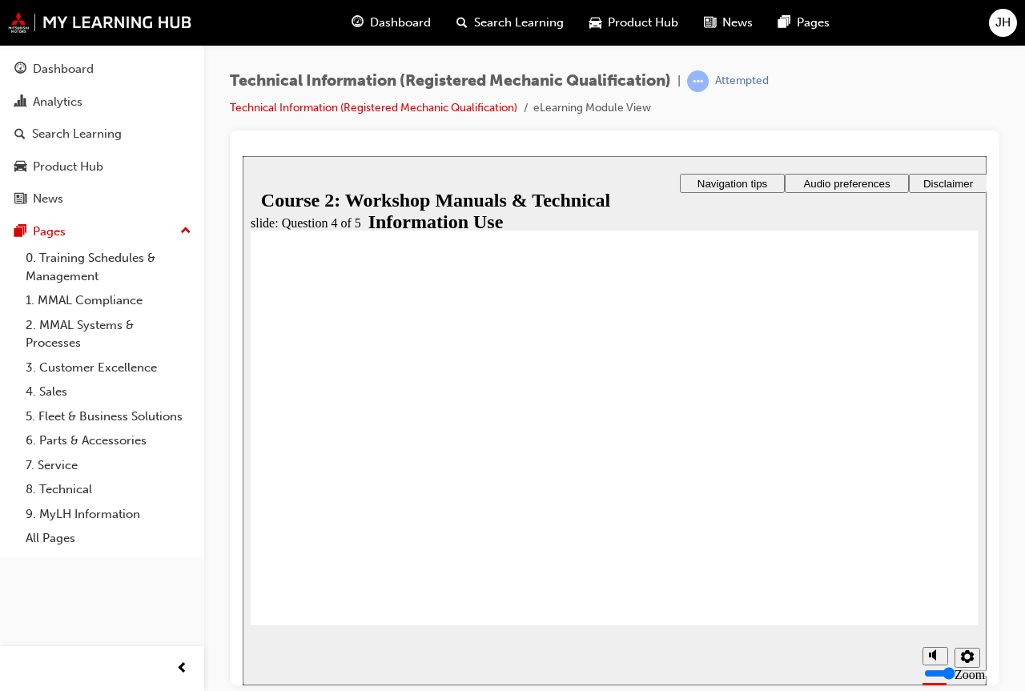
drag, startPoint x: 673, startPoint y: 468, endPoint x: 660, endPoint y: 514, distance: 48.2
drag, startPoint x: 685, startPoint y: 380, endPoint x: 669, endPoint y: 425, distance: 47.6
drag, startPoint x: 709, startPoint y: 381, endPoint x: 692, endPoint y: 381, distance: 17.6
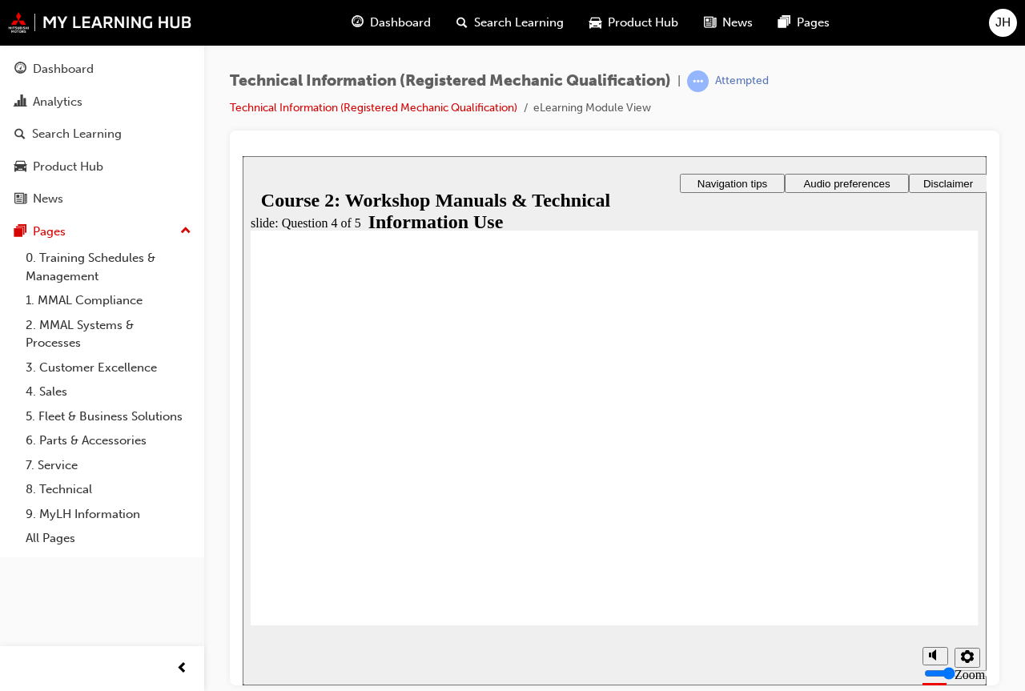
drag, startPoint x: 702, startPoint y: 466, endPoint x: 680, endPoint y: 460, distance: 23.1
radio input "true"
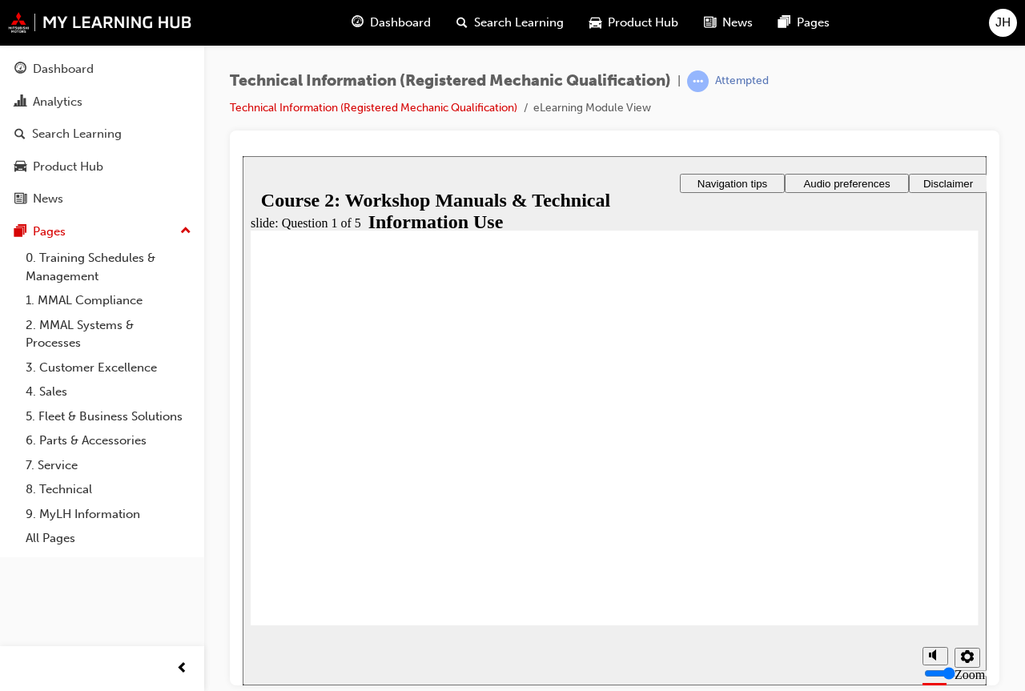
radio input "true"
drag, startPoint x: 388, startPoint y: 456, endPoint x: 367, endPoint y: 419, distance: 41.6
radio input "true"
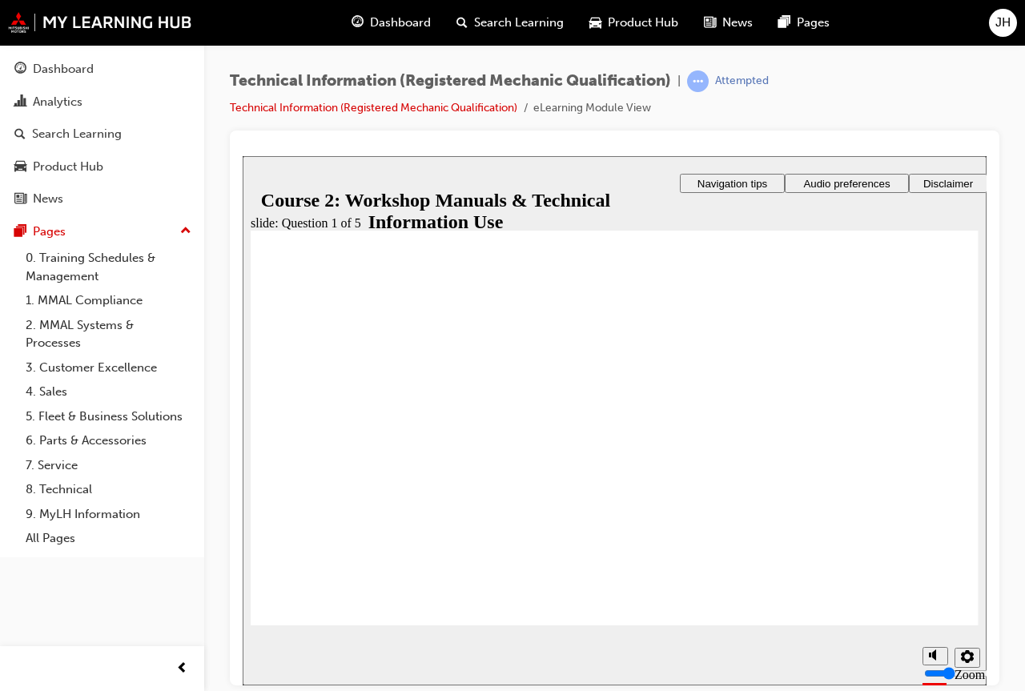
radio input "true"
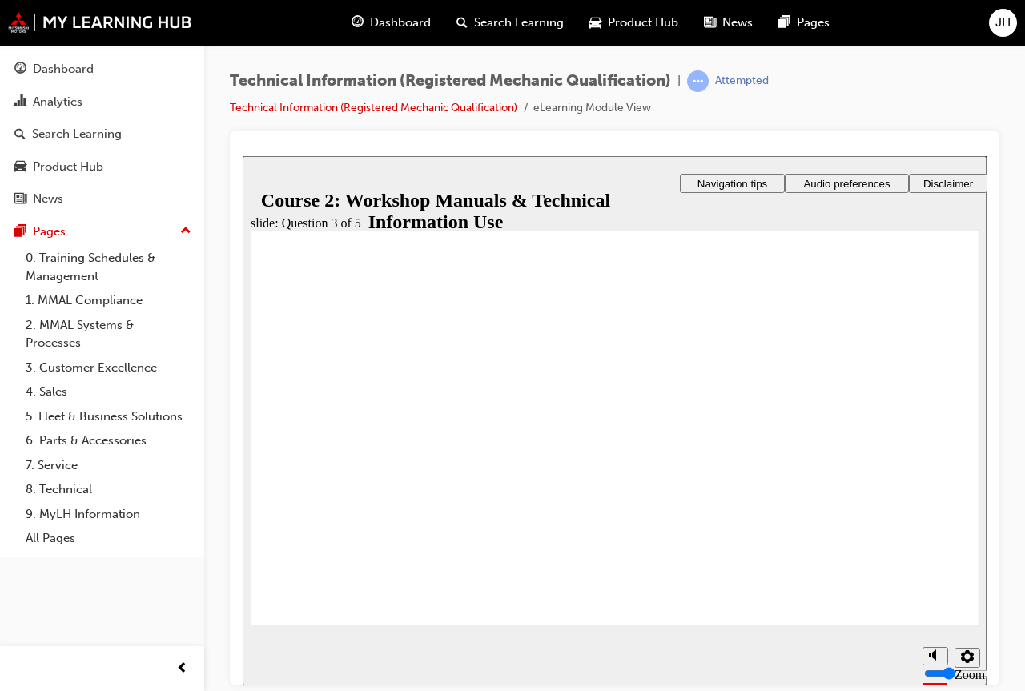
radio input "true"
drag, startPoint x: 730, startPoint y: 412, endPoint x: 710, endPoint y: 504, distance: 93.4
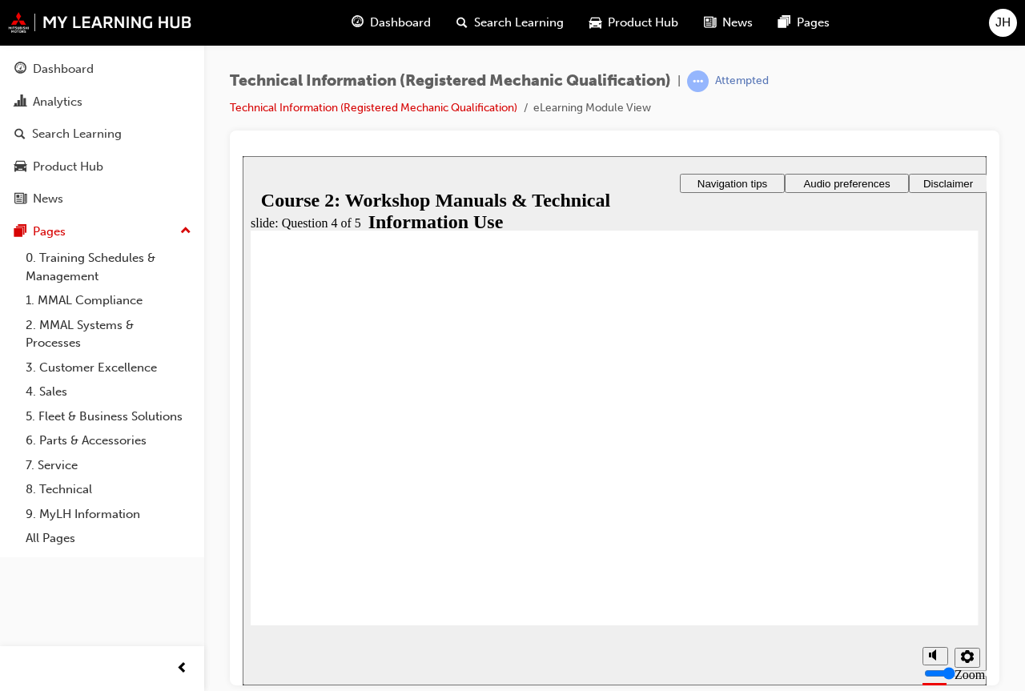
drag, startPoint x: 724, startPoint y: 459, endPoint x: 696, endPoint y: 419, distance: 48.9
drag, startPoint x: 712, startPoint y: 468, endPoint x: 686, endPoint y: 468, distance: 25.6
drag, startPoint x: 700, startPoint y: 376, endPoint x: 670, endPoint y: 376, distance: 30.4
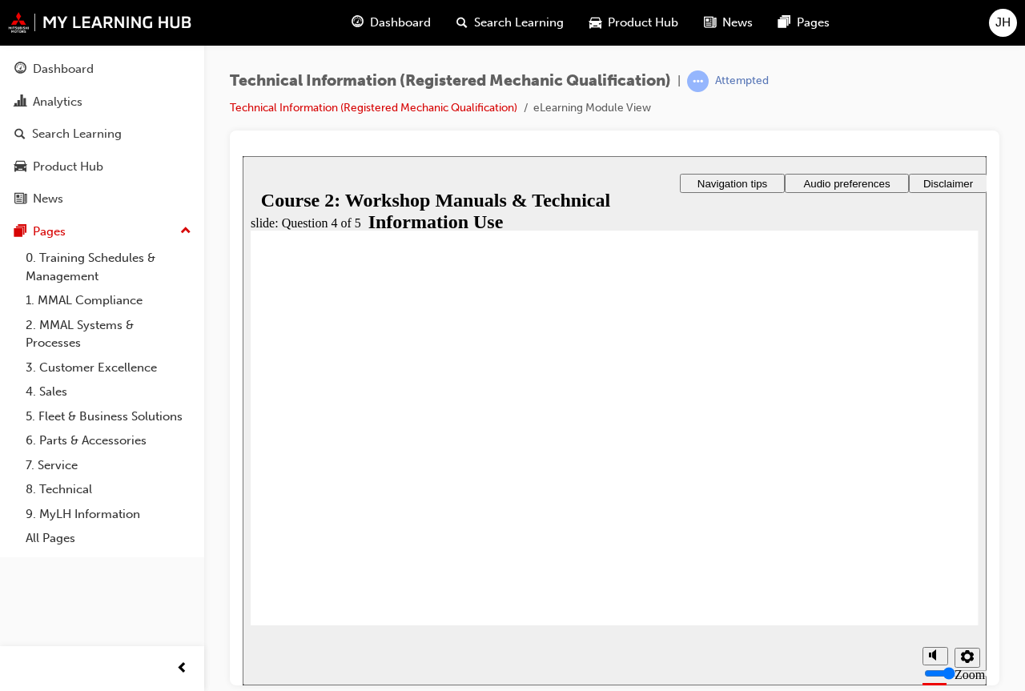
radio input "true"
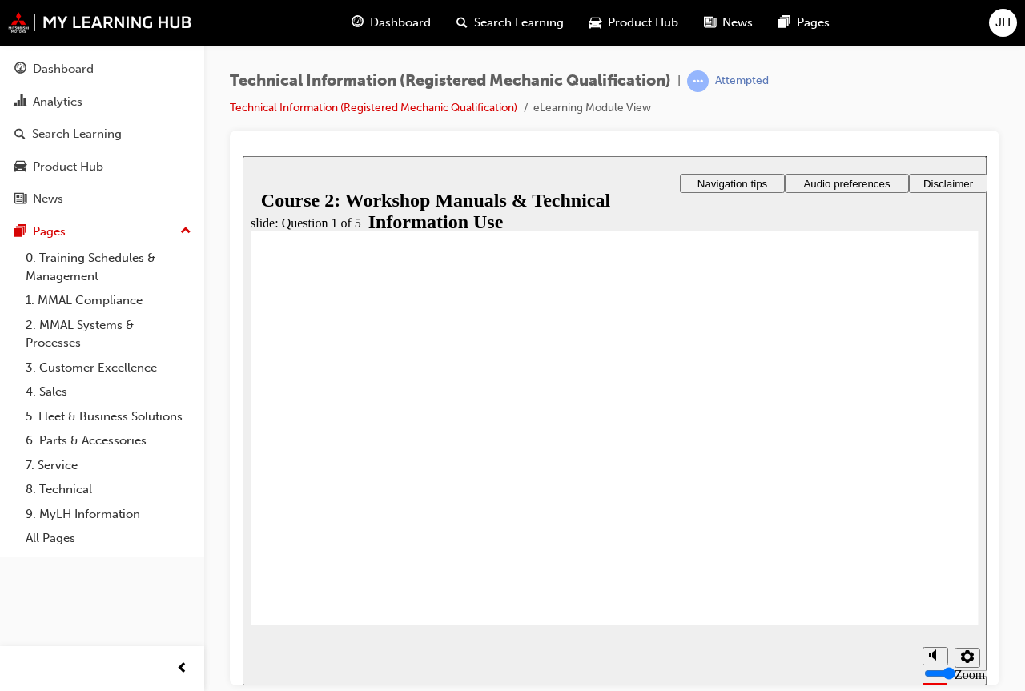
radio input "false"
radio input "true"
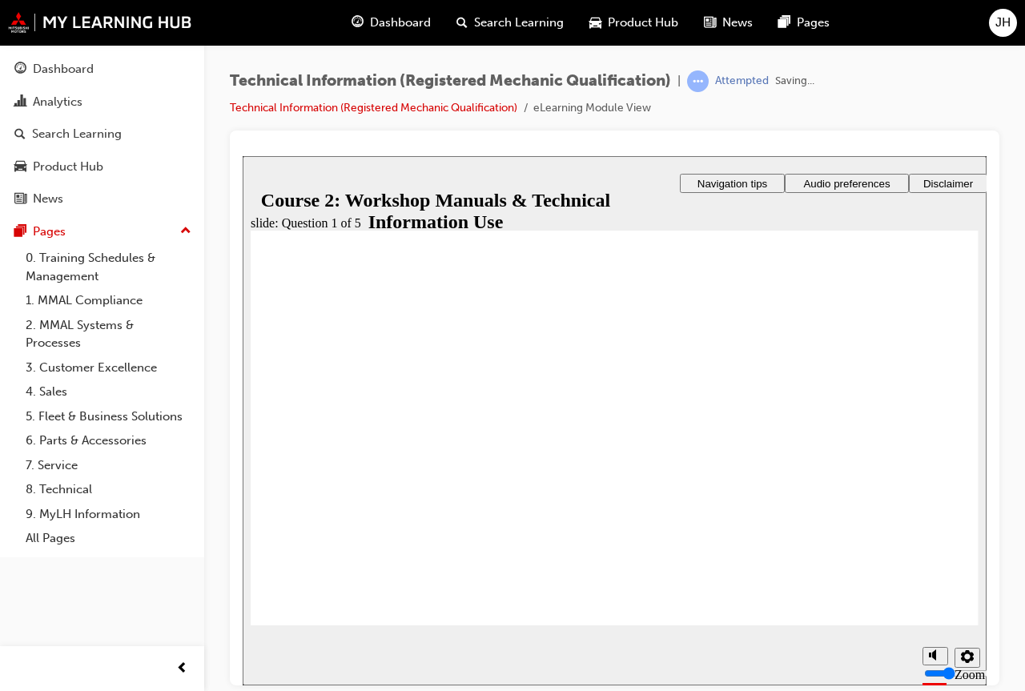
radio input "true"
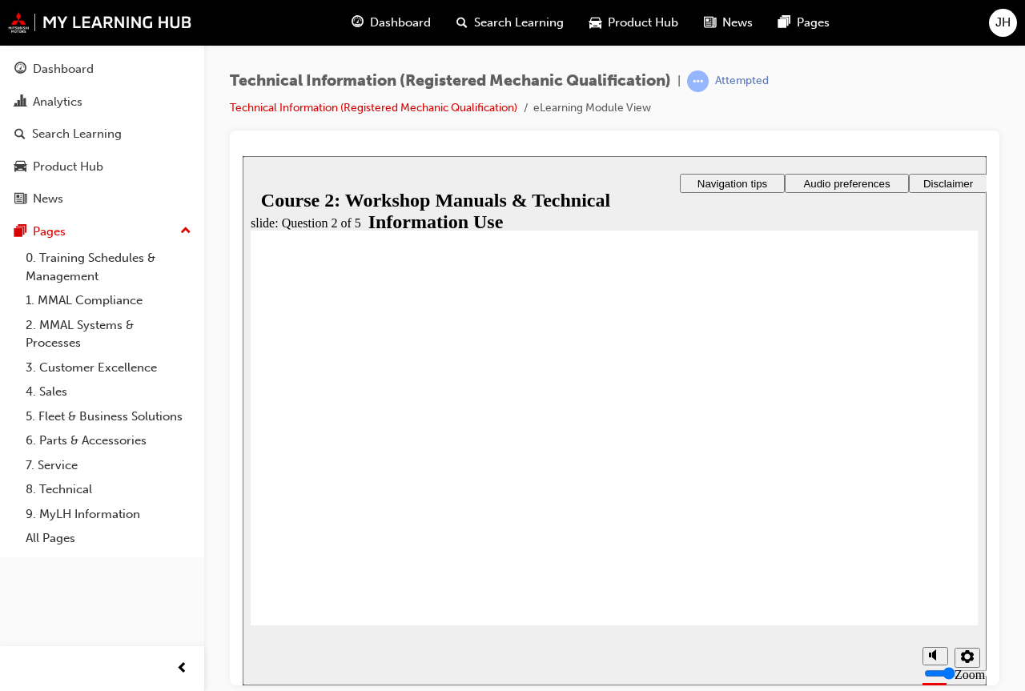
checkbox input "true"
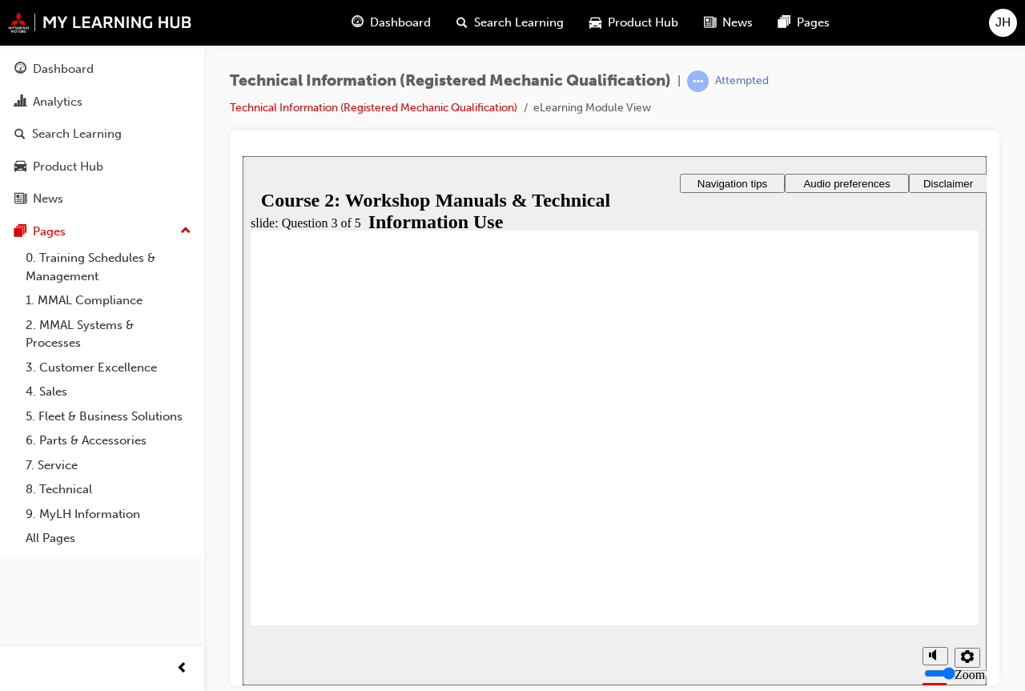
radio input "true"
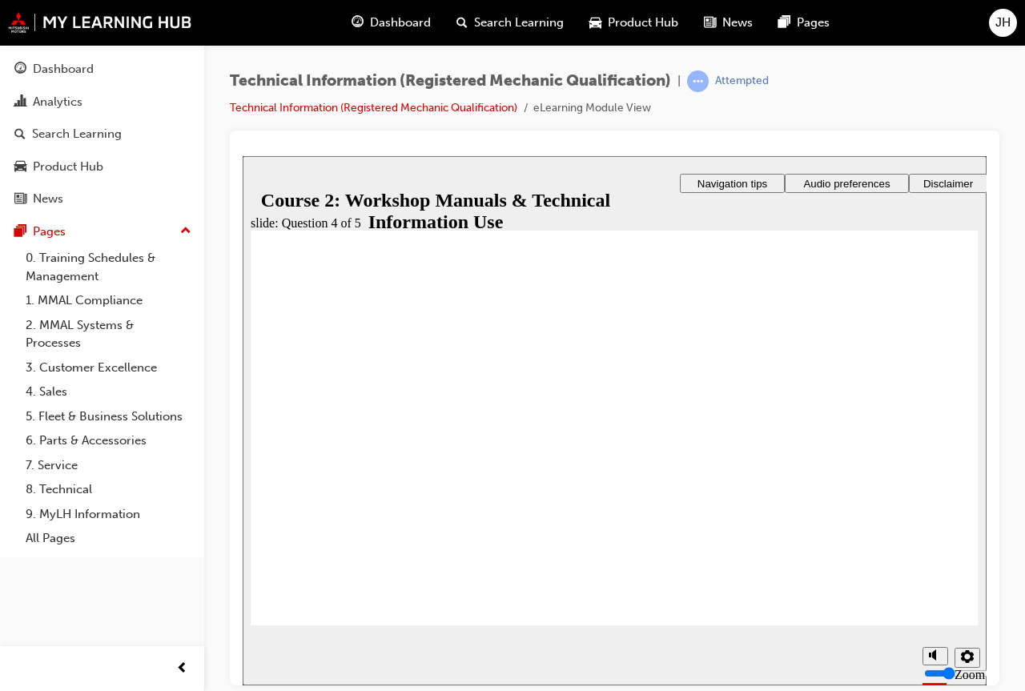
radio input "true"
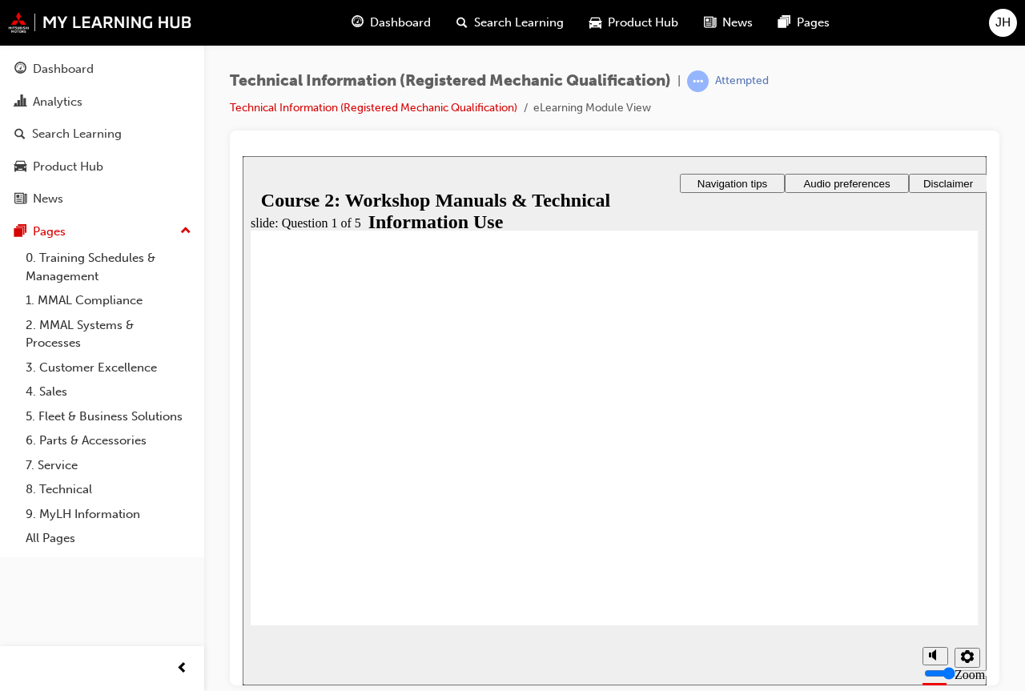
radio input "true"
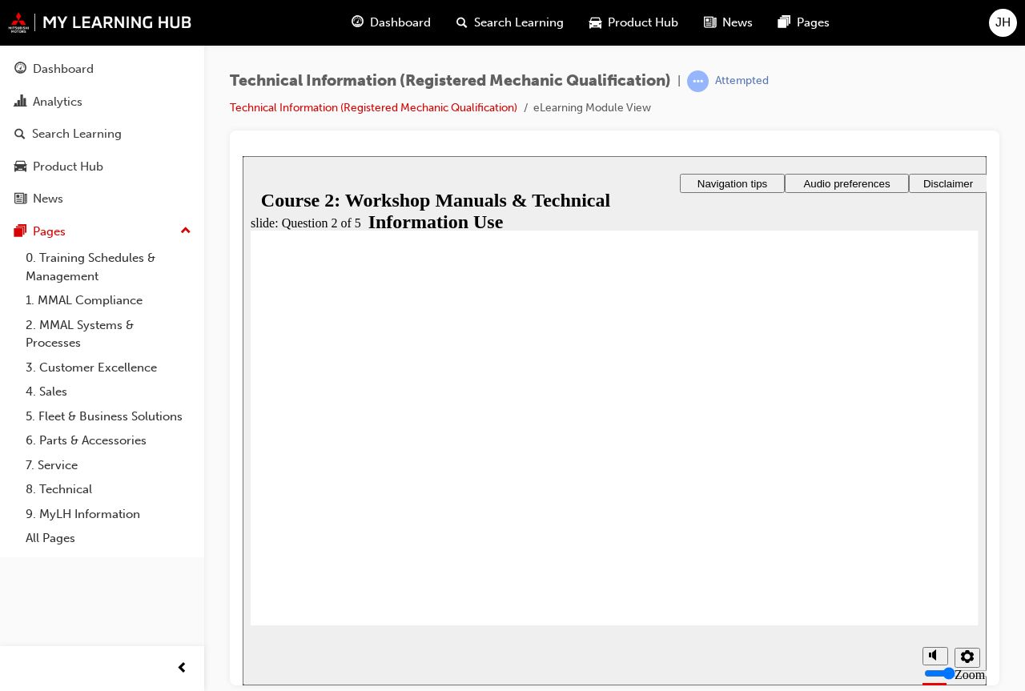
checkbox input "true"
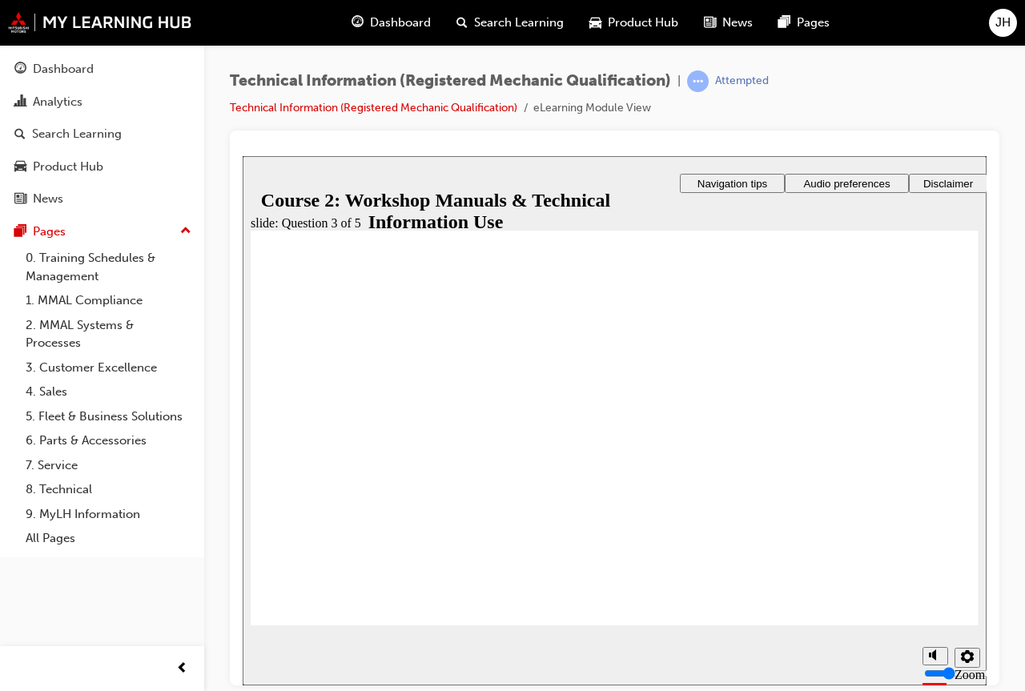
checkbox input "true"
radio input "true"
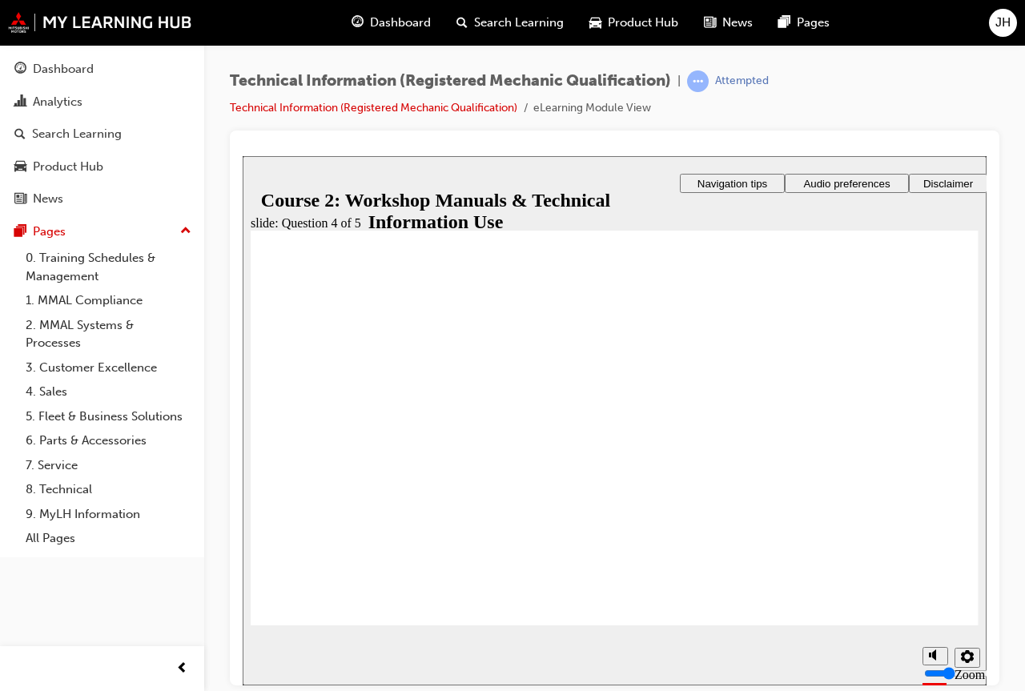
radio input "true"
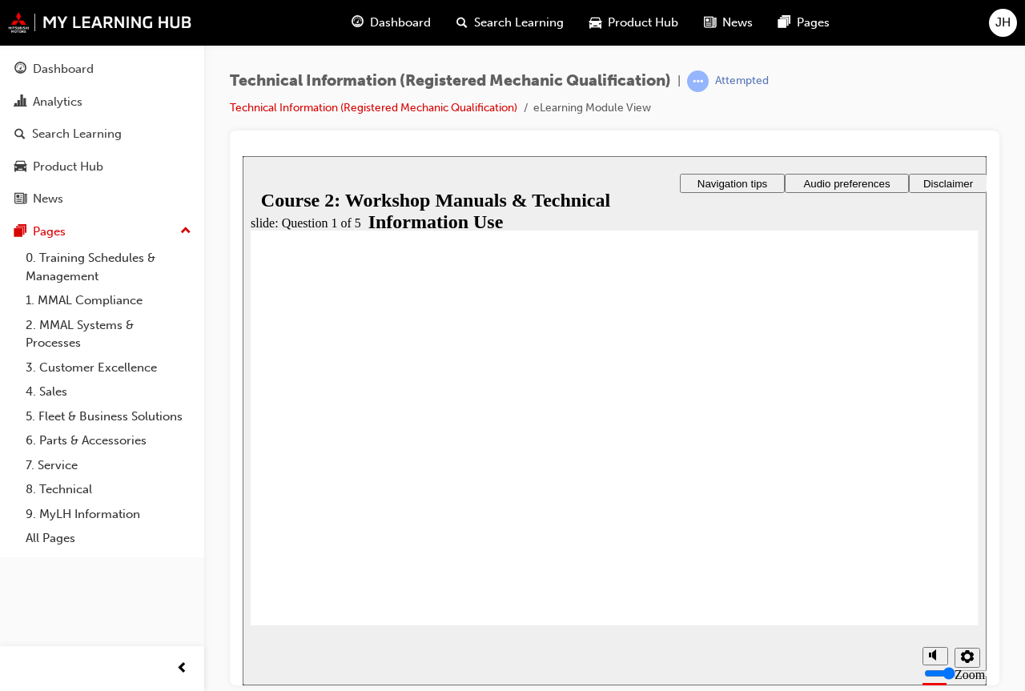
radio input "true"
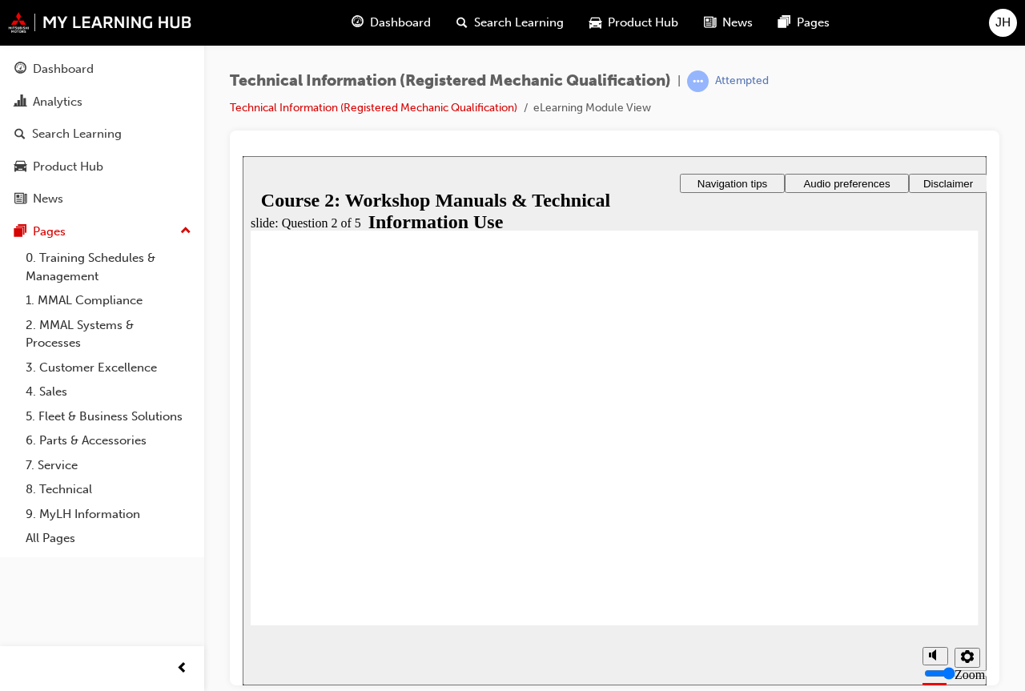
checkbox input "true"
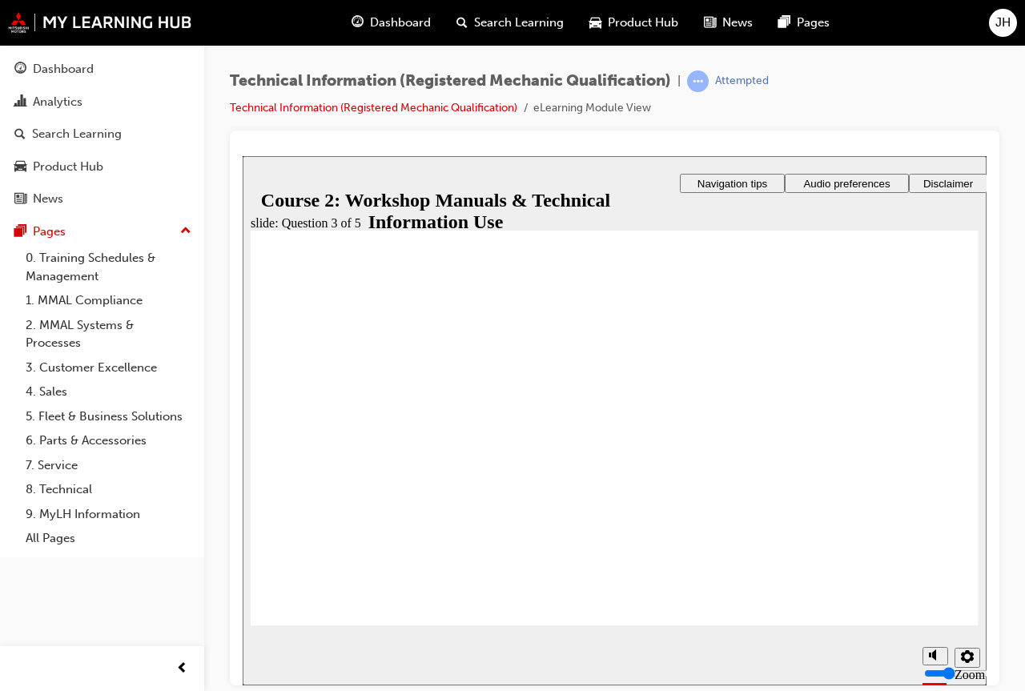
checkbox input "true"
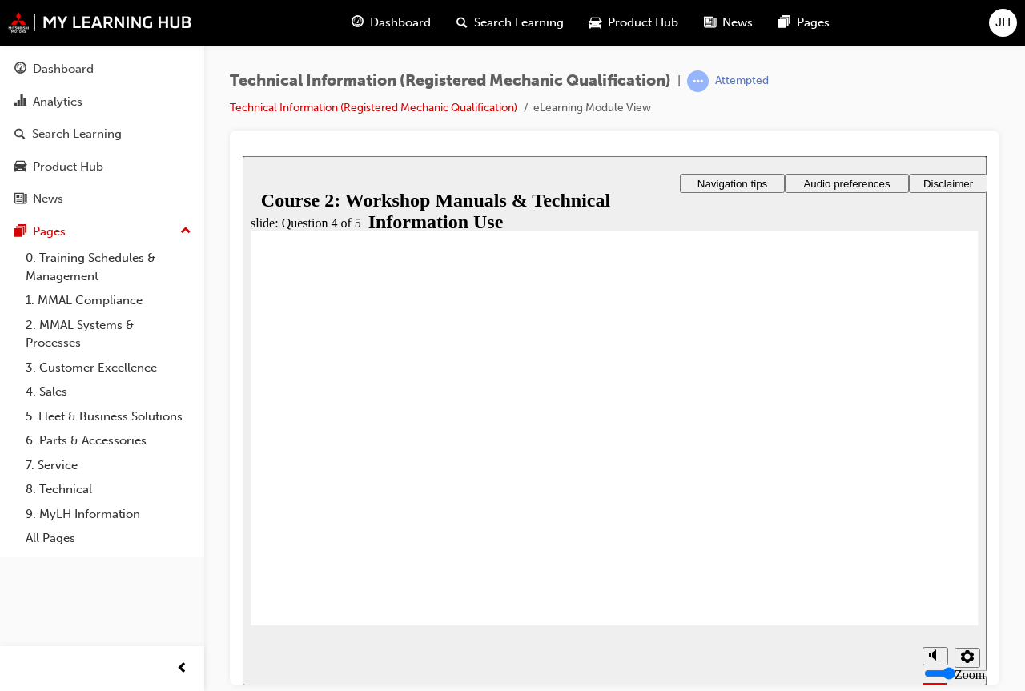
radio input "true"
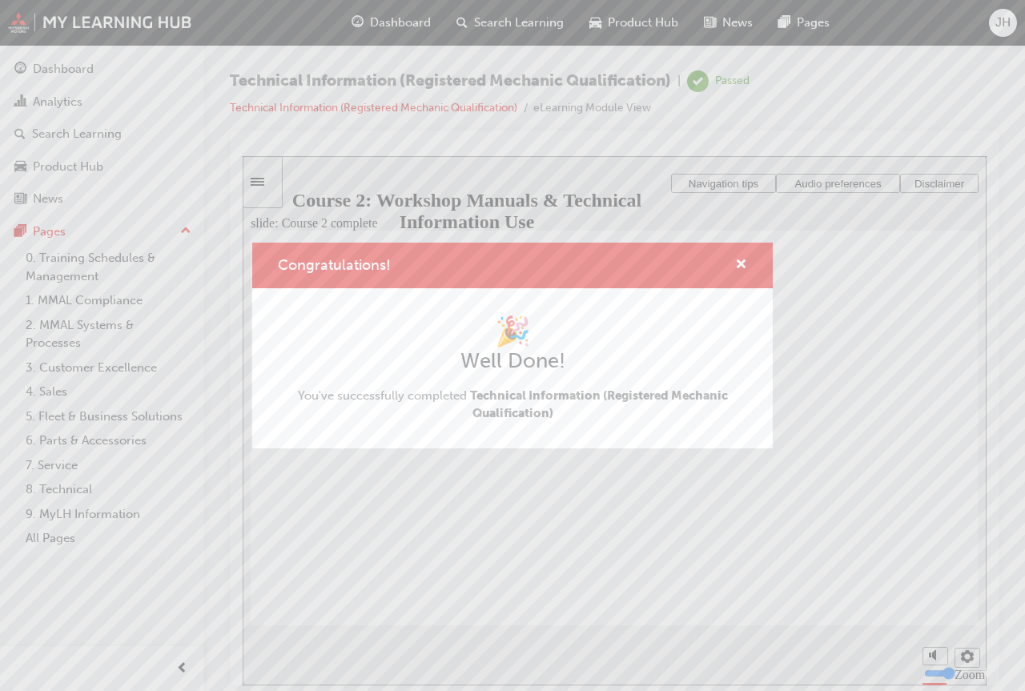
click at [732, 260] on div "Congratulations!" at bounding box center [734, 265] width 25 height 20
click at [738, 263] on span "cross-icon" at bounding box center [741, 266] width 12 height 14
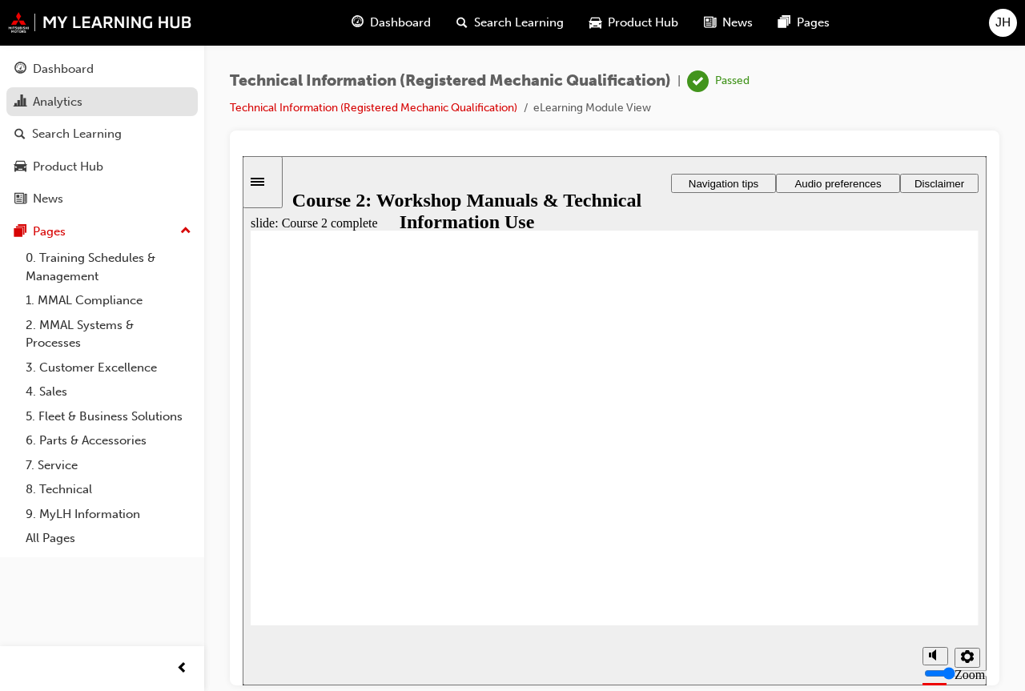
click at [85, 102] on div "Analytics" at bounding box center [101, 102] width 175 height 20
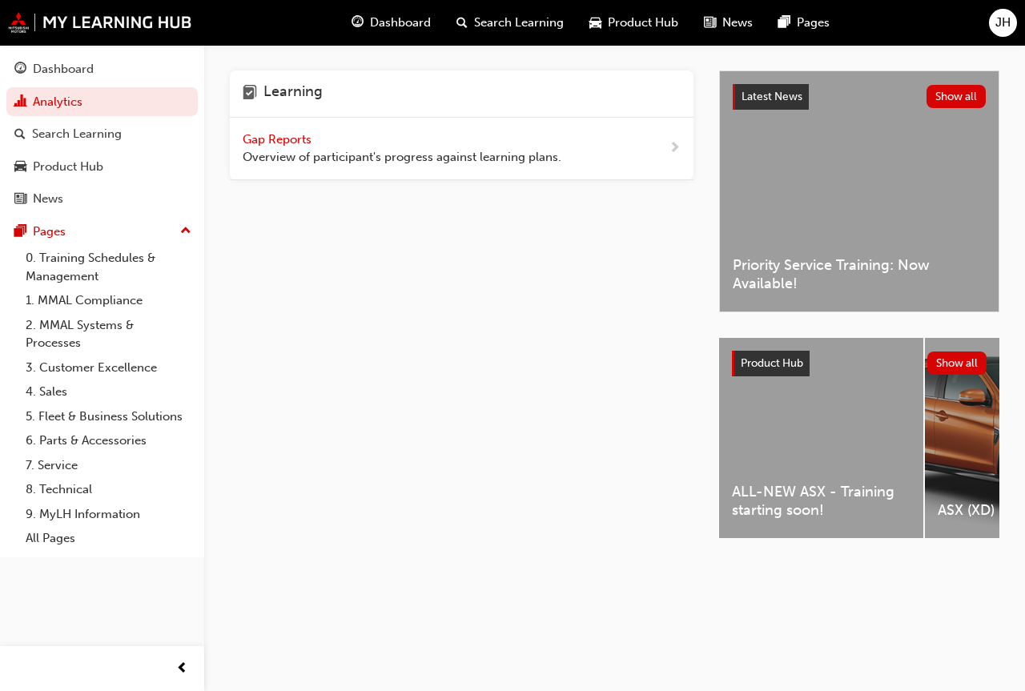
click at [296, 142] on span "Gap Reports" at bounding box center [279, 139] width 72 height 14
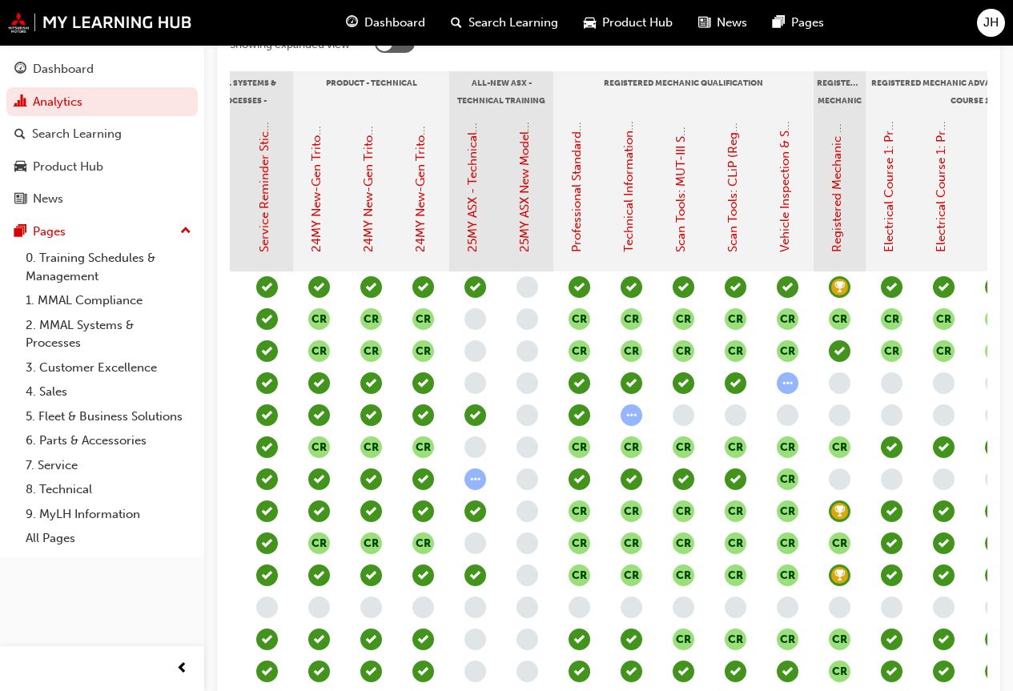
scroll to position [320, 0]
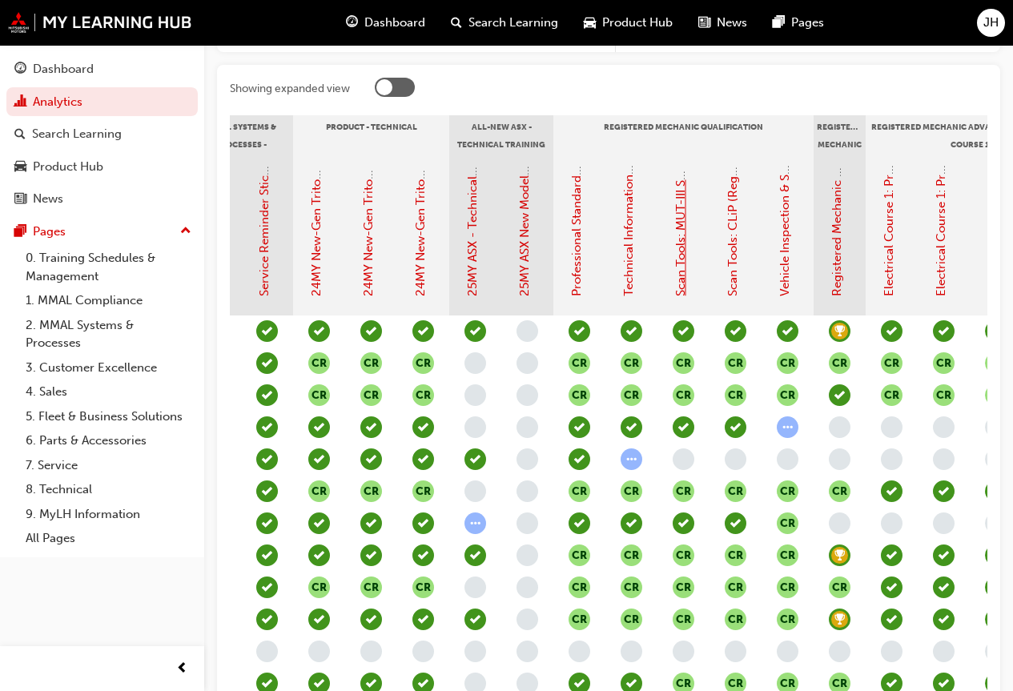
click at [679, 268] on link "Scan Tools: MUT-III SE (Registered Mechanic Qualification)" at bounding box center [680, 133] width 14 height 326
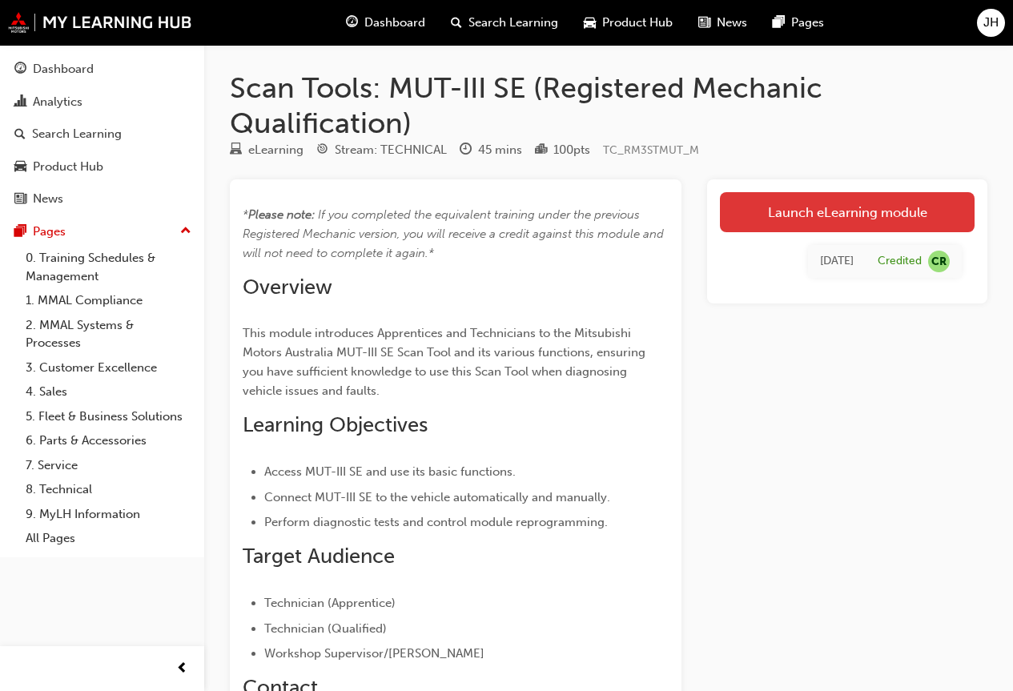
click at [845, 205] on link "Launch eLearning module" at bounding box center [847, 212] width 255 height 40
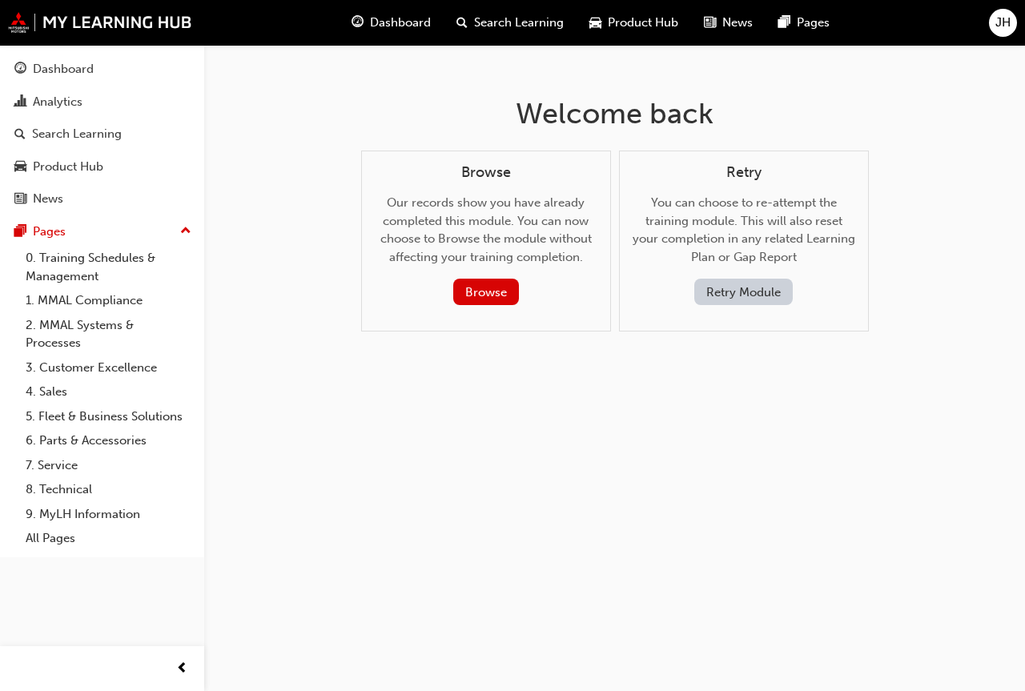
click at [742, 284] on button "Retry Module" at bounding box center [743, 292] width 98 height 26
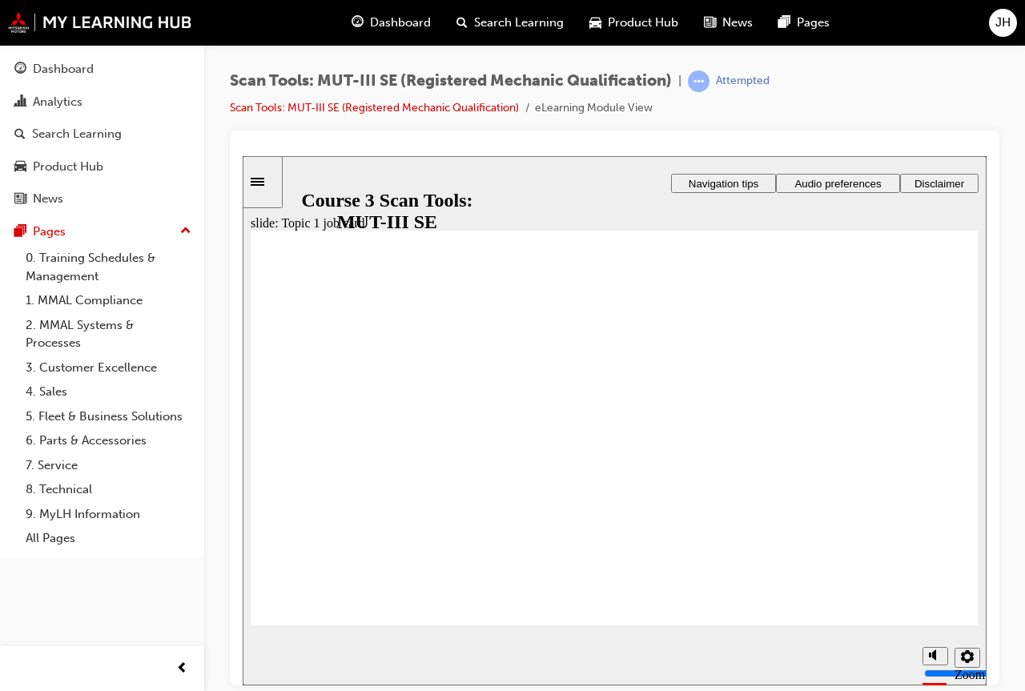
radio input "true"
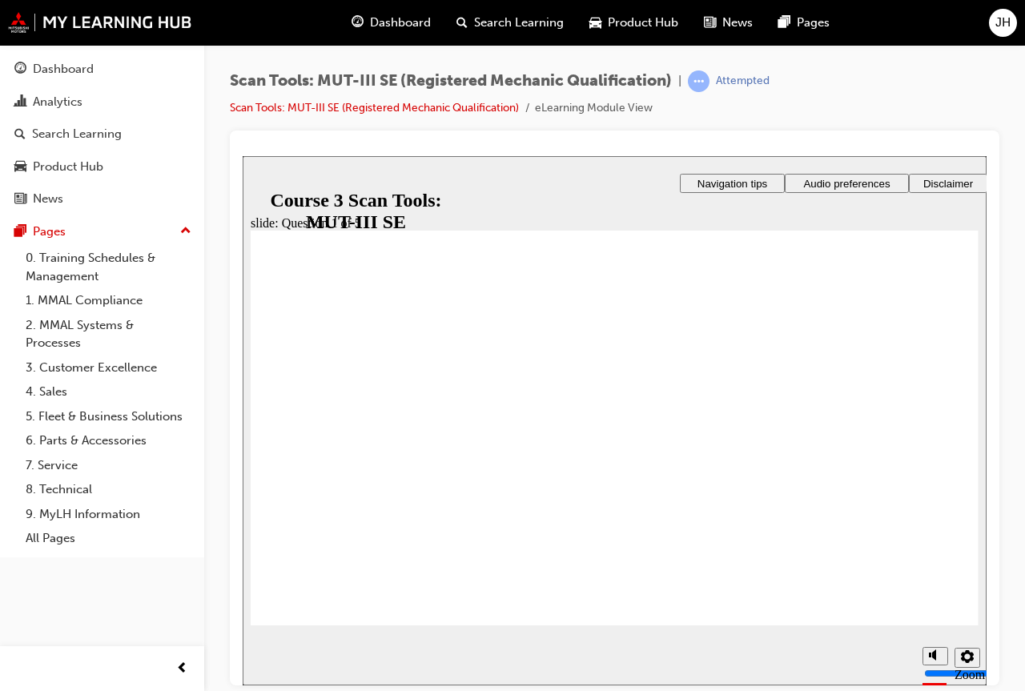
radio input "true"
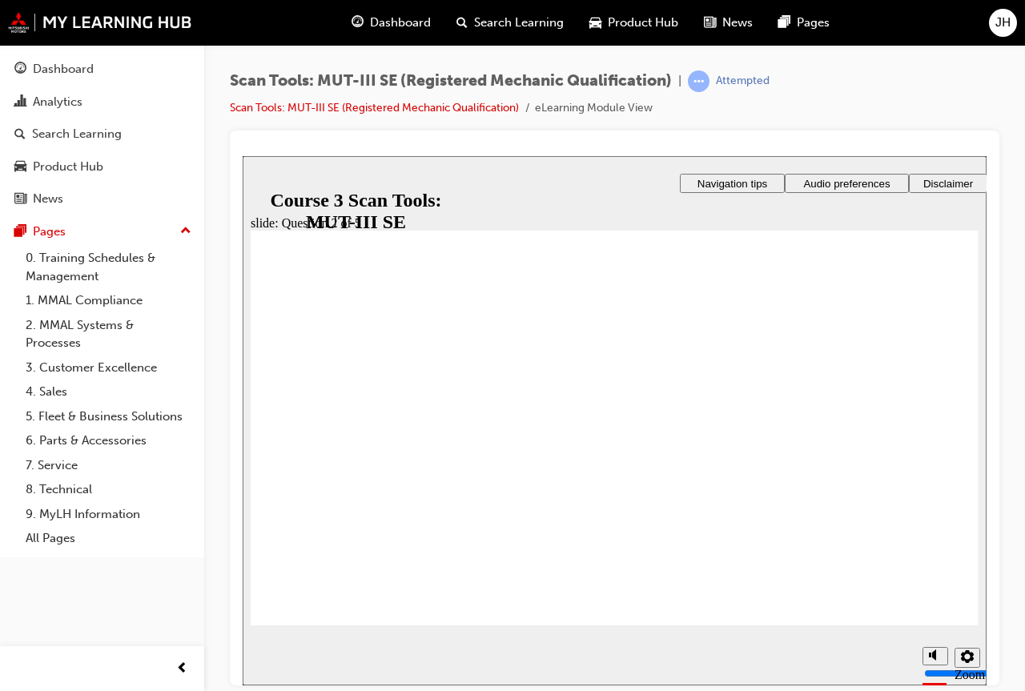
drag, startPoint x: 558, startPoint y: 536, endPoint x: 596, endPoint y: 522, distance: 40.3
radio input "true"
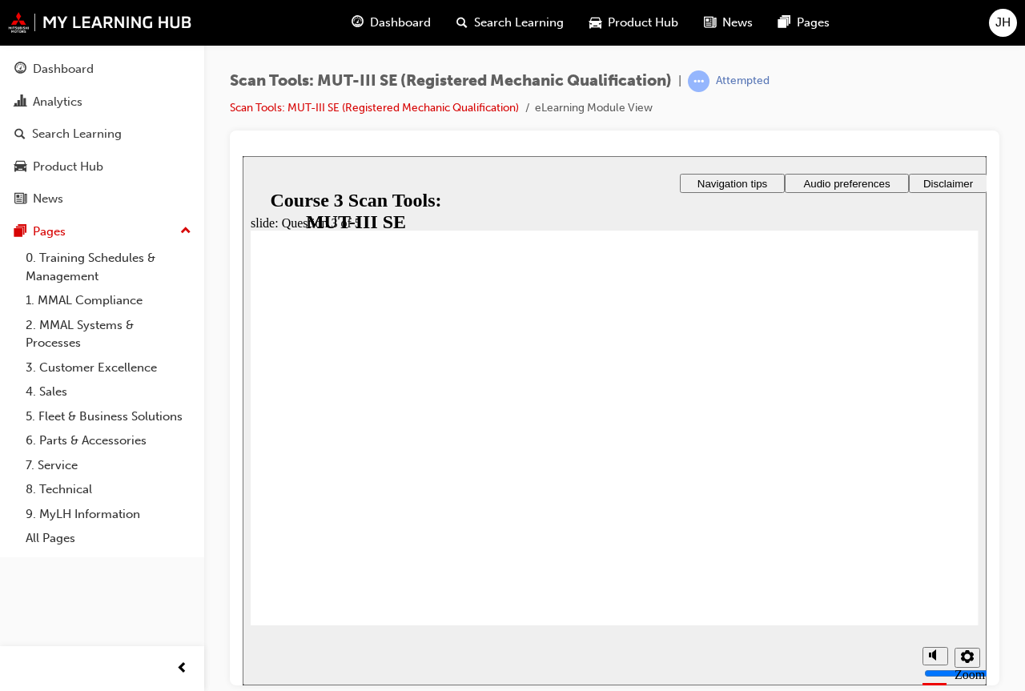
drag, startPoint x: 896, startPoint y: 603, endPoint x: 906, endPoint y: 602, distance: 10.4
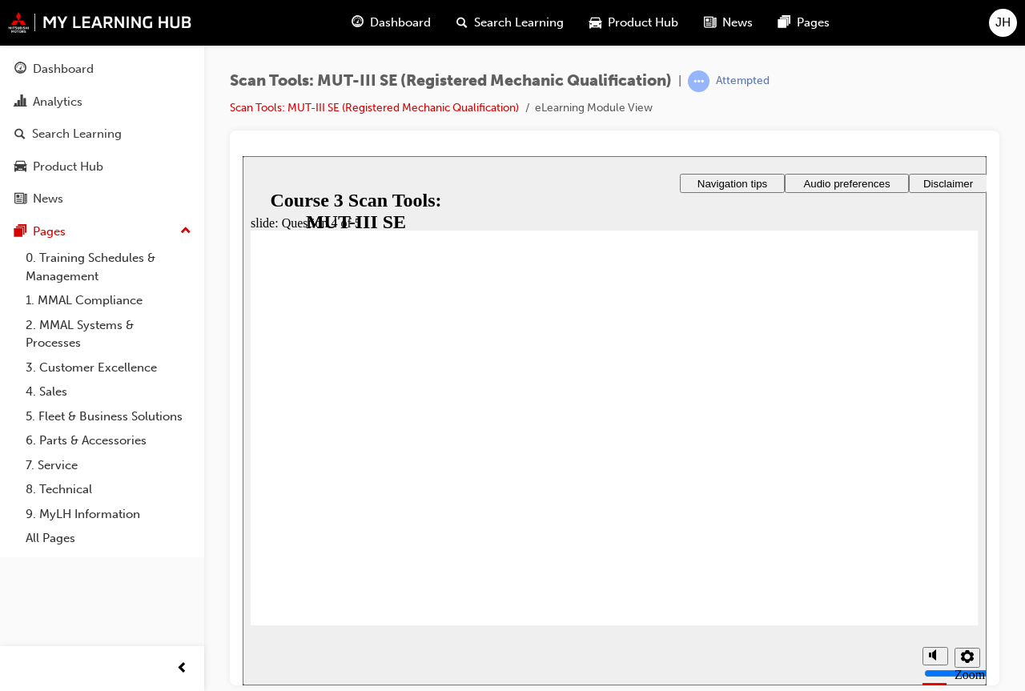
radio input "true"
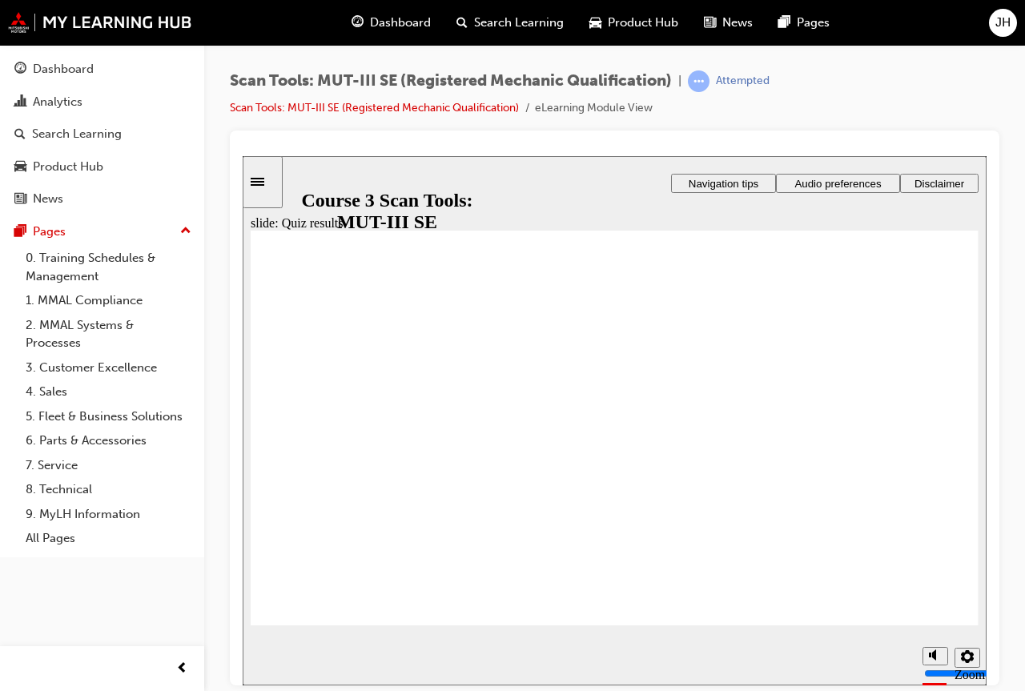
radio input "true"
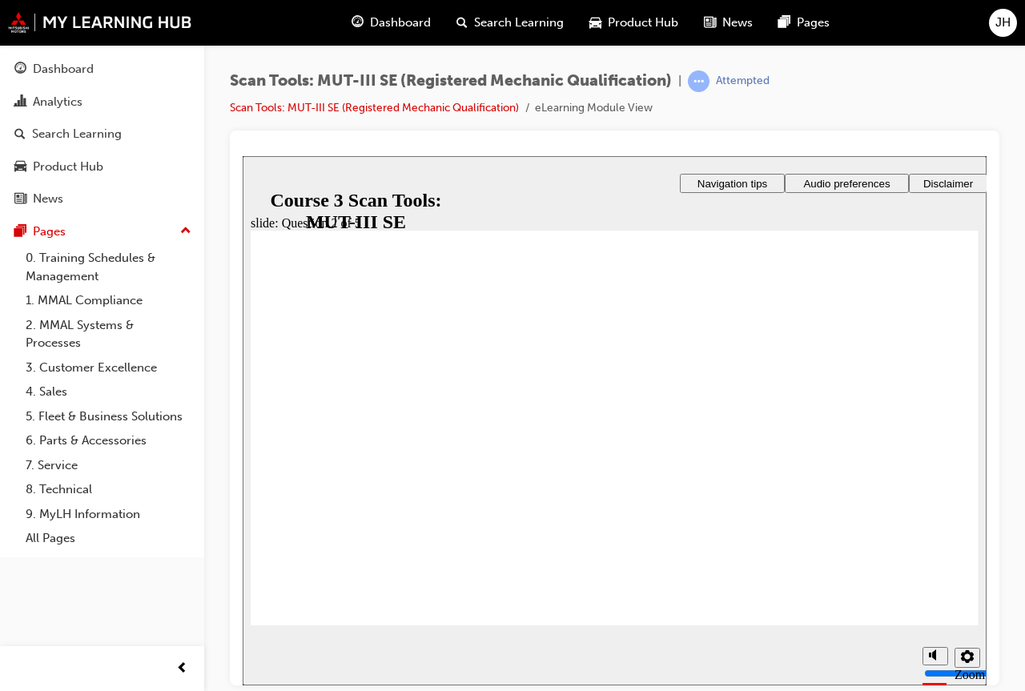
radio input "true"
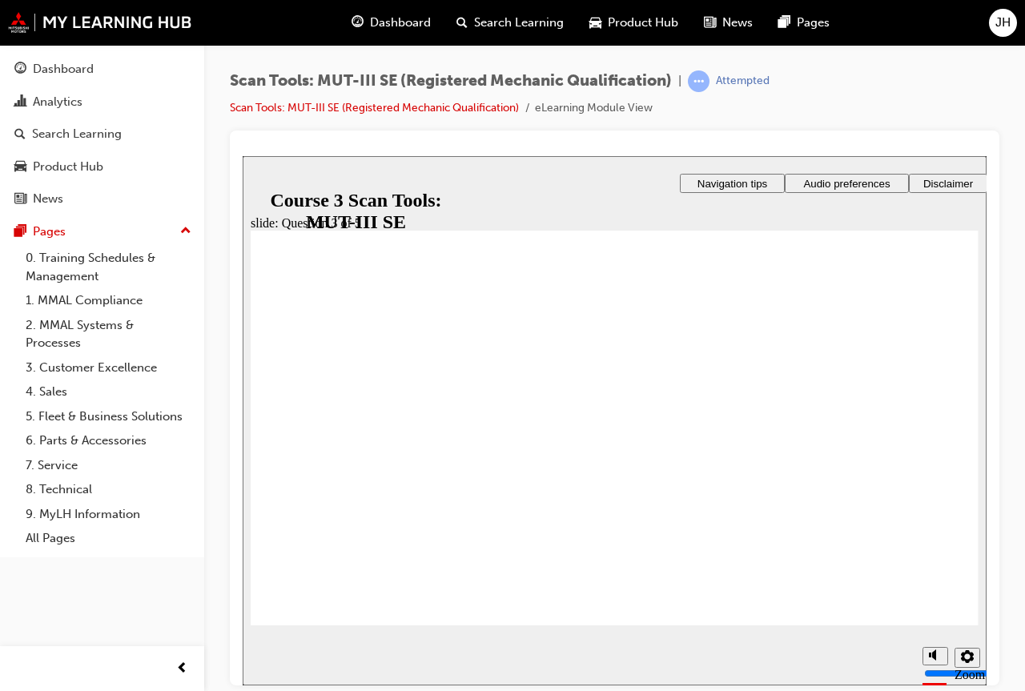
radio input "true"
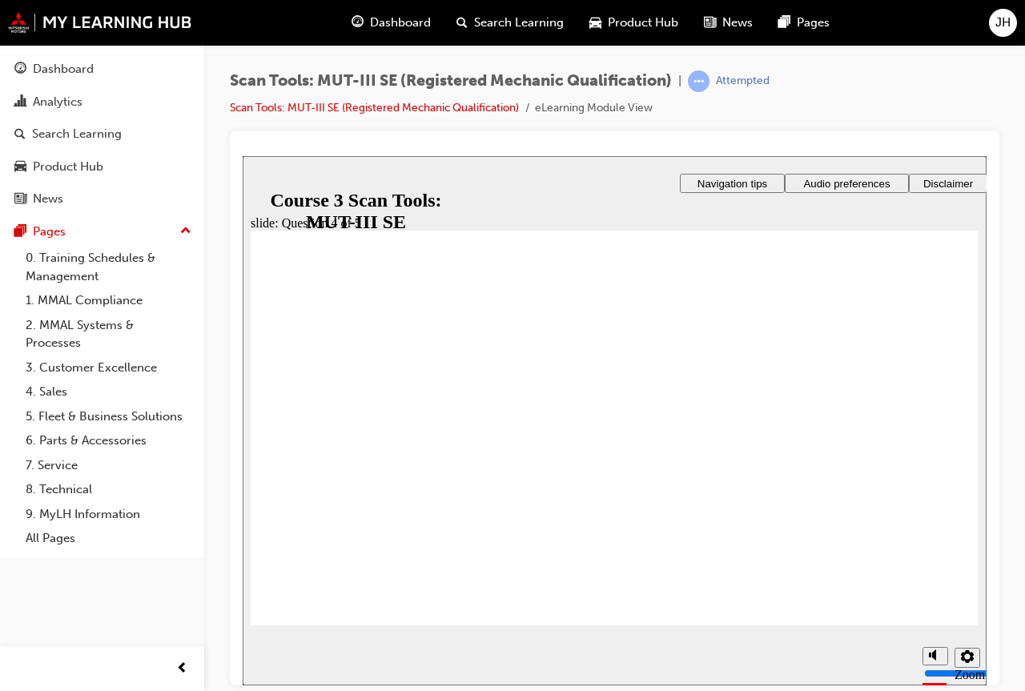
drag, startPoint x: 953, startPoint y: 623, endPoint x: 935, endPoint y: 605, distance: 25.5
radio input "true"
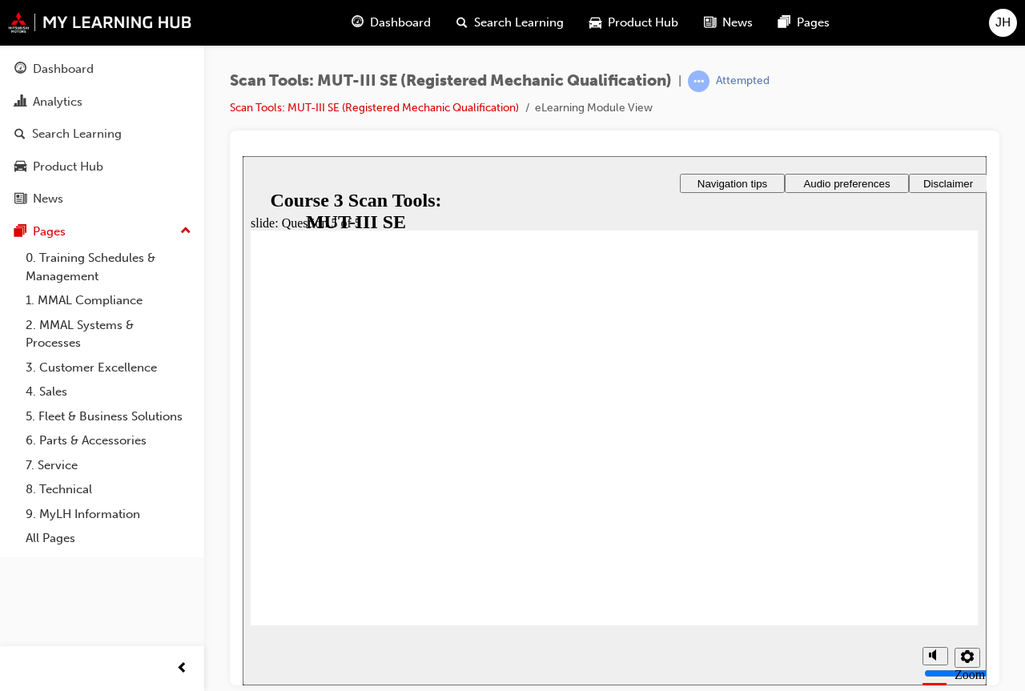
drag, startPoint x: 1024, startPoint y: 628, endPoint x: 1014, endPoint y: 625, distance: 9.9
click at [1014, 625] on div "Scan Tools: MUT-III SE (Registered Mechanic Qualification) | Attempted Scan Too…" at bounding box center [614, 348] width 821 height 606
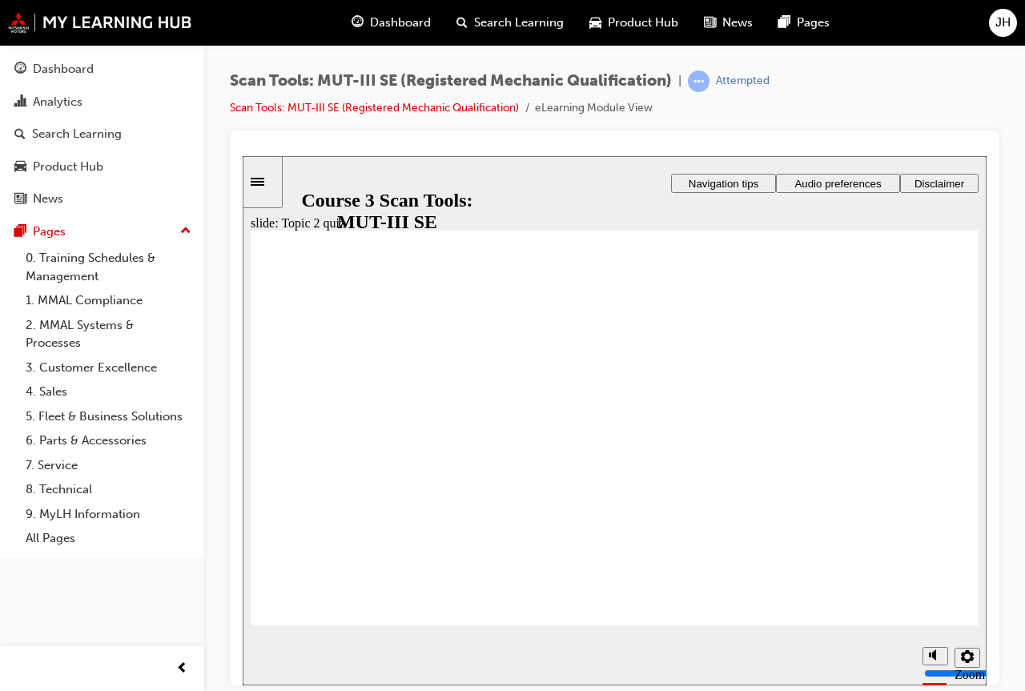
radio input "true"
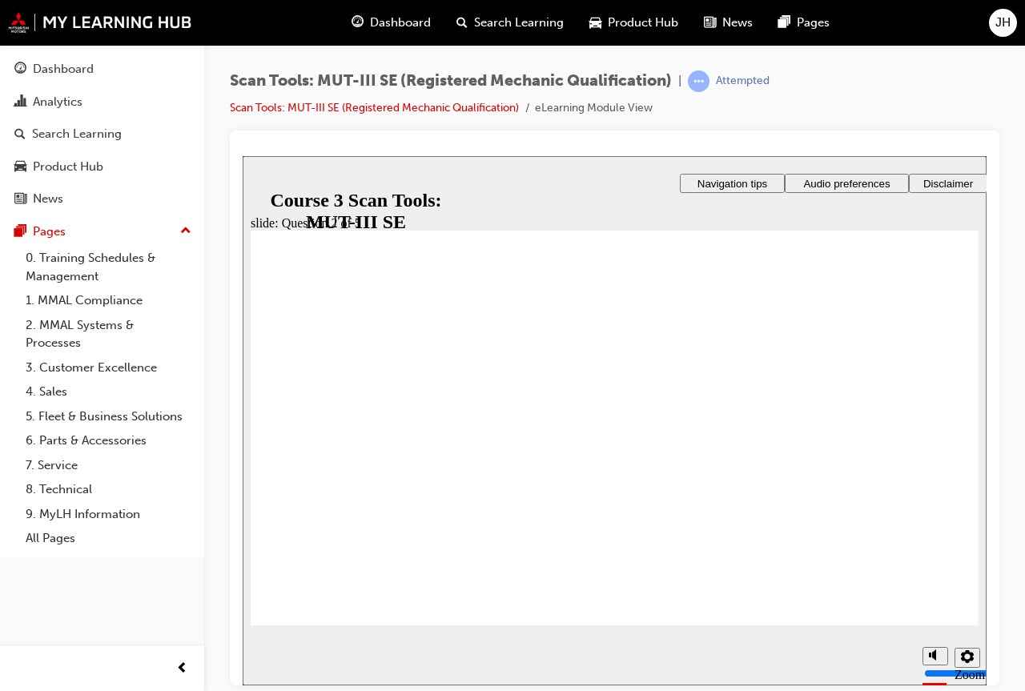
radio input "true"
drag, startPoint x: 1013, startPoint y: 646, endPoint x: 992, endPoint y: 632, distance: 25.3
click at [1009, 645] on div "Scan Tools: MUT-III SE (Registered Mechanic Qualification) | Attempted Scan Too…" at bounding box center [614, 348] width 821 height 606
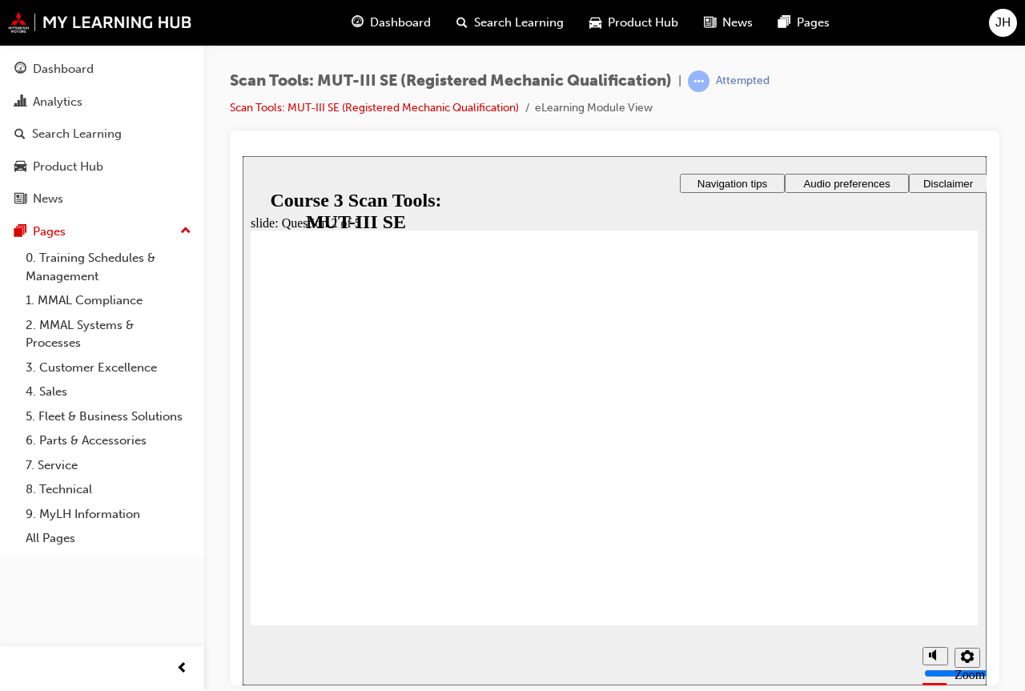
radio input "true"
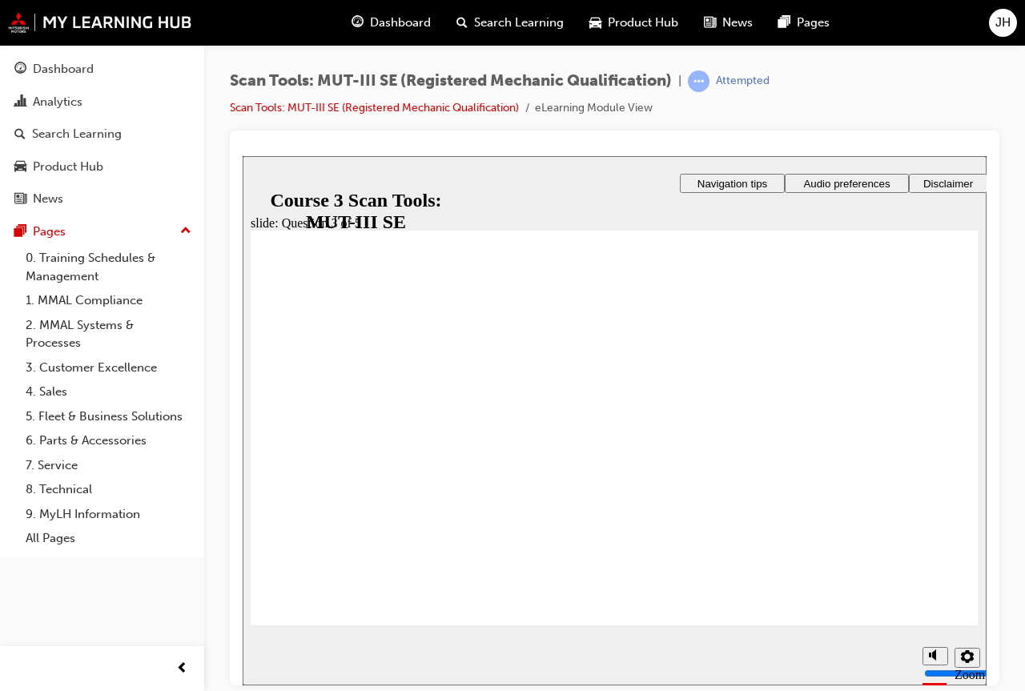
radio input "true"
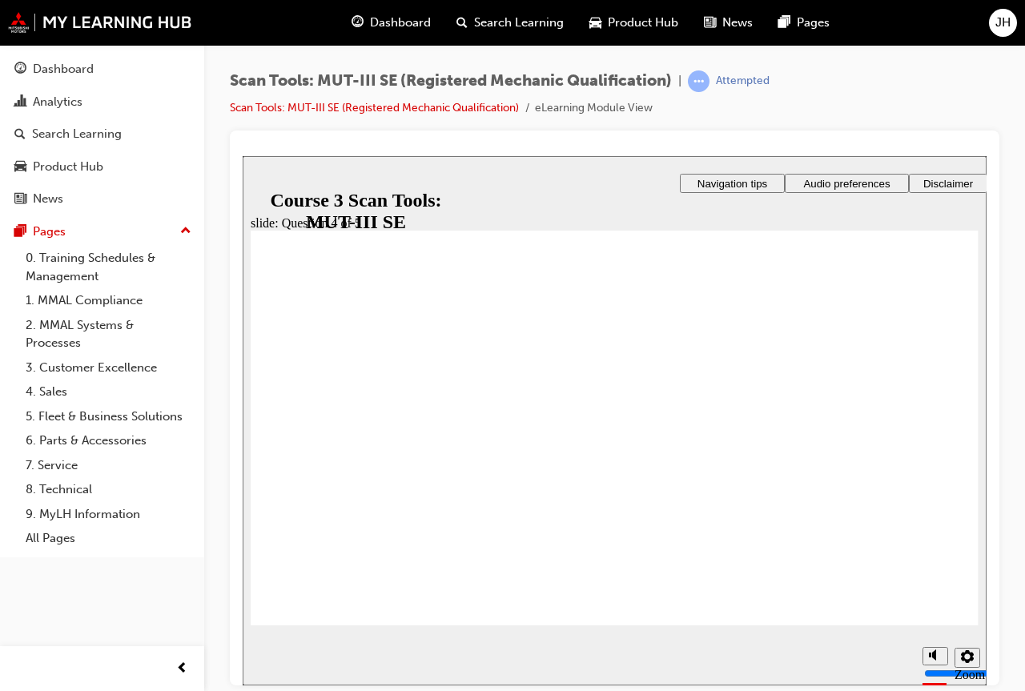
click at [961, 624] on div "slide: Question 4 of 5 Rectangle 1 That’s not quite right. After the quiz, you …" at bounding box center [615, 419] width 744 height 529
radio input "true"
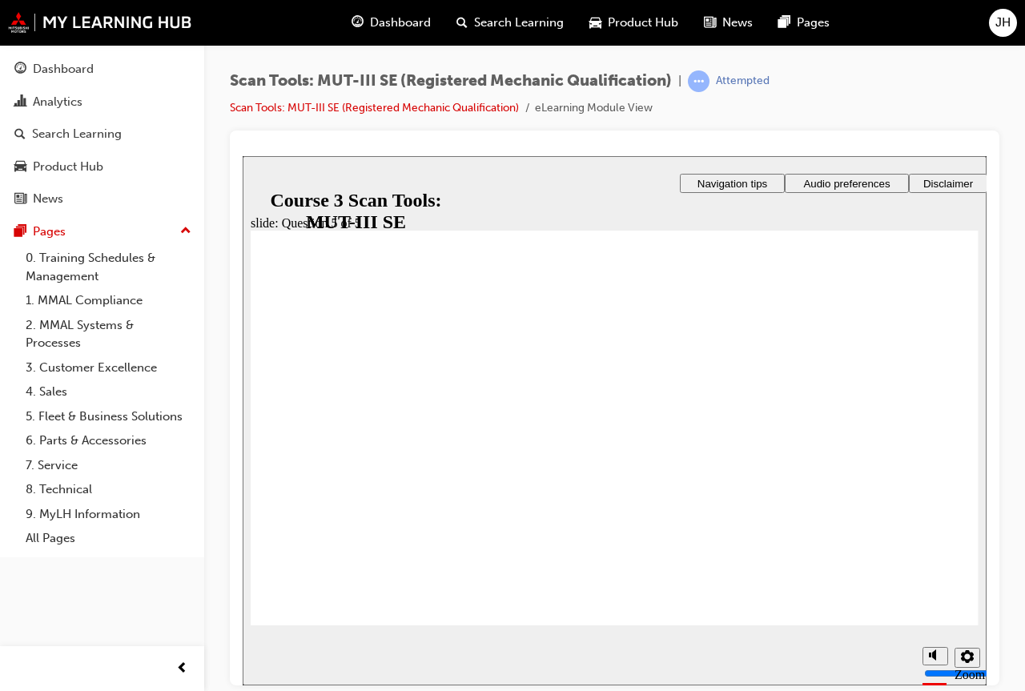
radio input "true"
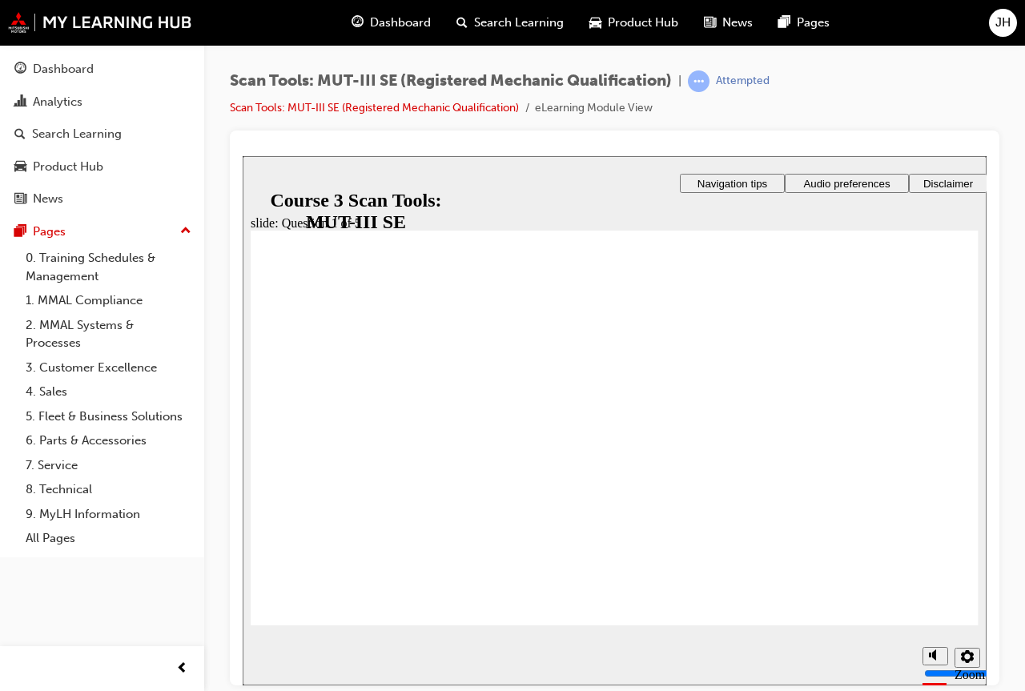
radio input "true"
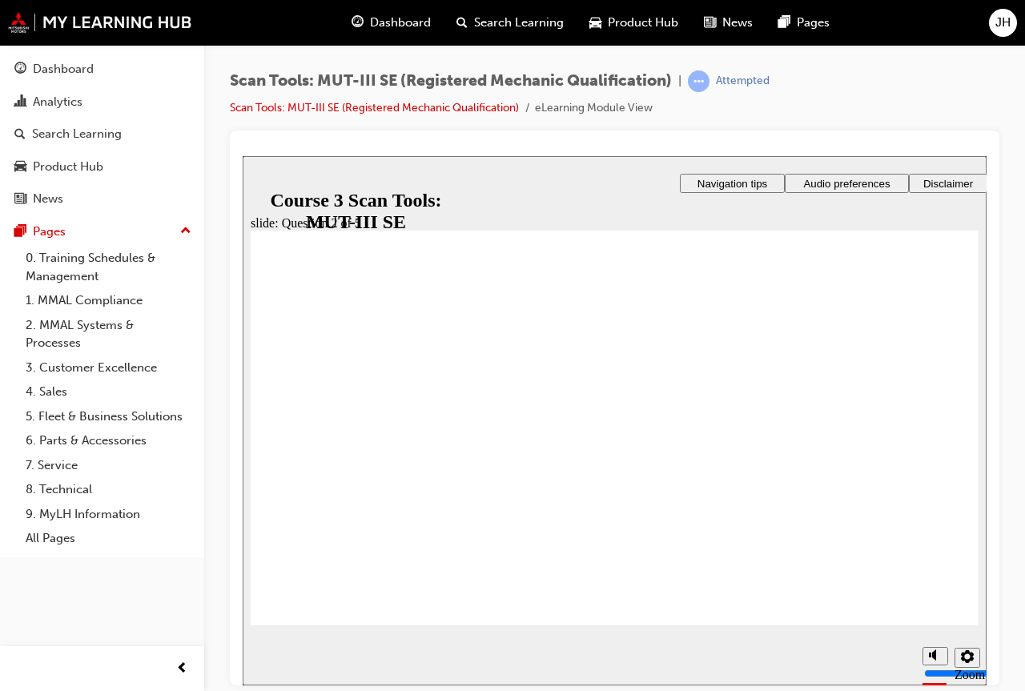
radio input "true"
radio input "false"
radio input "true"
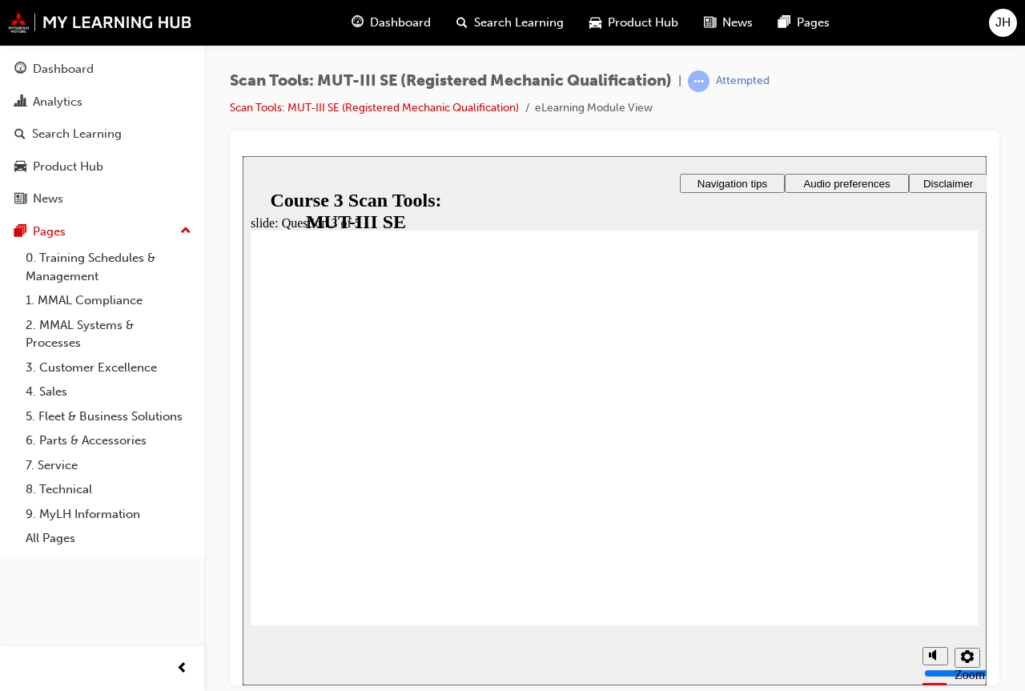
radio input "true"
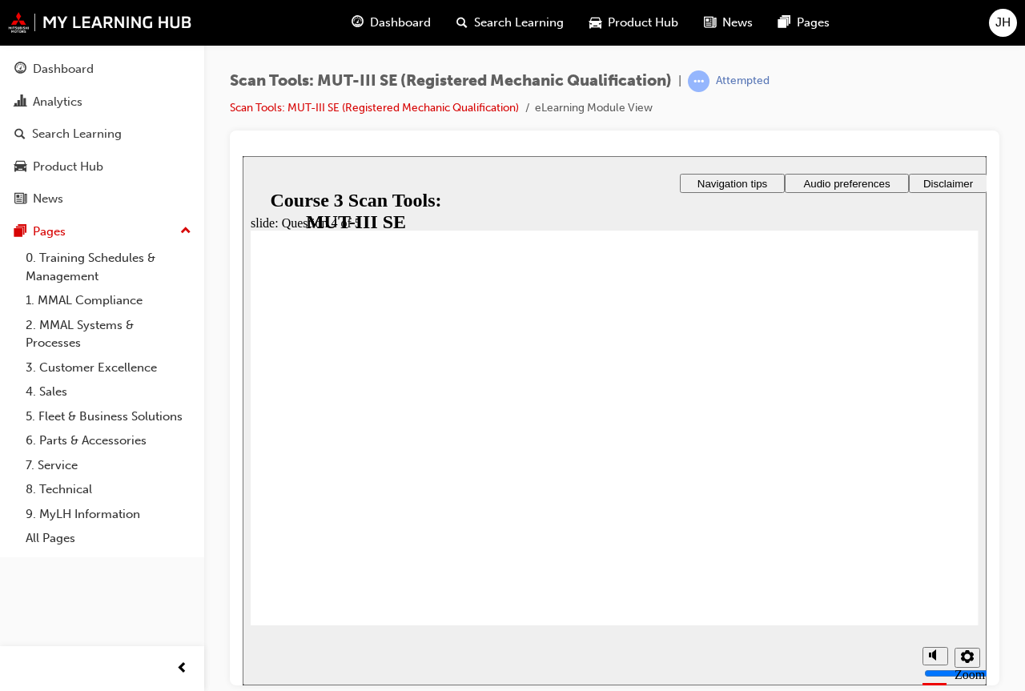
radio input "true"
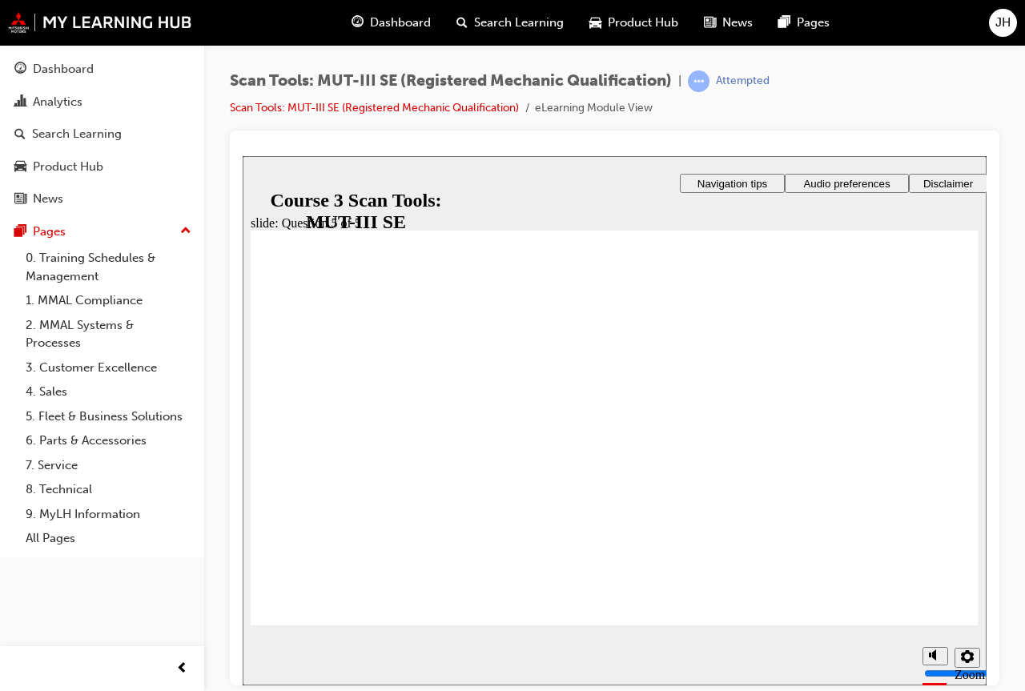
click at [1020, 610] on div "Scan Tools: MUT-III SE (Registered Mechanic Qualification) | Attempted Scan Too…" at bounding box center [614, 348] width 821 height 606
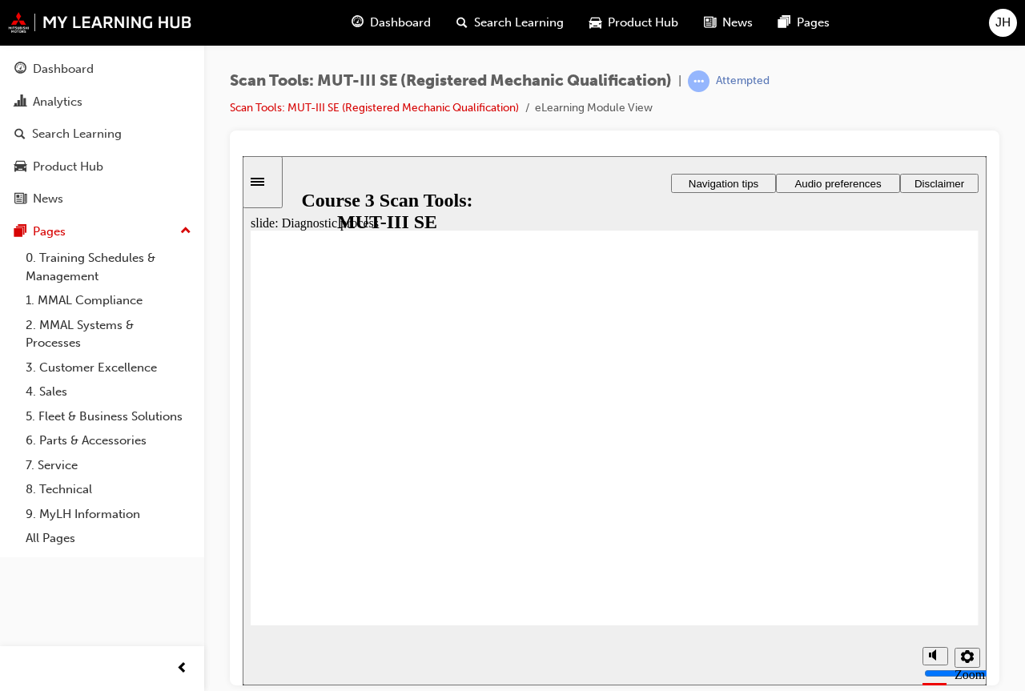
click at [1013, 19] on div "JH" at bounding box center [1003, 23] width 28 height 28
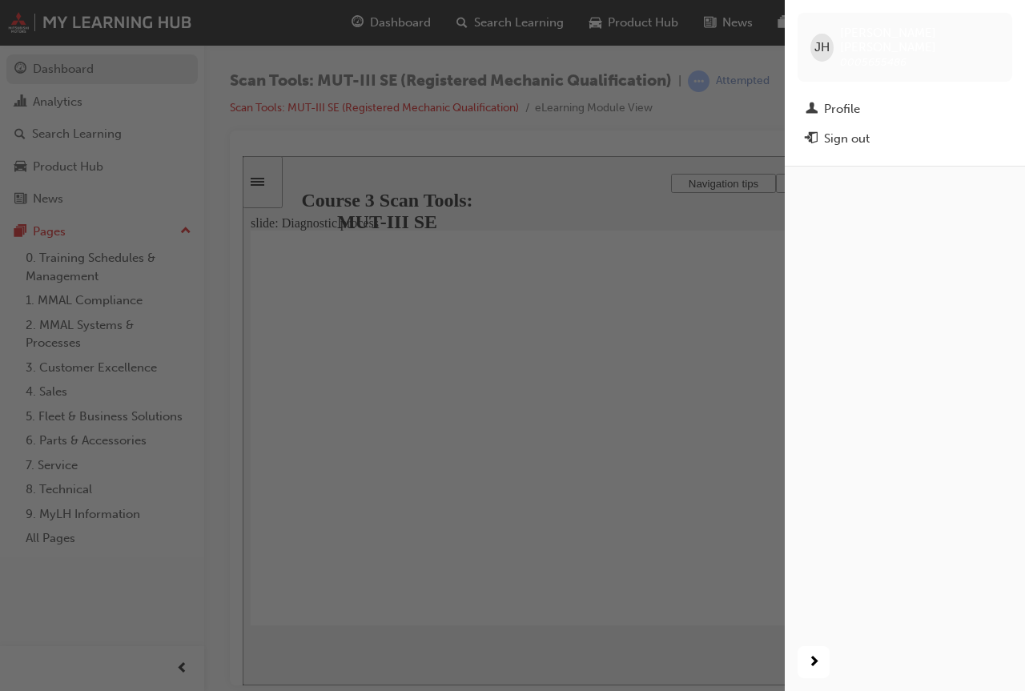
drag, startPoint x: 454, startPoint y: 62, endPoint x: 106, endPoint y: 66, distance: 348.3
click at [440, 57] on div "button" at bounding box center [392, 345] width 785 height 691
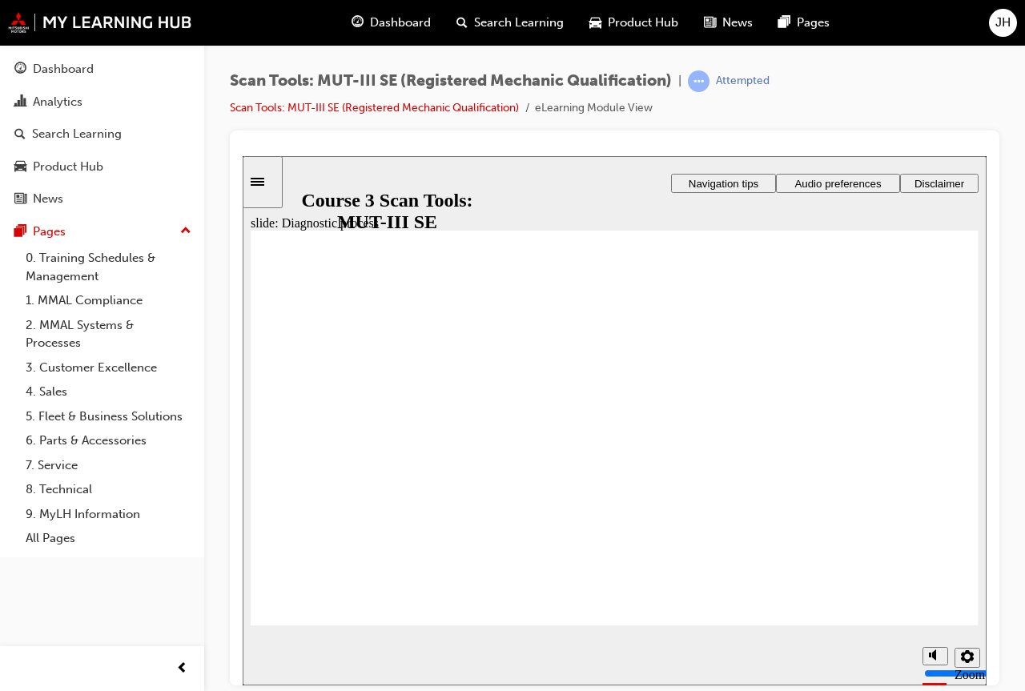
click at [98, 35] on div "Dashboard Search Learning Product Hub News Pages JH" at bounding box center [512, 23] width 1025 height 46
click at [98, 30] on img at bounding box center [100, 22] width 184 height 21
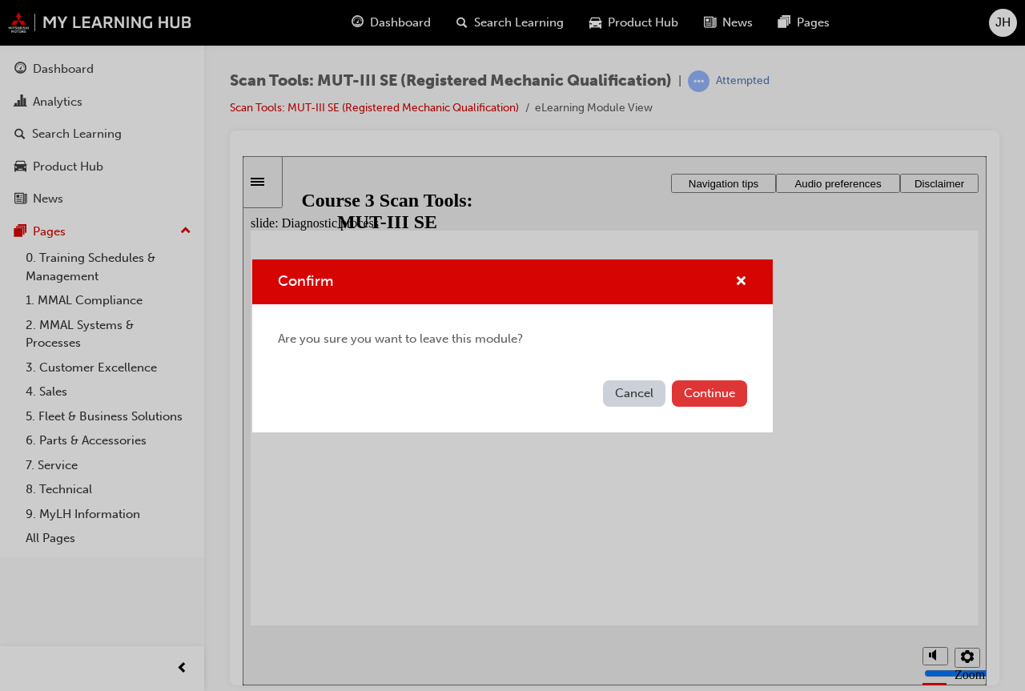
click at [705, 395] on button "Continue" at bounding box center [709, 393] width 75 height 26
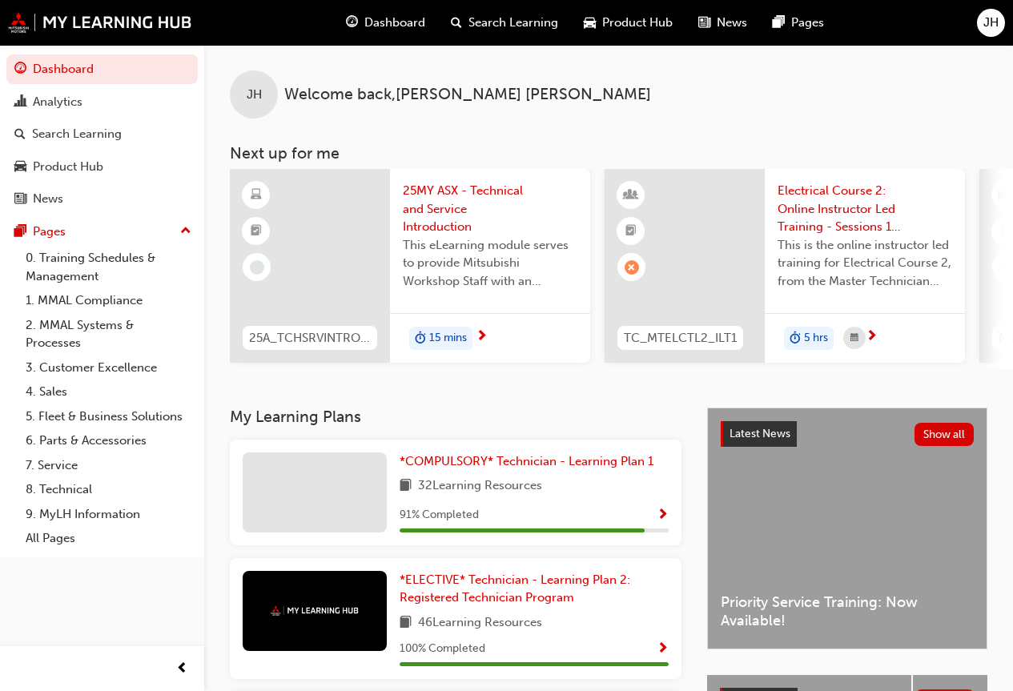
click at [993, 26] on span "JH" at bounding box center [990, 23] width 15 height 18
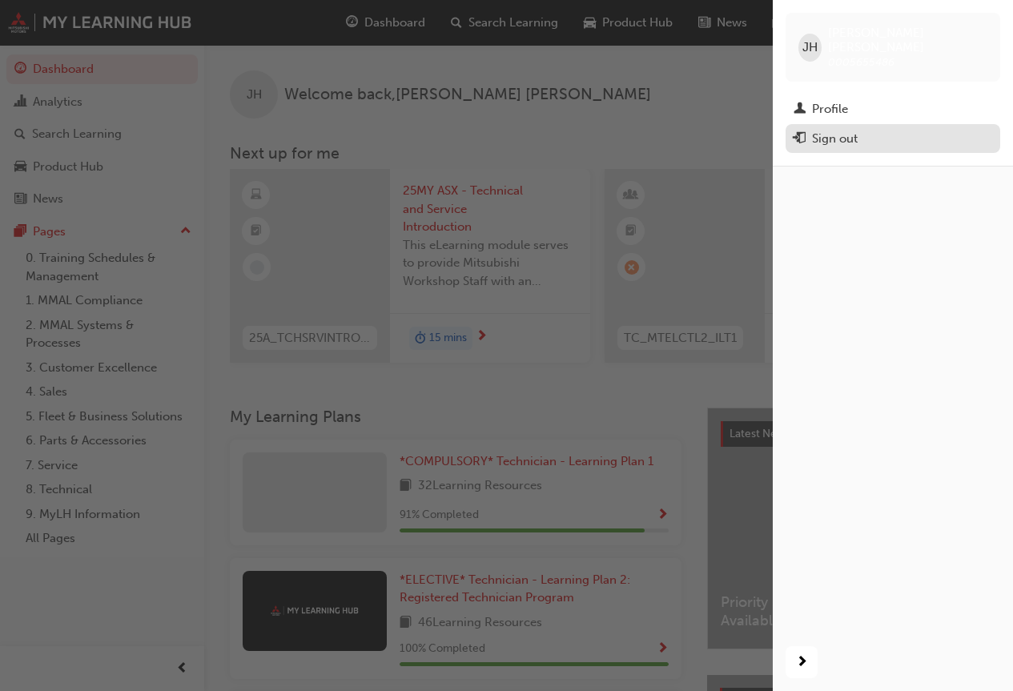
click at [887, 124] on button "Sign out" at bounding box center [892, 139] width 215 height 30
